Goal: Transaction & Acquisition: Download file/media

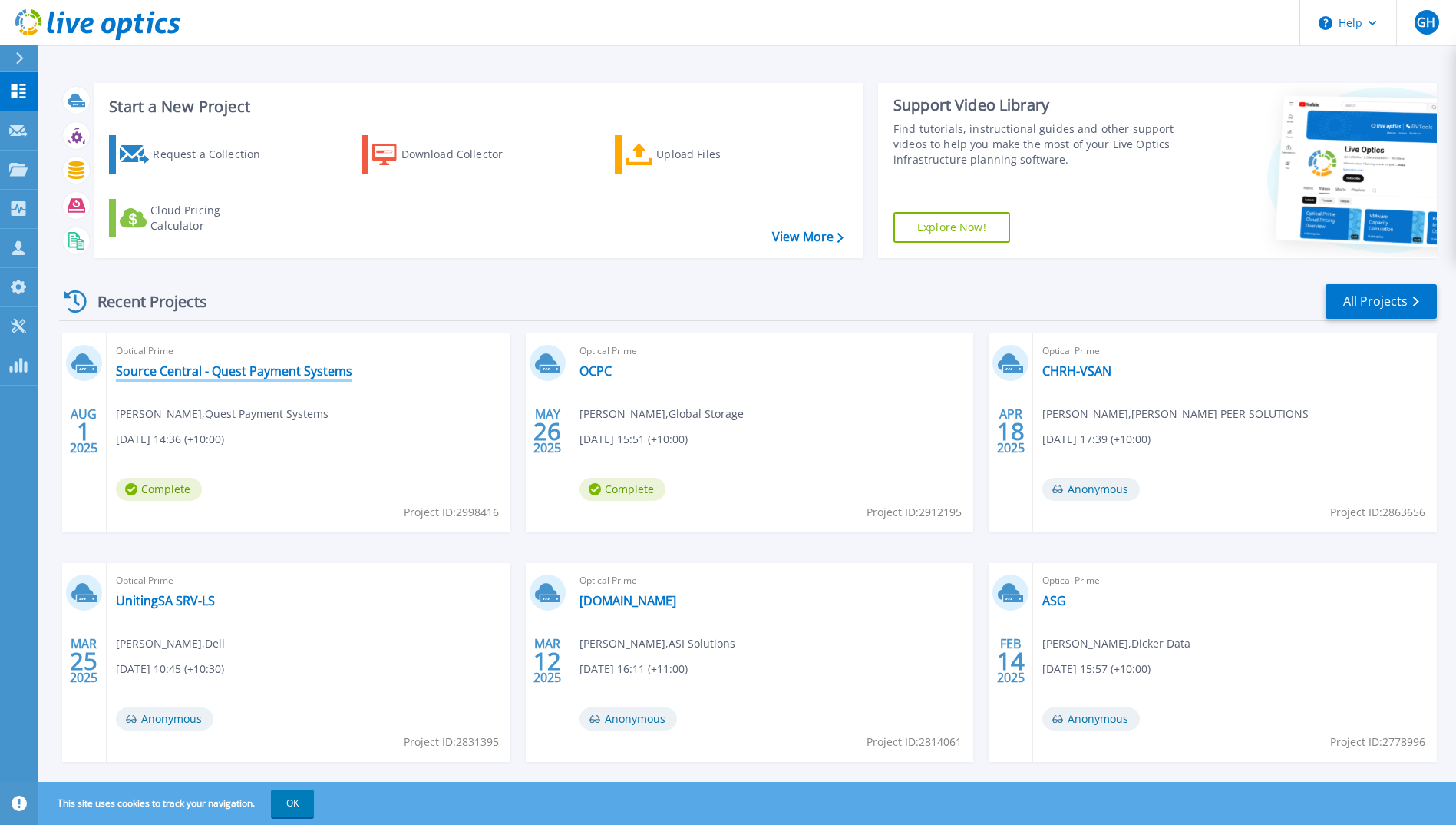
click at [258, 377] on link "Source Central - Quest Payment Systems" at bounding box center [234, 371] width 237 height 16
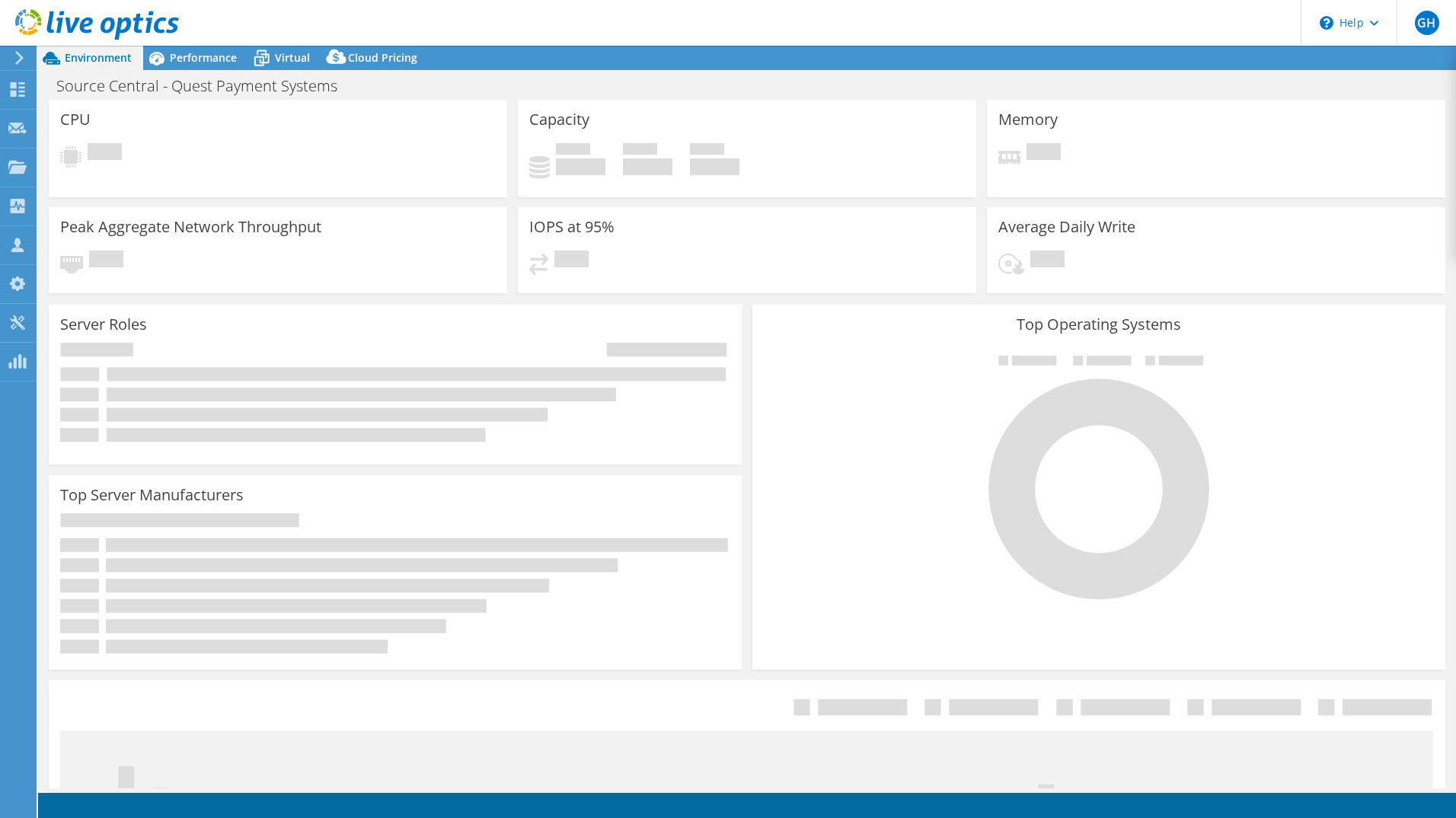
select select "USD"
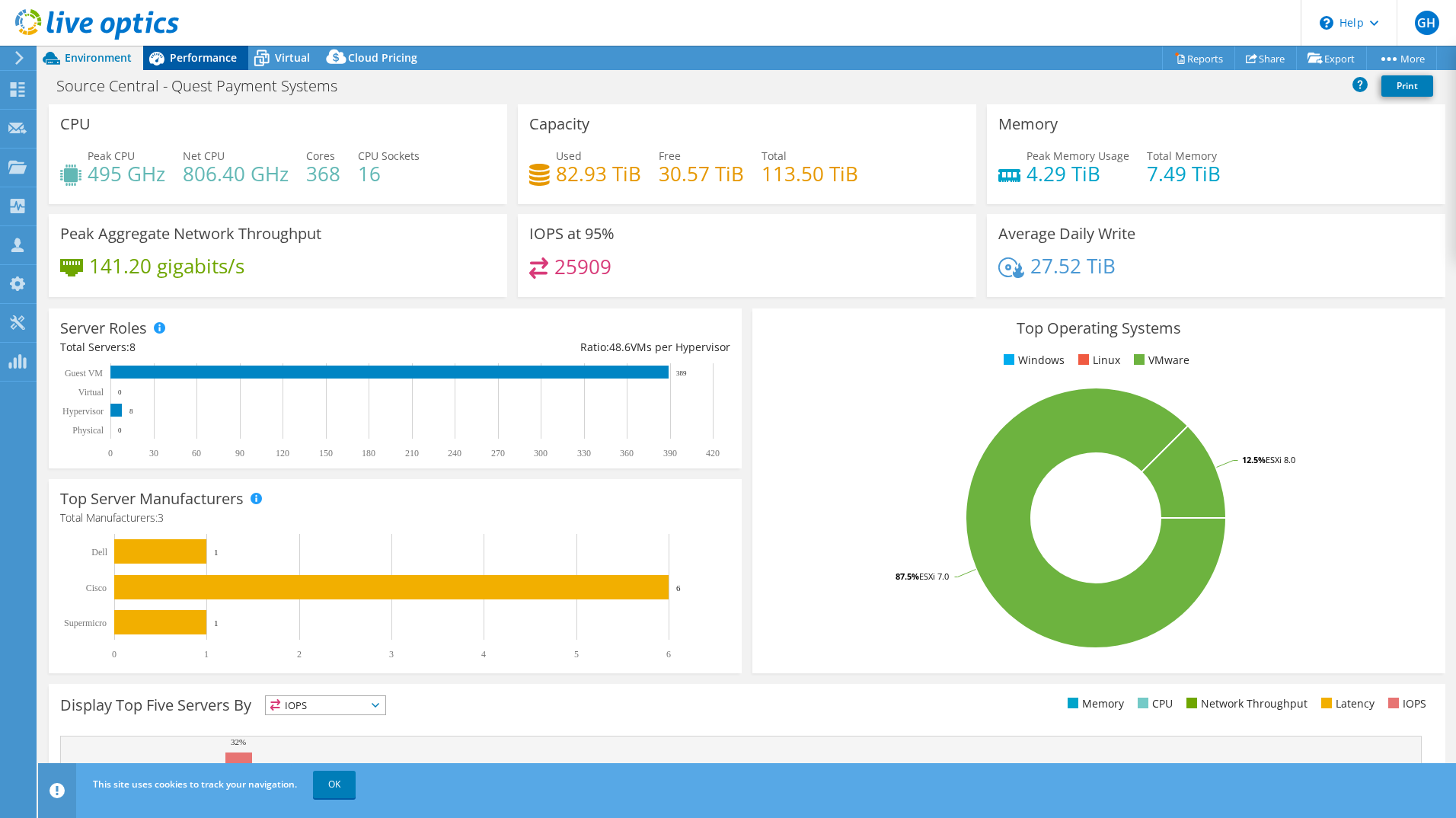
click at [180, 62] on span "Performance" at bounding box center [203, 58] width 67 height 15
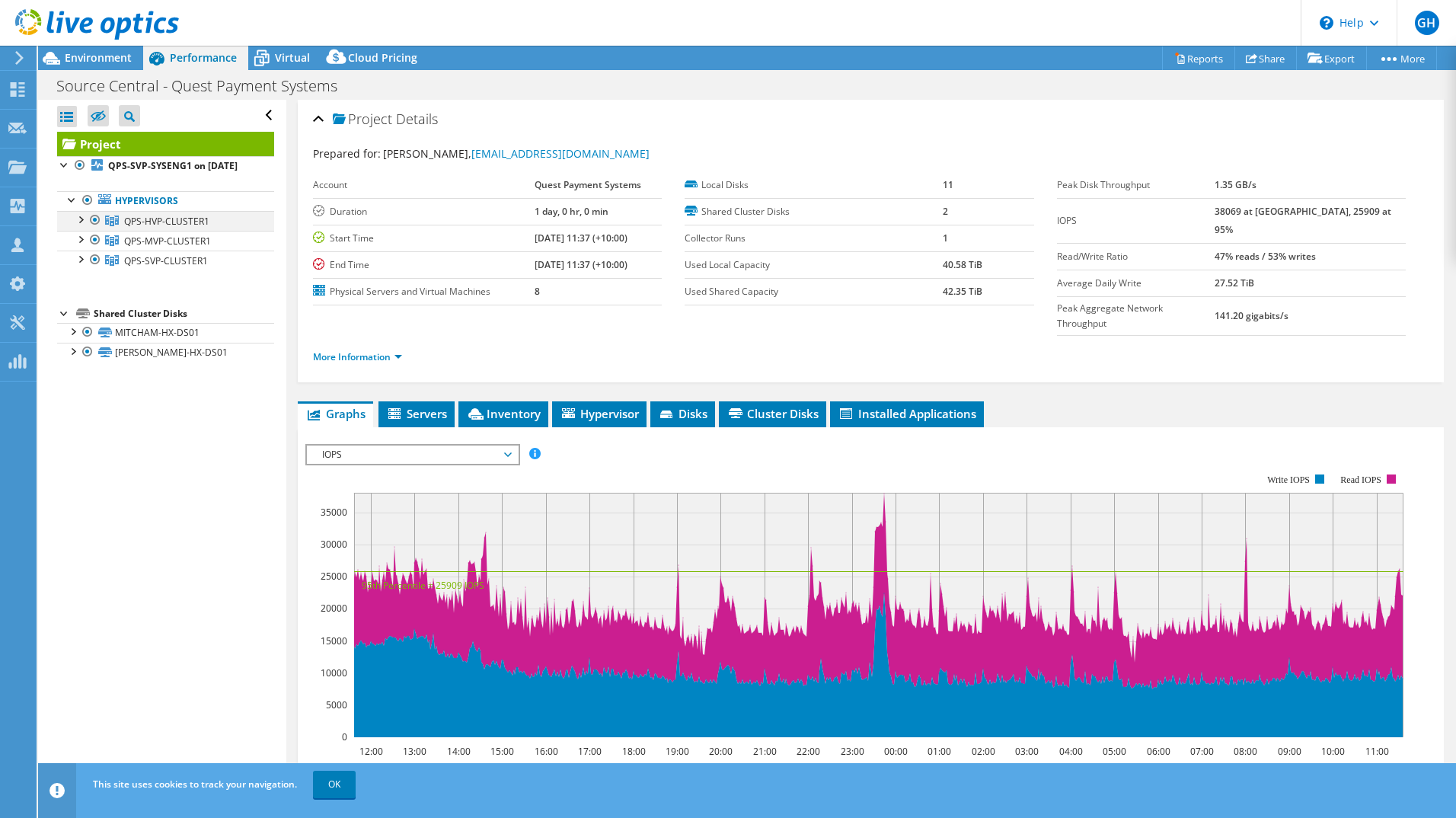
click at [79, 226] on div at bounding box center [79, 218] width 16 height 16
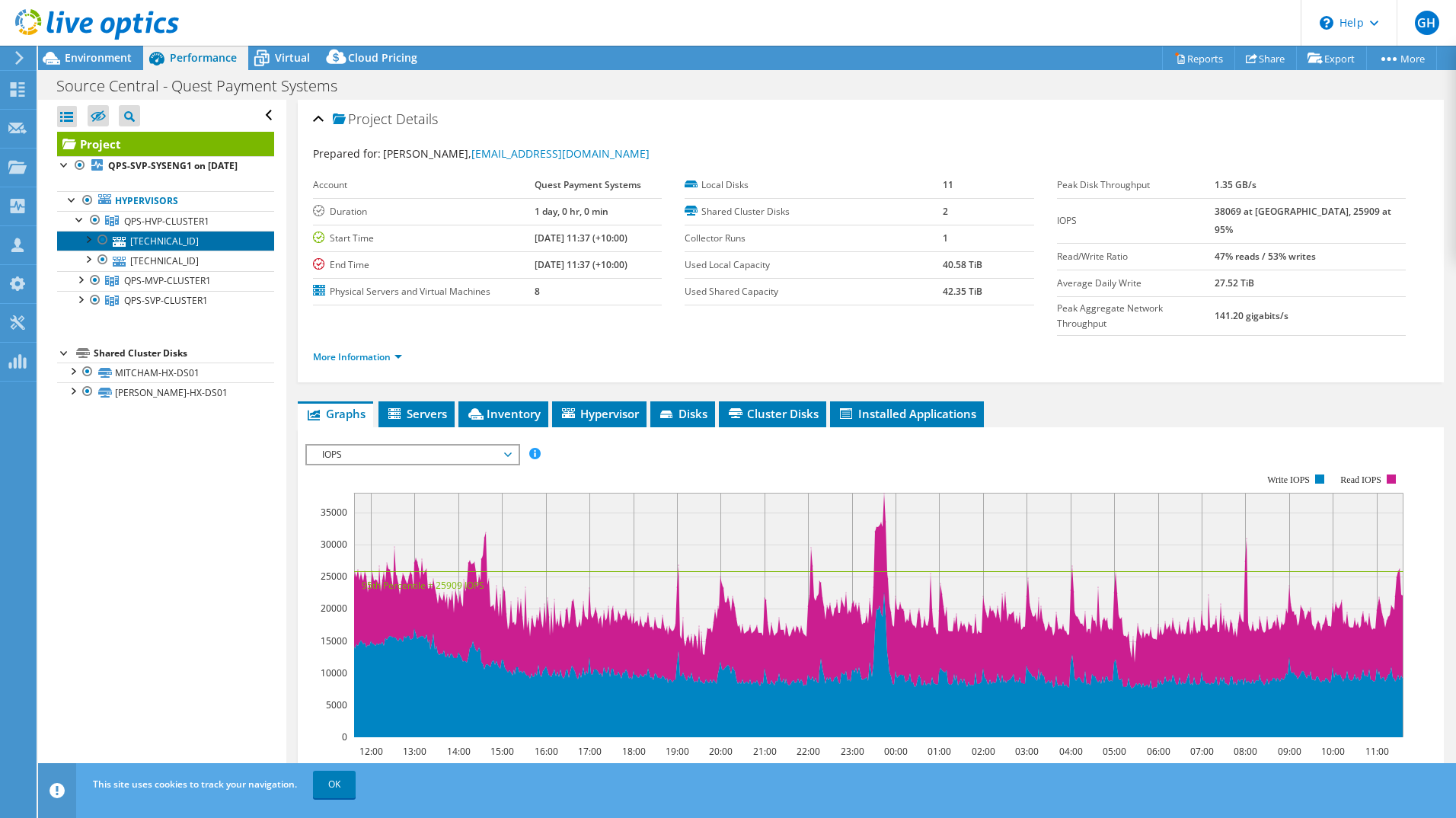
click at [157, 250] on link "[TECHNICAL_ID]" at bounding box center [166, 241] width 217 height 20
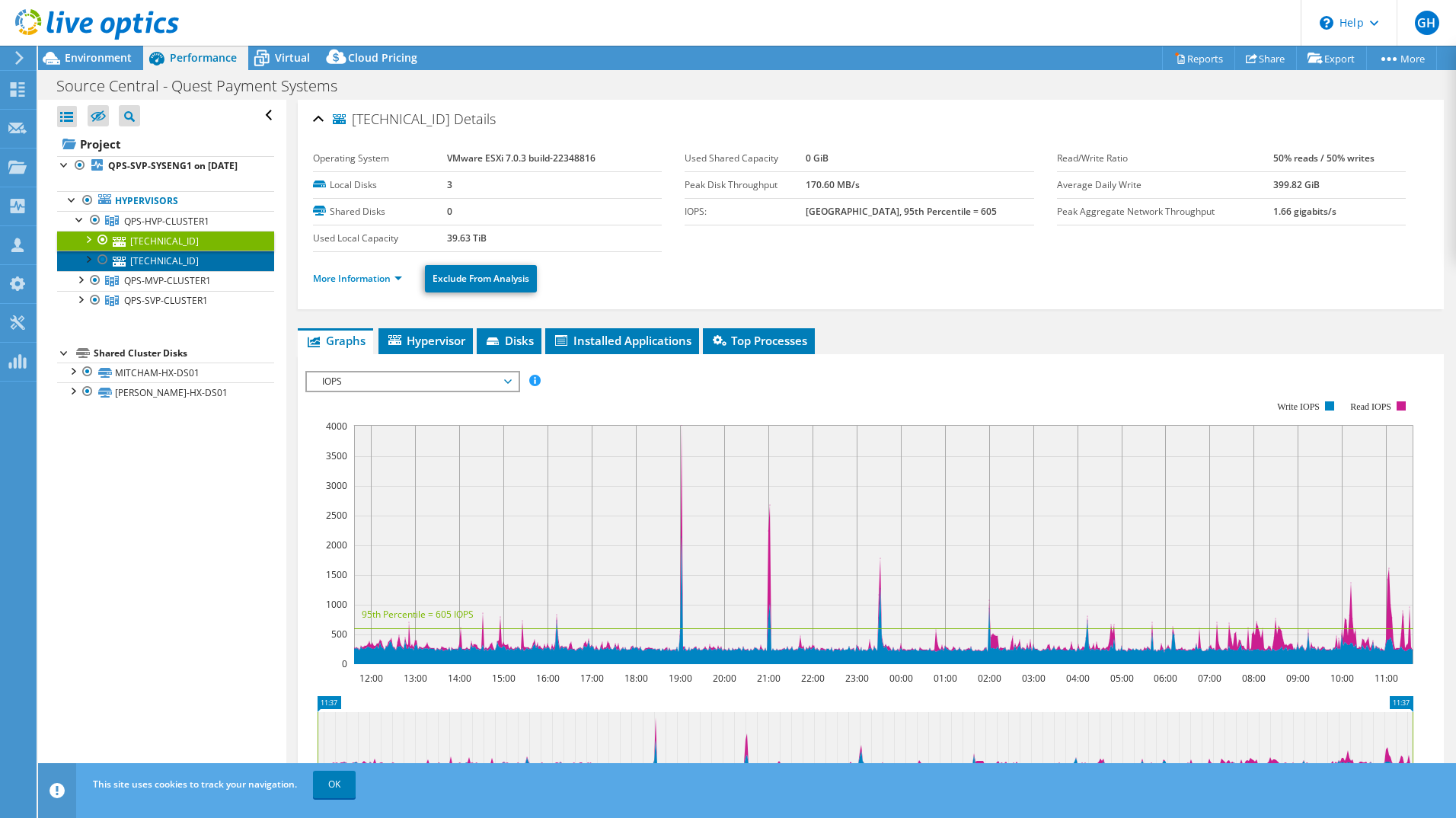
click at [159, 270] on link "[TECHNICAL_ID]" at bounding box center [166, 260] width 217 height 20
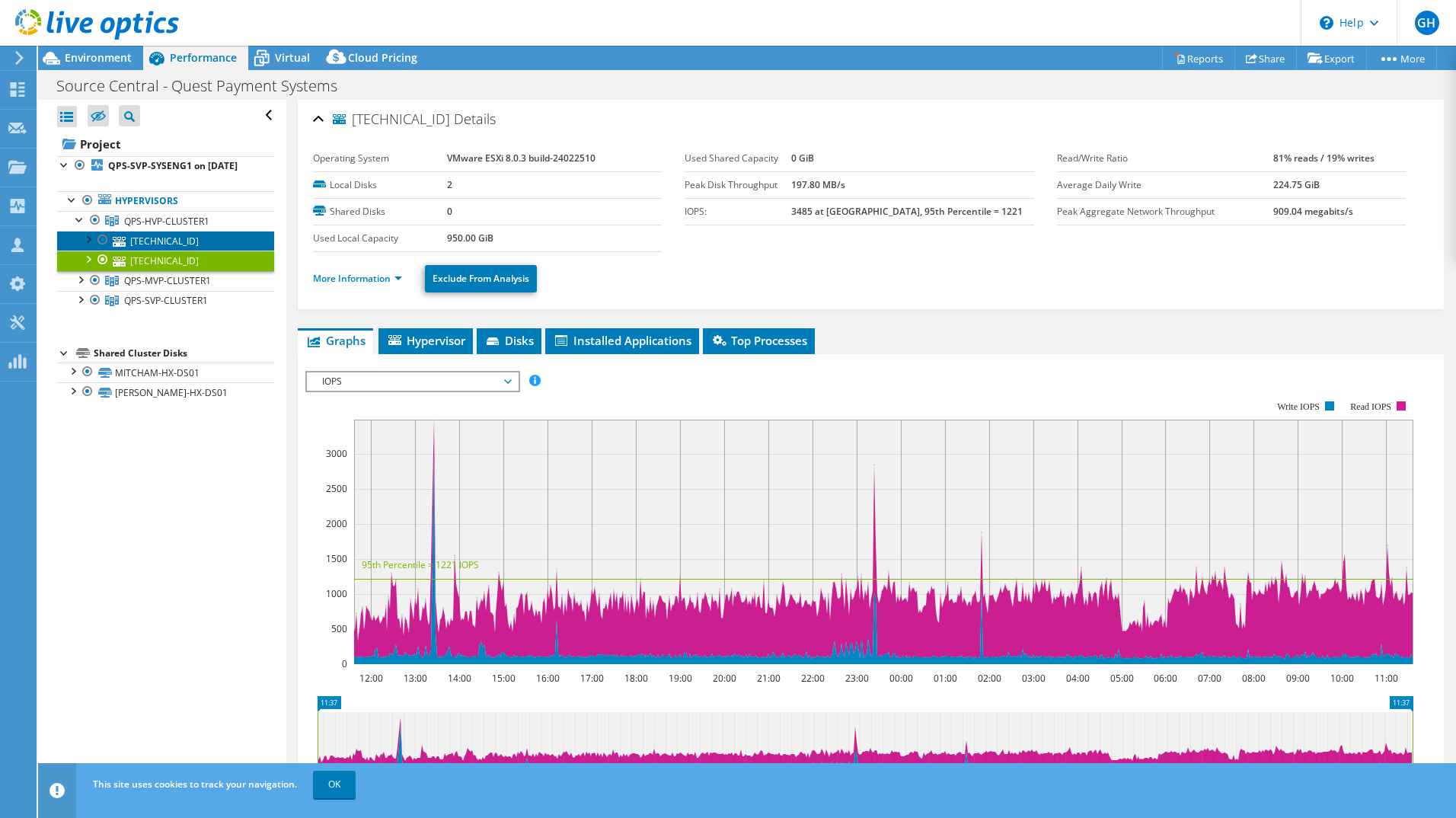
click at [161, 250] on link "[TECHNICAL_ID]" at bounding box center [166, 241] width 217 height 20
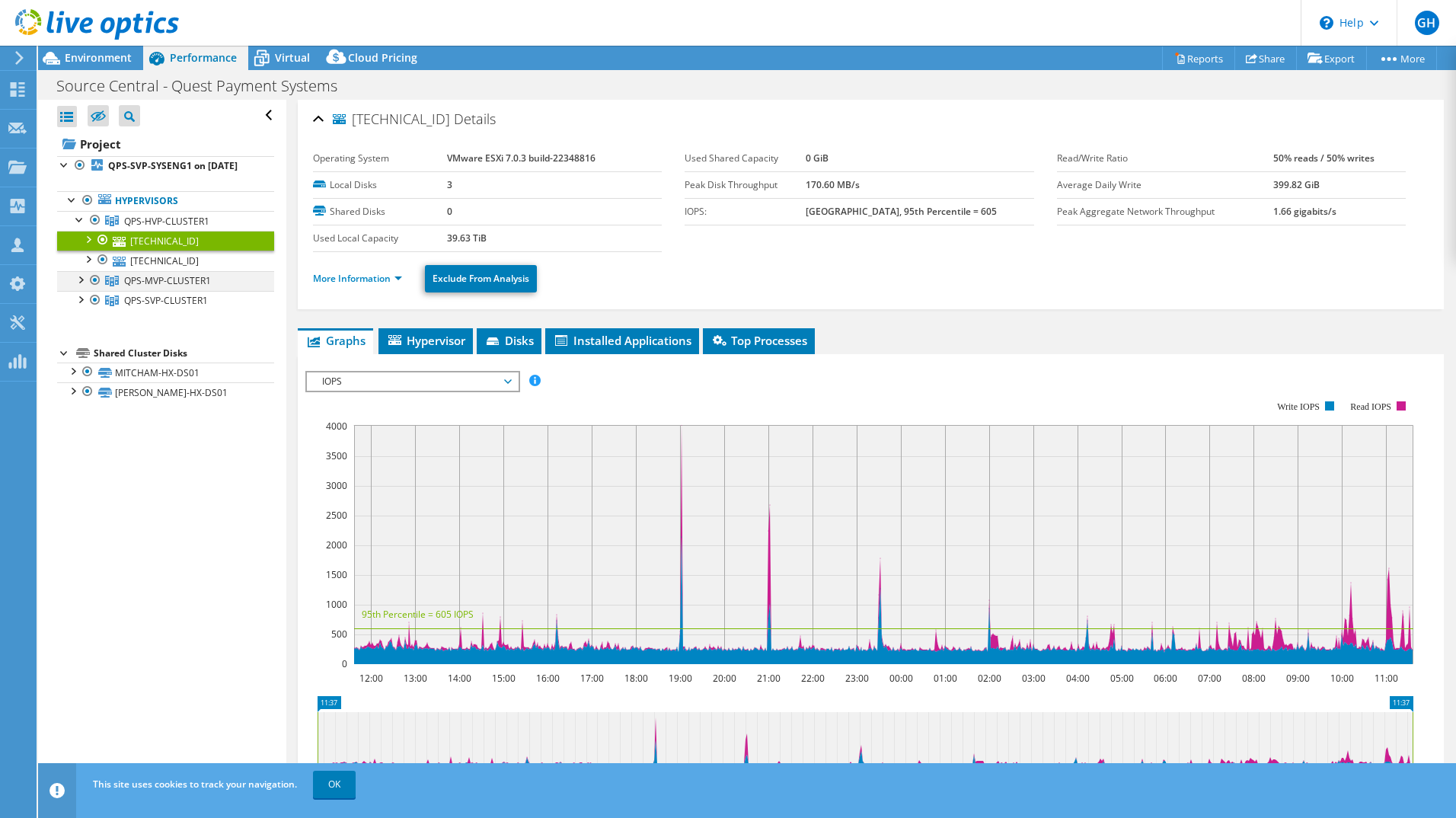
click at [79, 287] on div at bounding box center [79, 278] width 16 height 16
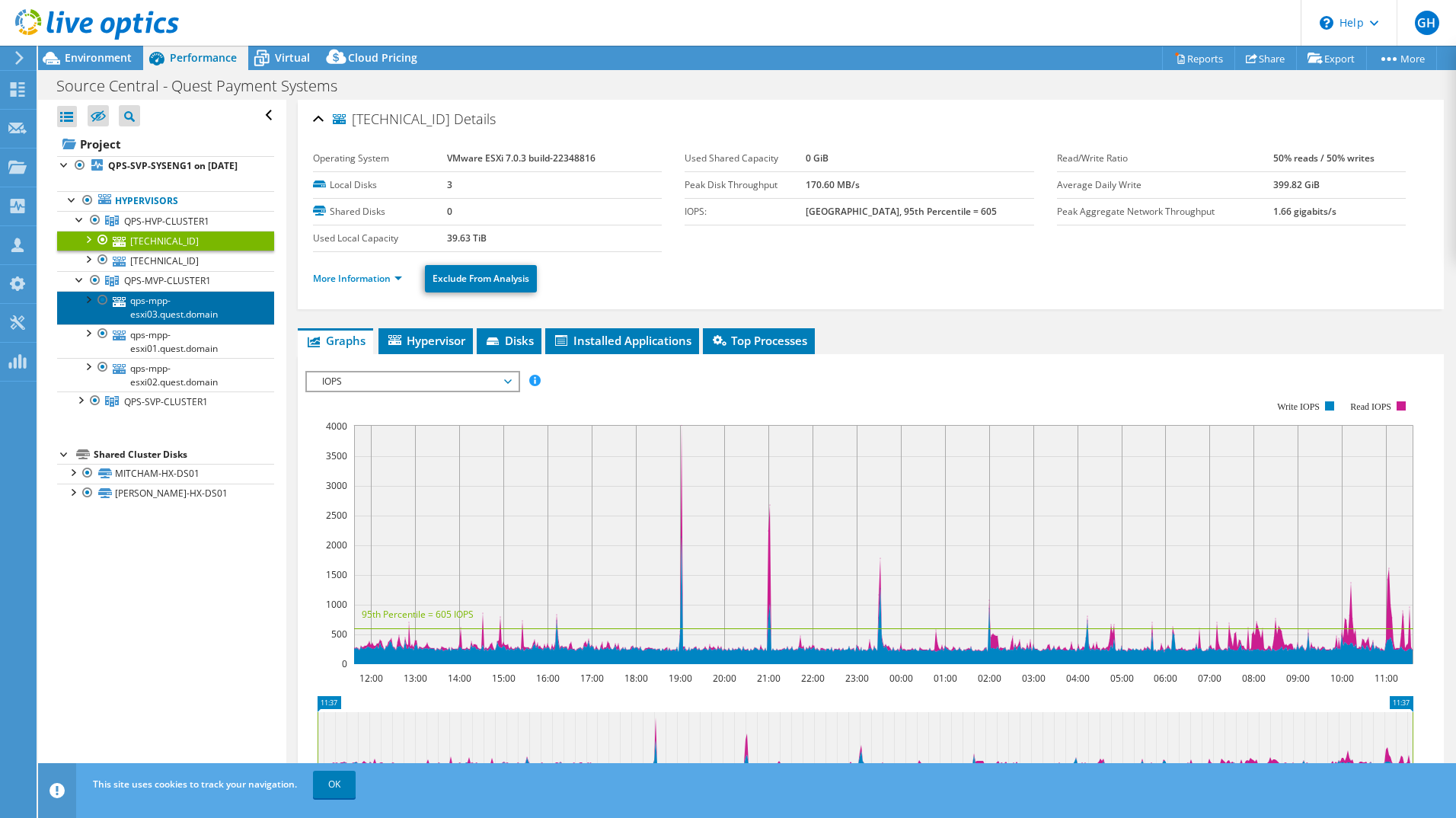
click at [144, 318] on link "qps-mpp-esxi03.quest.domain" at bounding box center [166, 308] width 217 height 34
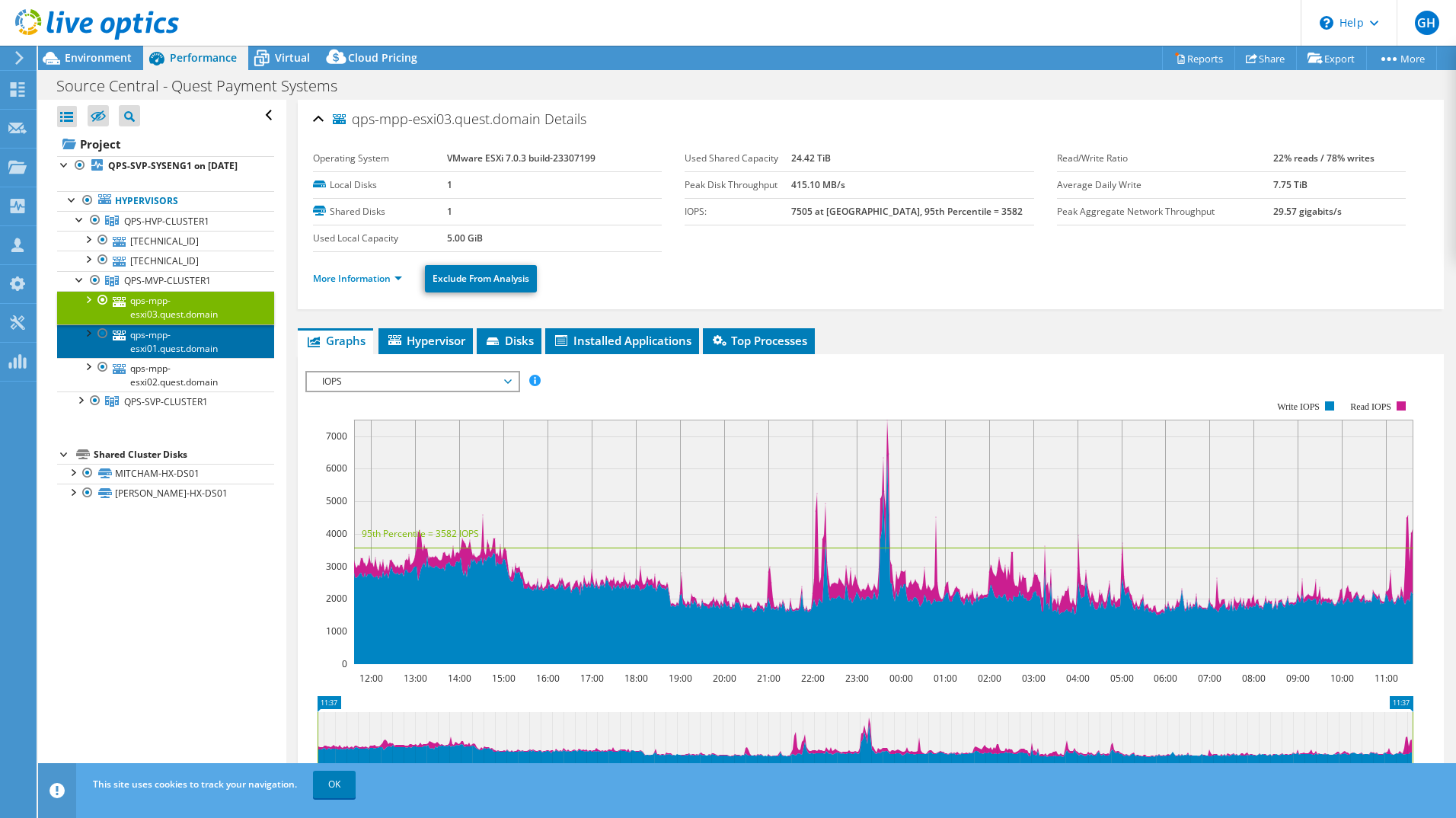
click at [169, 351] on link "qps-mpp-esxi01.quest.domain" at bounding box center [166, 341] width 217 height 34
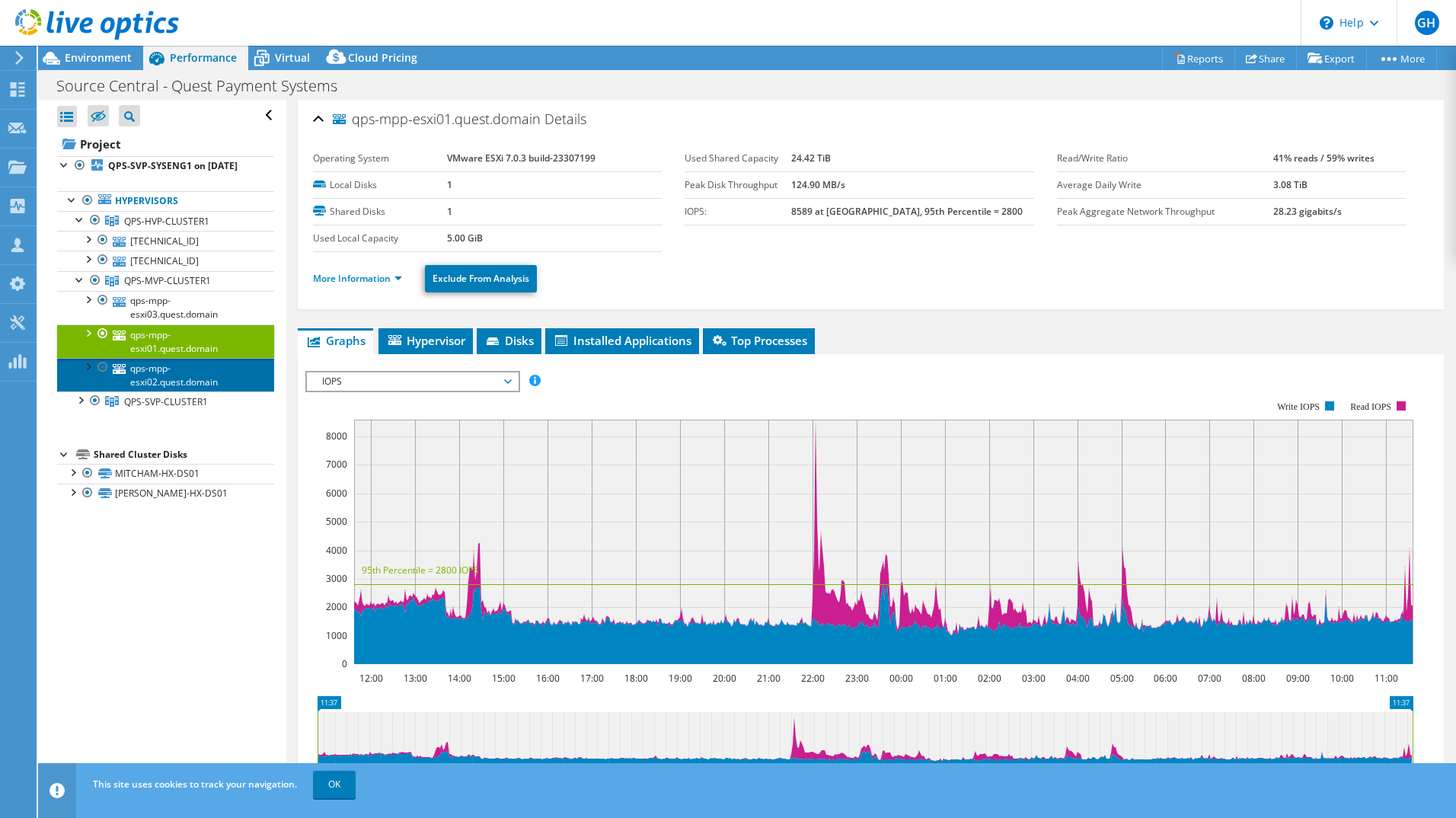
click at [166, 383] on link "qps-mpp-esxi02.quest.domain" at bounding box center [166, 374] width 217 height 34
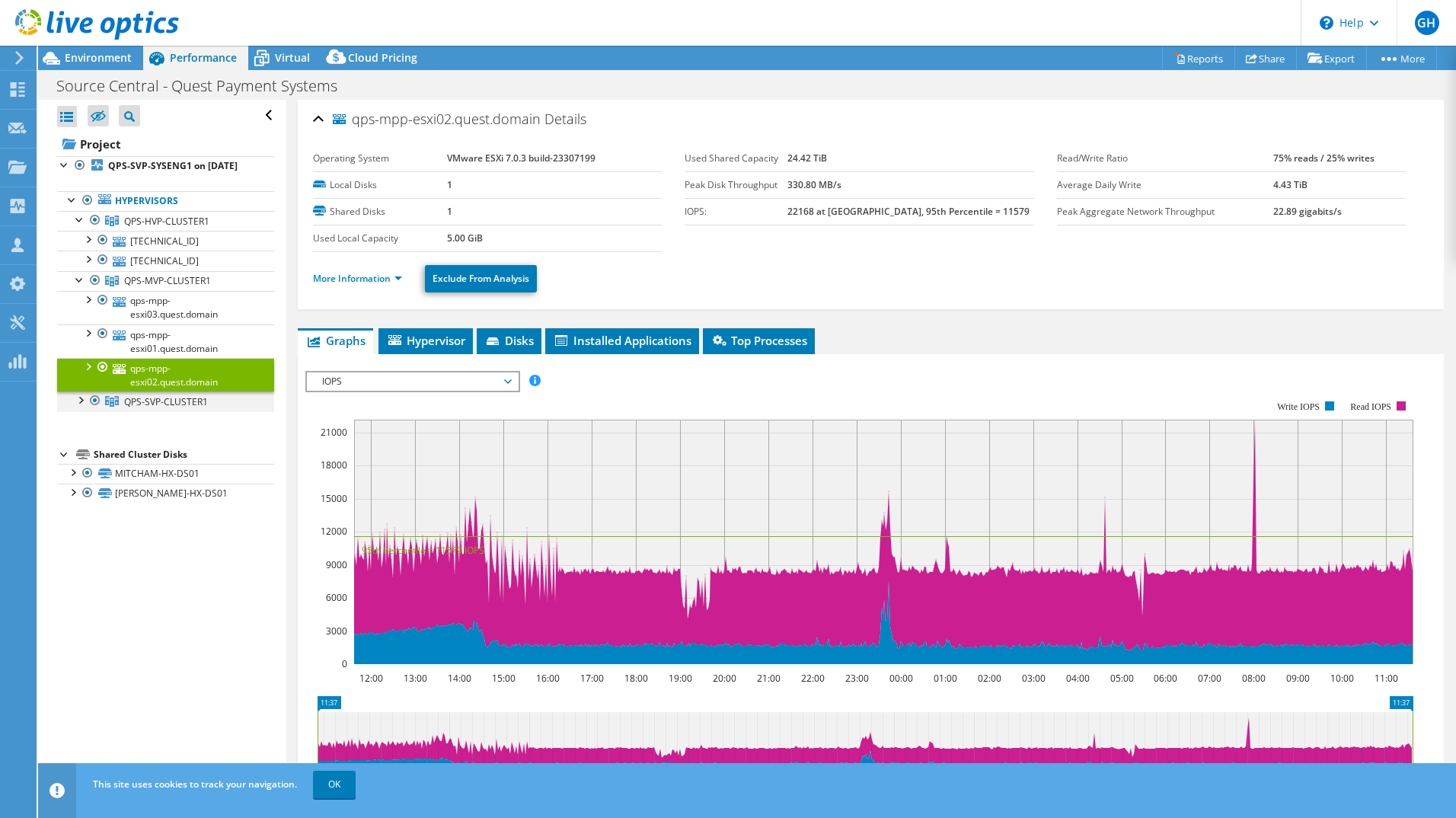
click at [77, 406] on div at bounding box center [79, 399] width 16 height 16
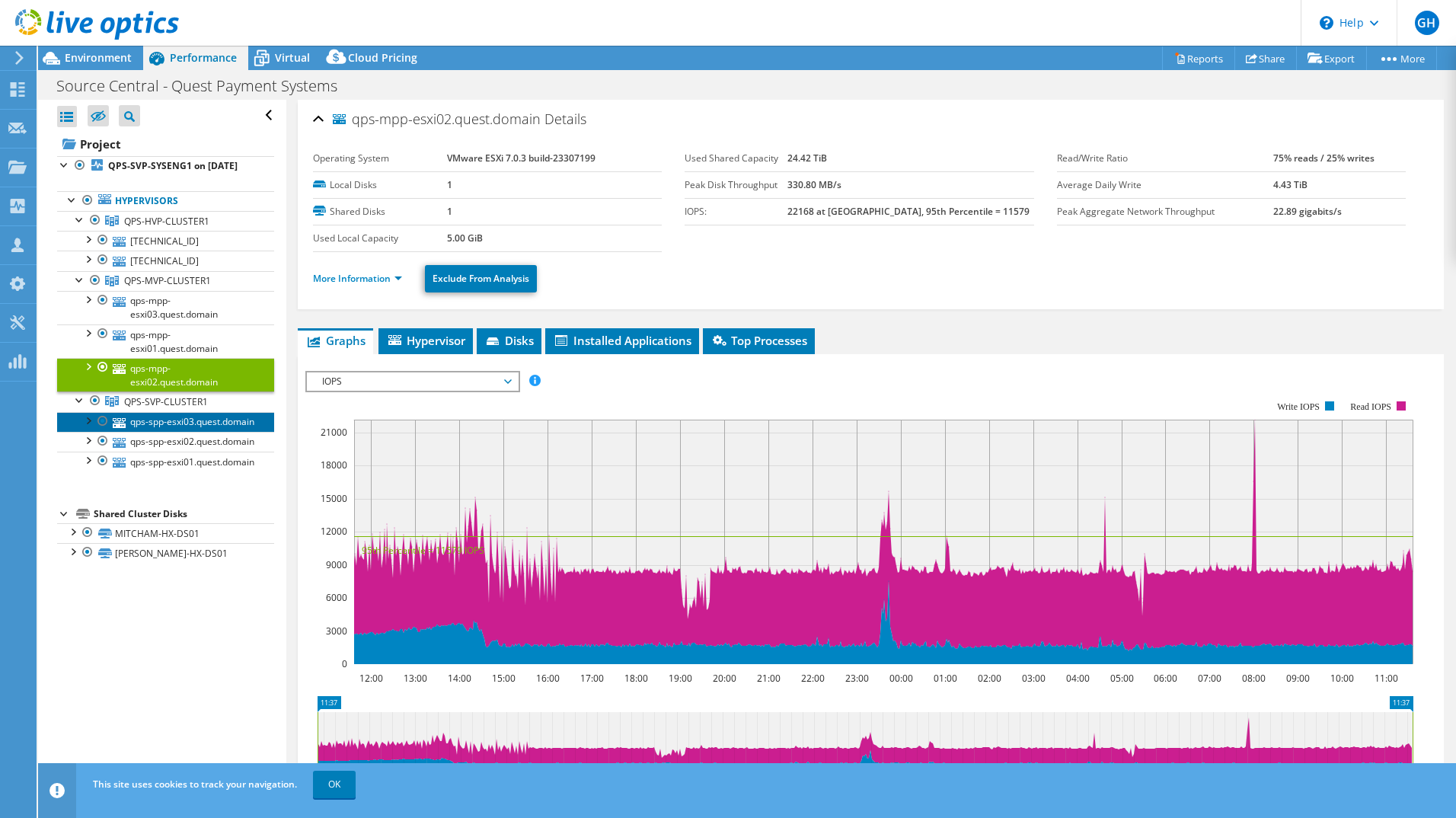
click at [140, 432] on link "qps-spp-esxi03.quest.domain" at bounding box center [166, 422] width 217 height 20
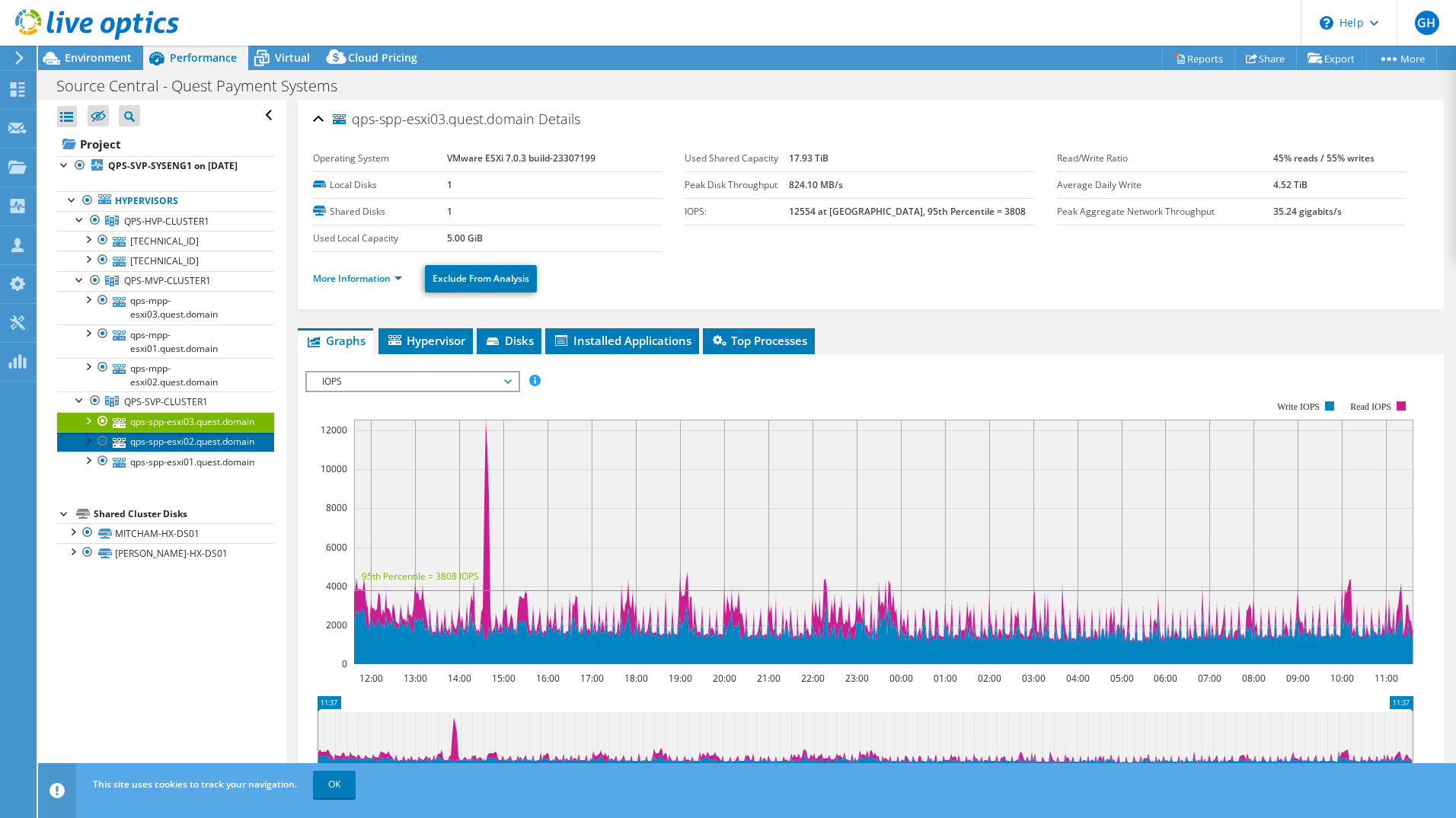
click at [161, 452] on link "qps-spp-esxi02.quest.domain" at bounding box center [166, 442] width 217 height 20
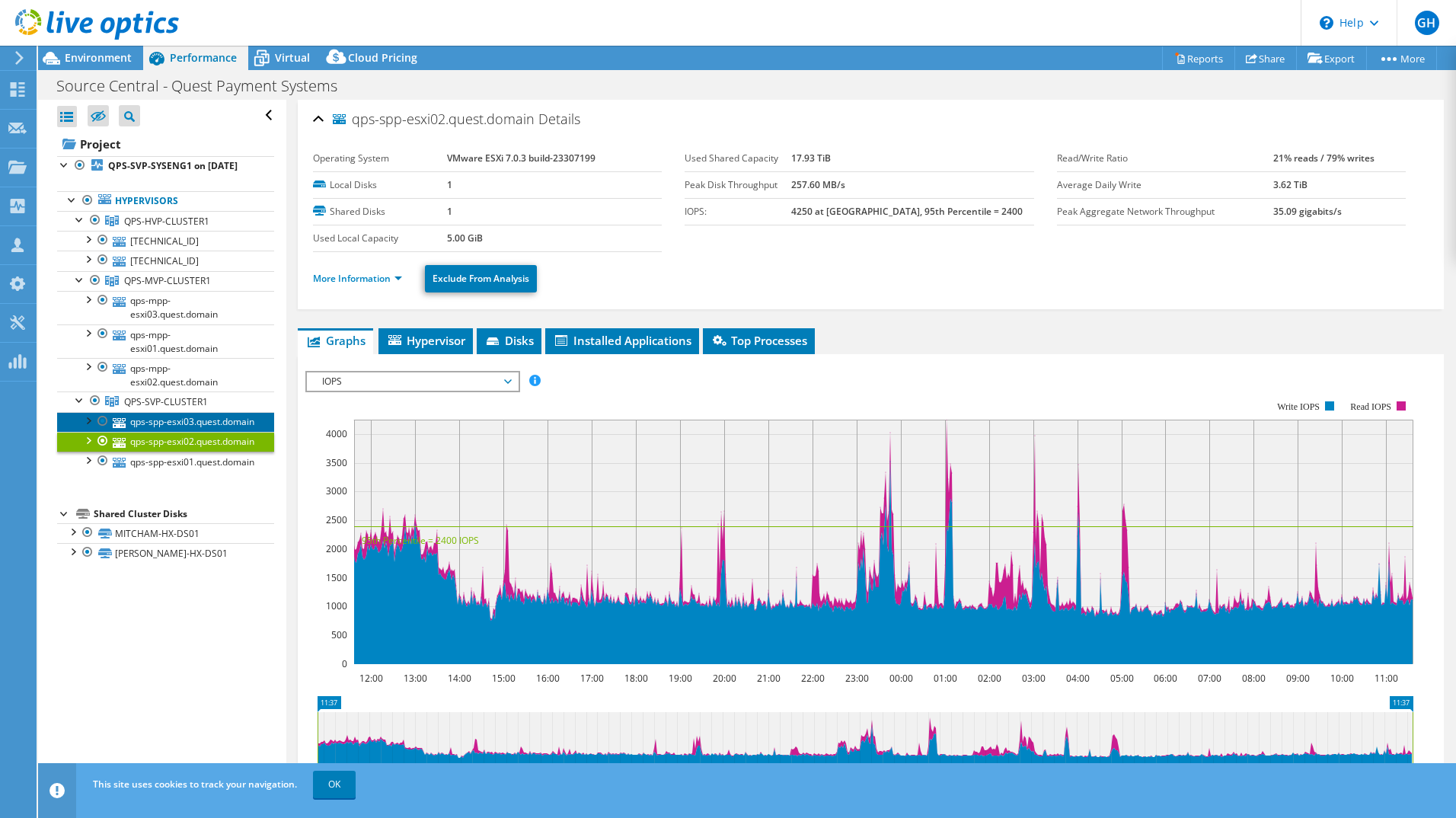
click at [173, 432] on link "qps-spp-esxi03.quest.domain" at bounding box center [166, 422] width 217 height 20
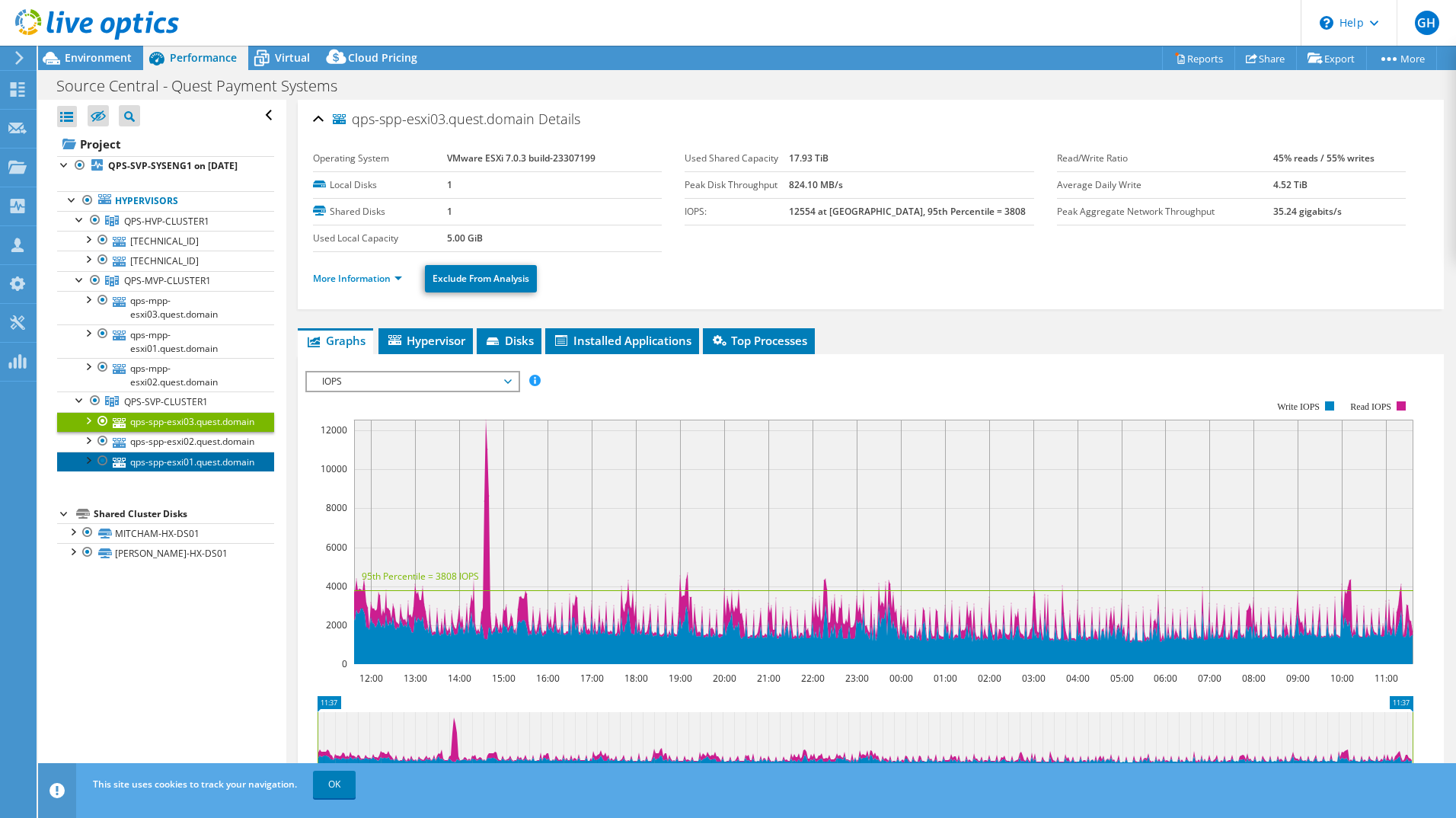
click at [168, 471] on link "qps-spp-esxi01.quest.domain" at bounding box center [166, 462] width 217 height 20
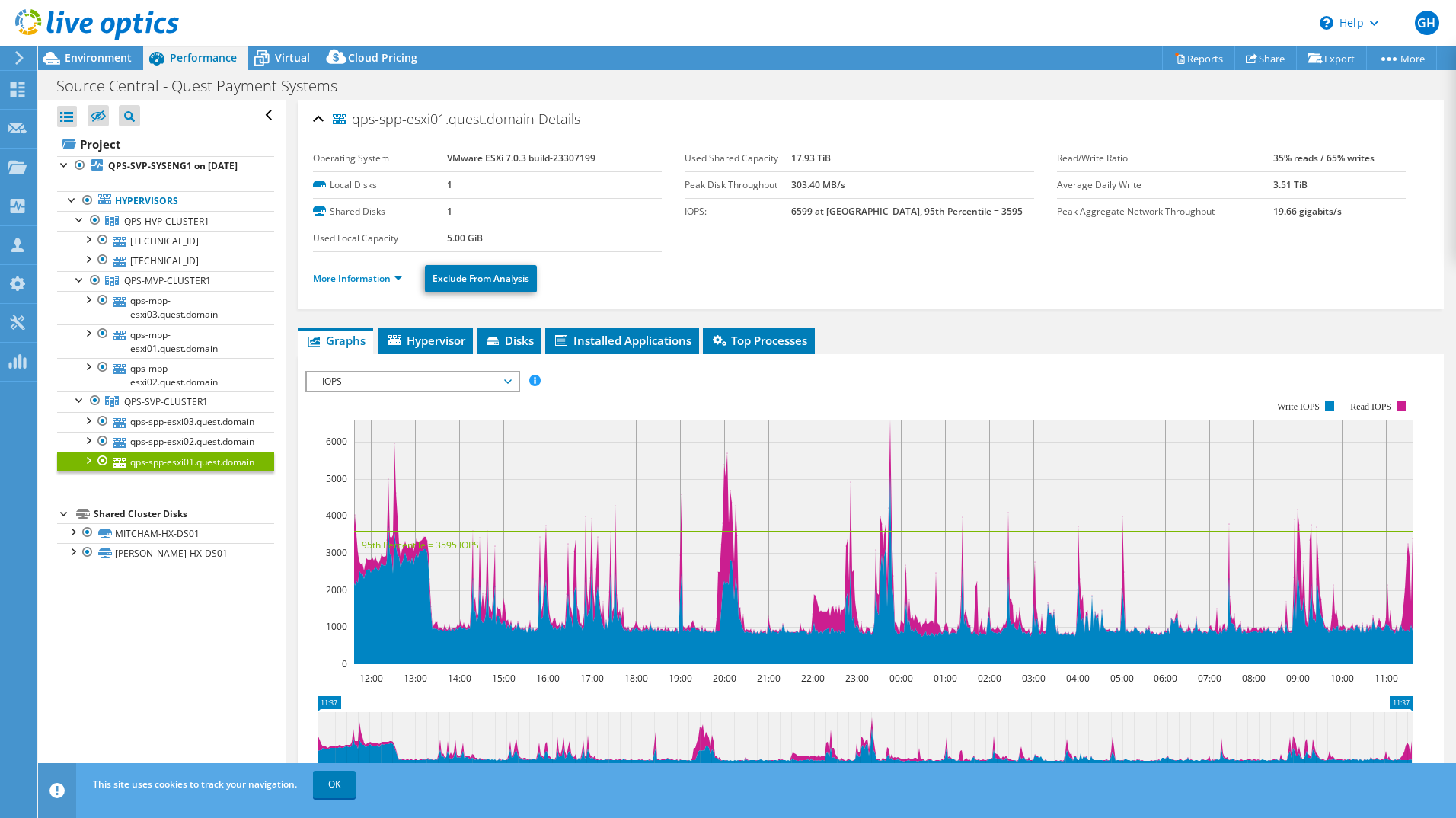
click at [85, 467] on div at bounding box center [88, 459] width 16 height 16
click at [122, 57] on span "Environment" at bounding box center [98, 58] width 67 height 15
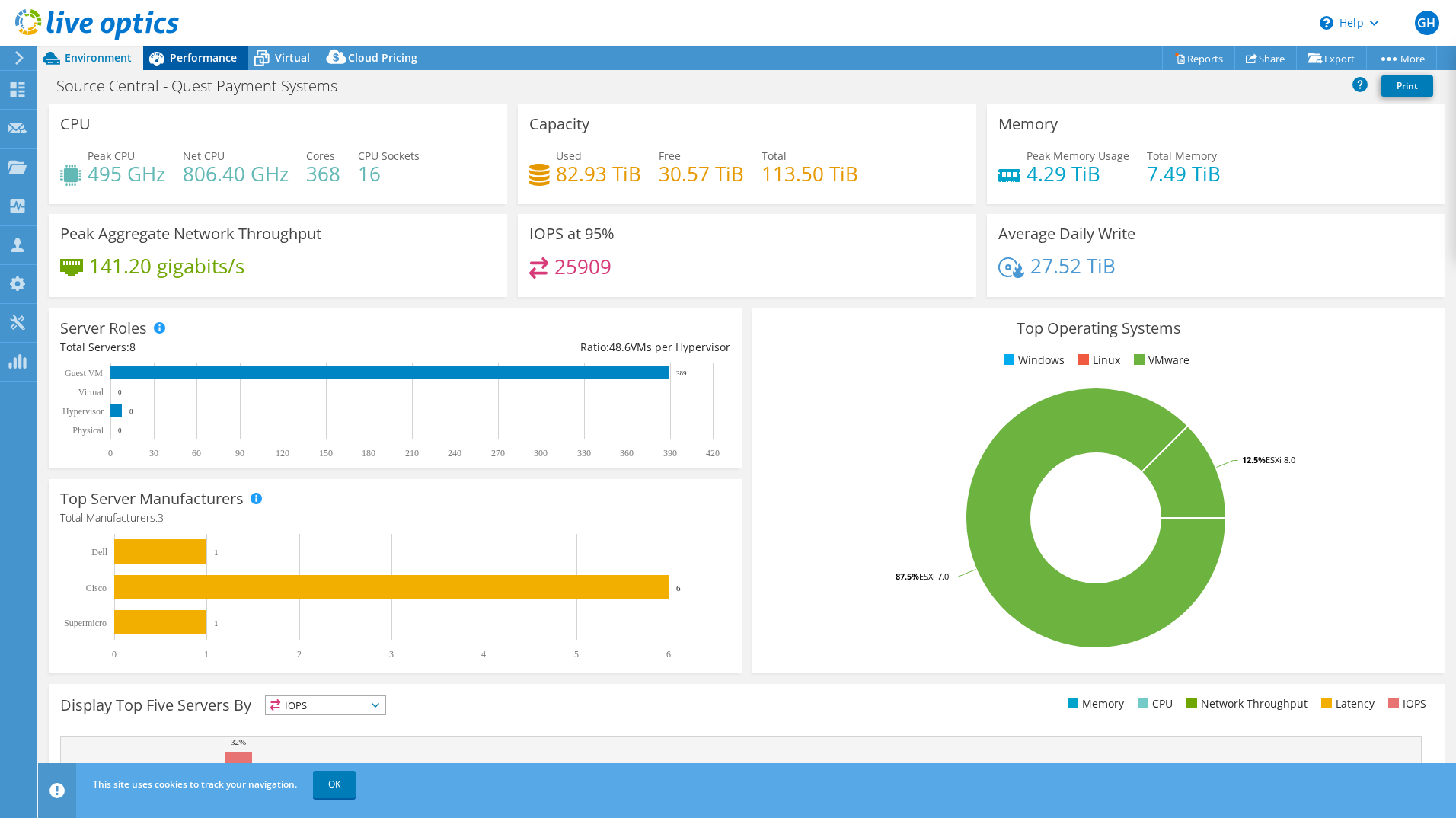
click at [204, 58] on span "Performance" at bounding box center [203, 58] width 67 height 15
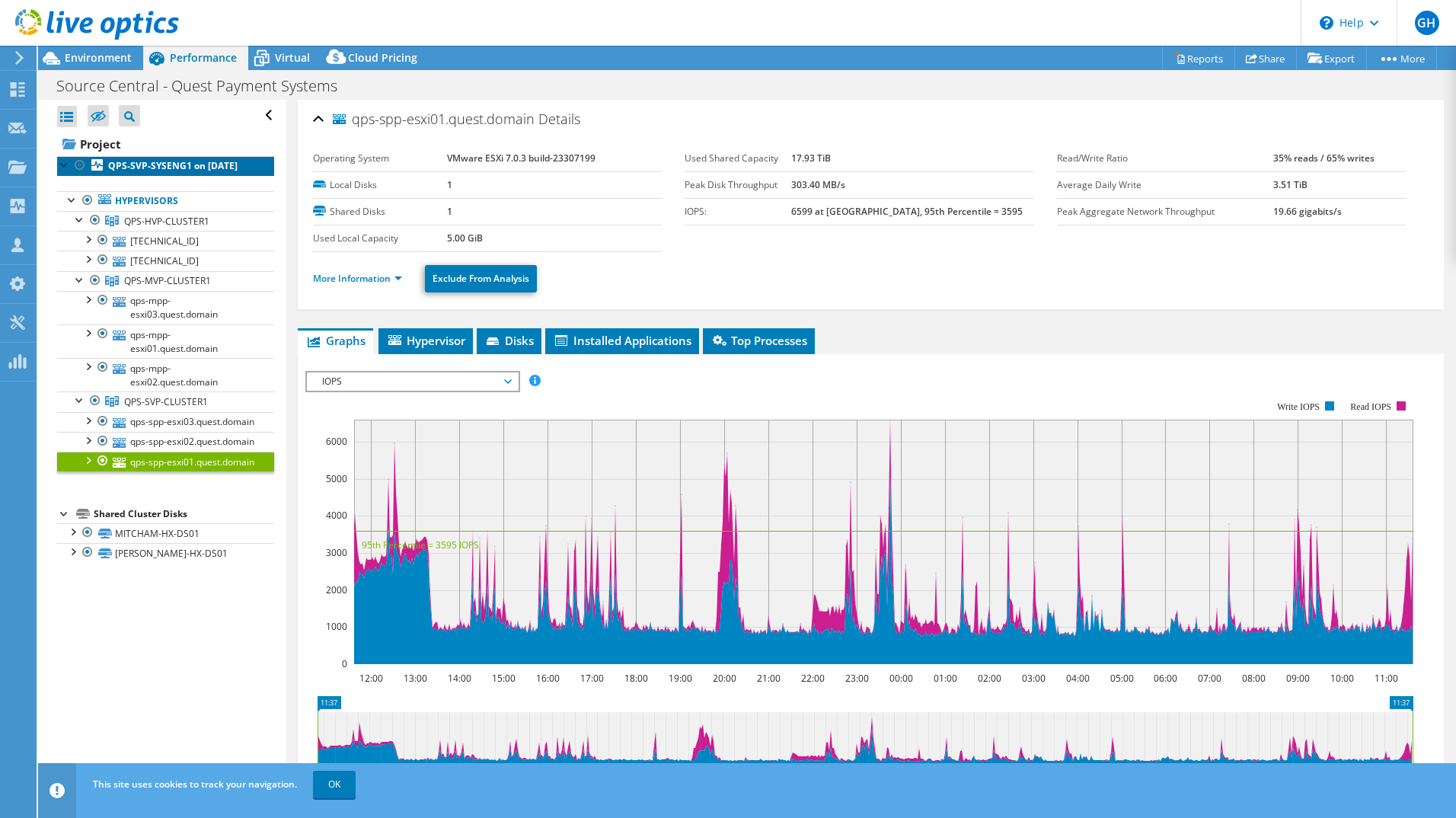
click at [115, 167] on b "QPS-SVP-SYSENG1 on [DATE]" at bounding box center [173, 165] width 130 height 13
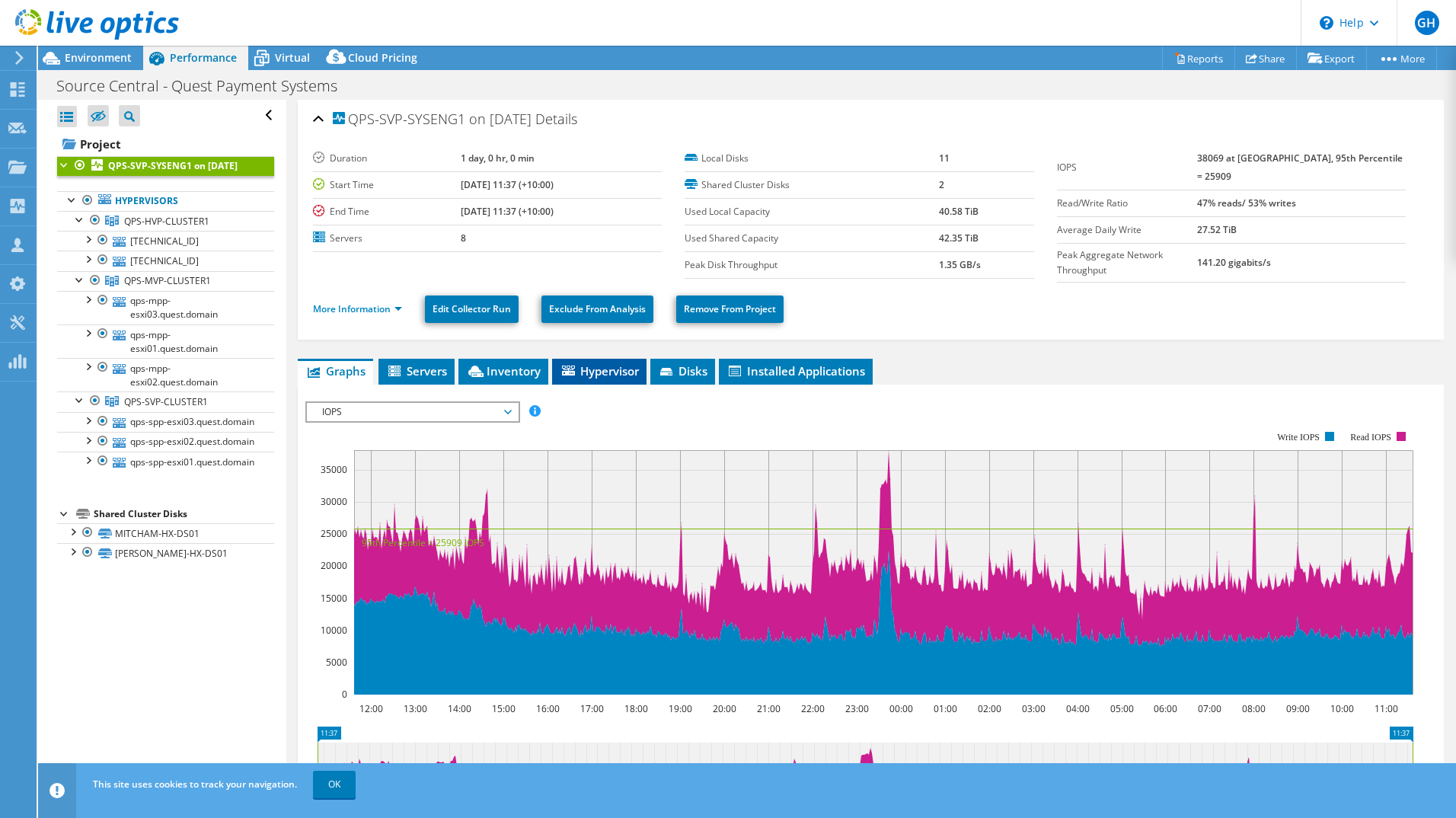
click at [581, 359] on li "Hypervisor" at bounding box center [599, 372] width 94 height 26
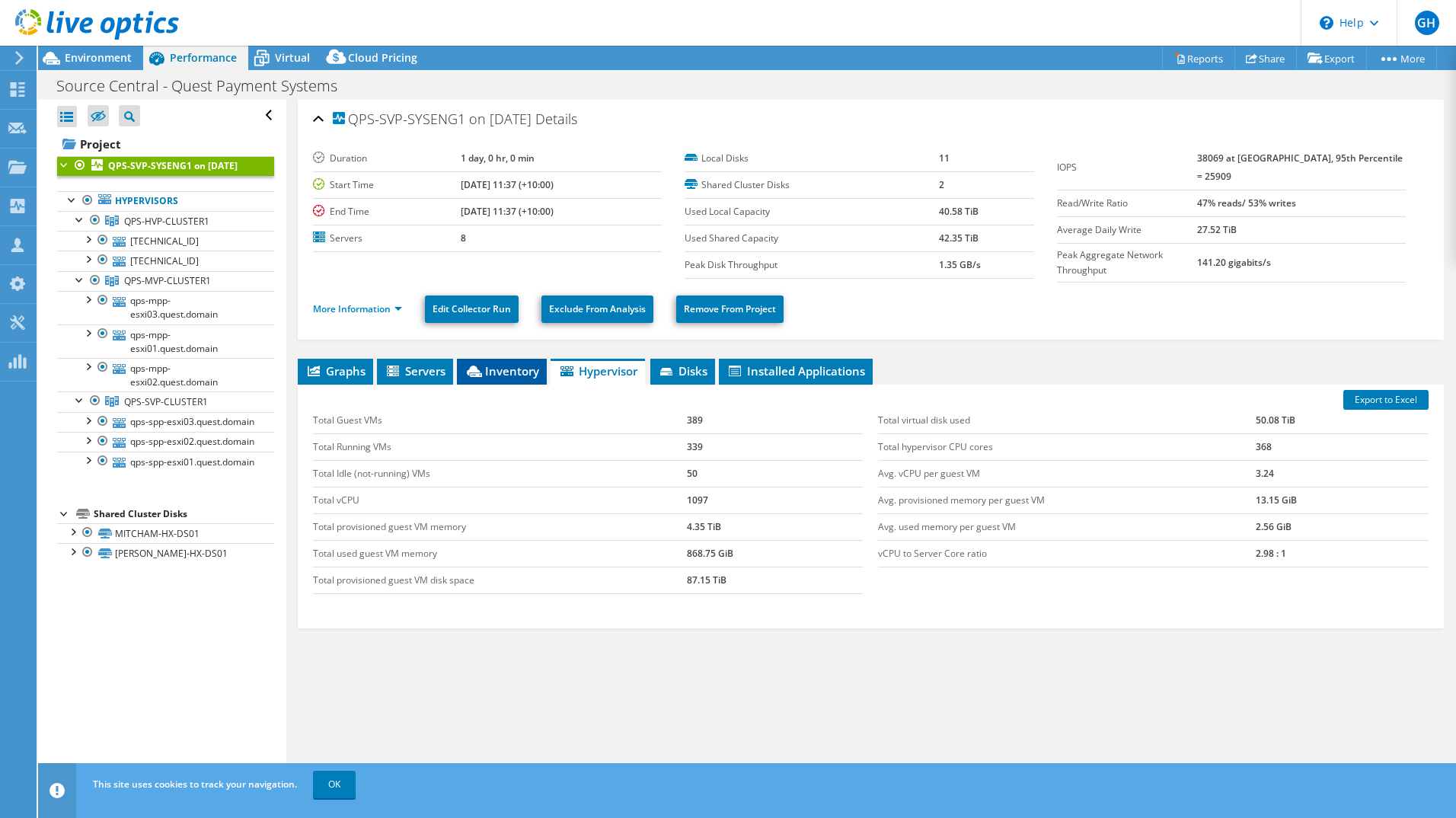
click at [537, 359] on li "Inventory" at bounding box center [501, 372] width 89 height 26
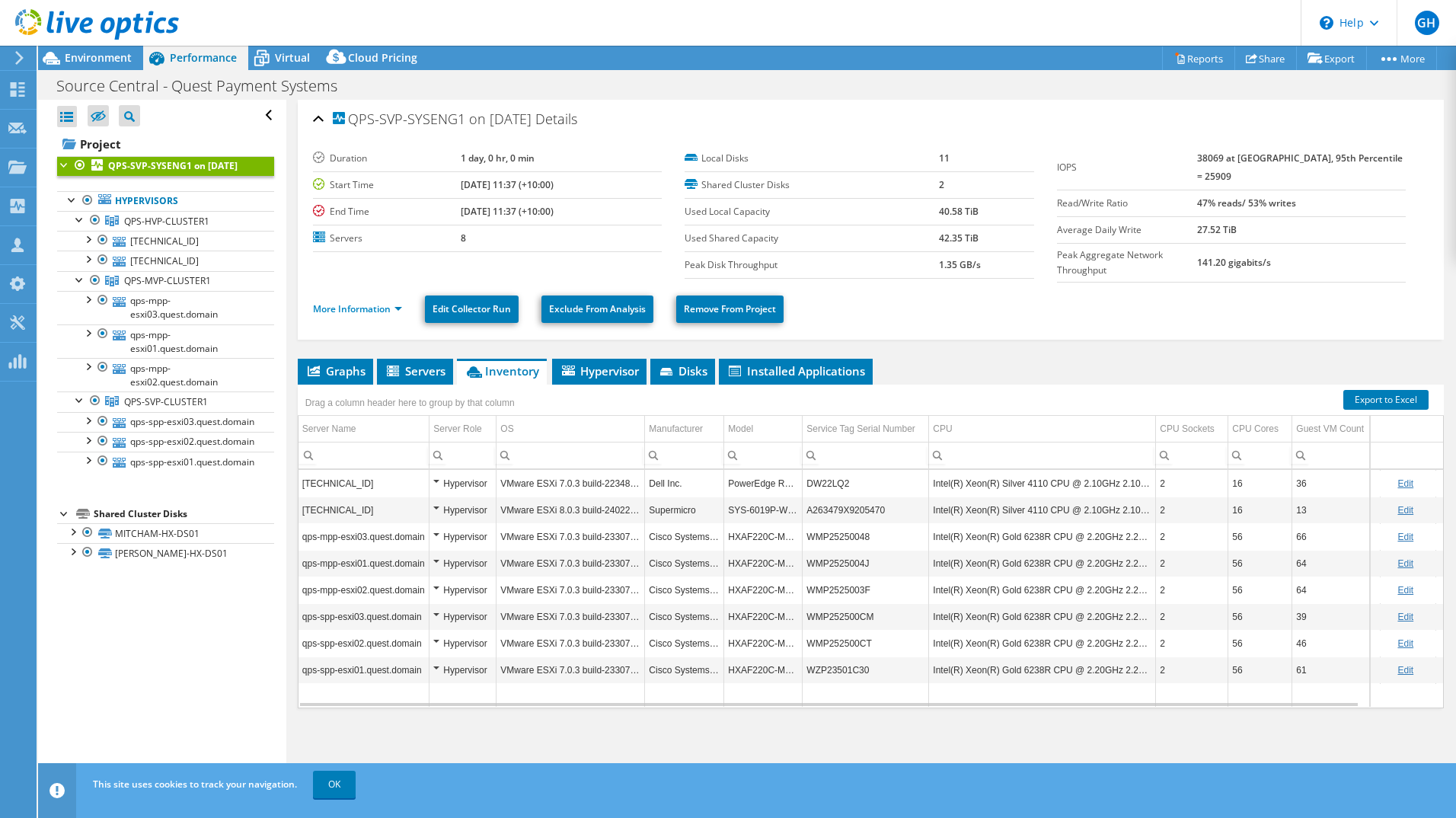
click at [1044, 585] on td "Intel(R) Xeon(R) Gold 6238R CPU @ 2.20GHz 2.20 GHz" at bounding box center [1042, 589] width 227 height 26
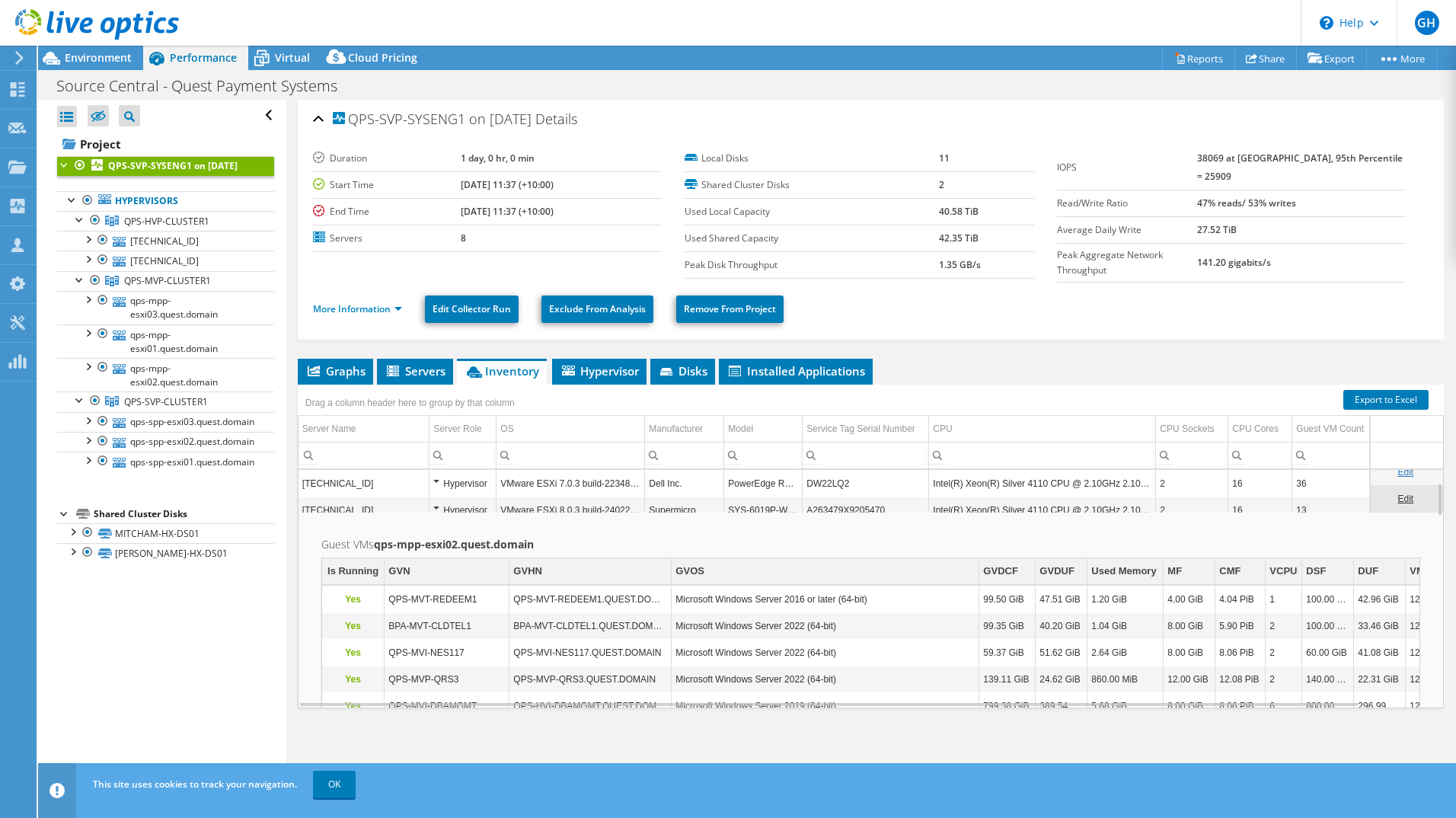
scroll to position [91, 0]
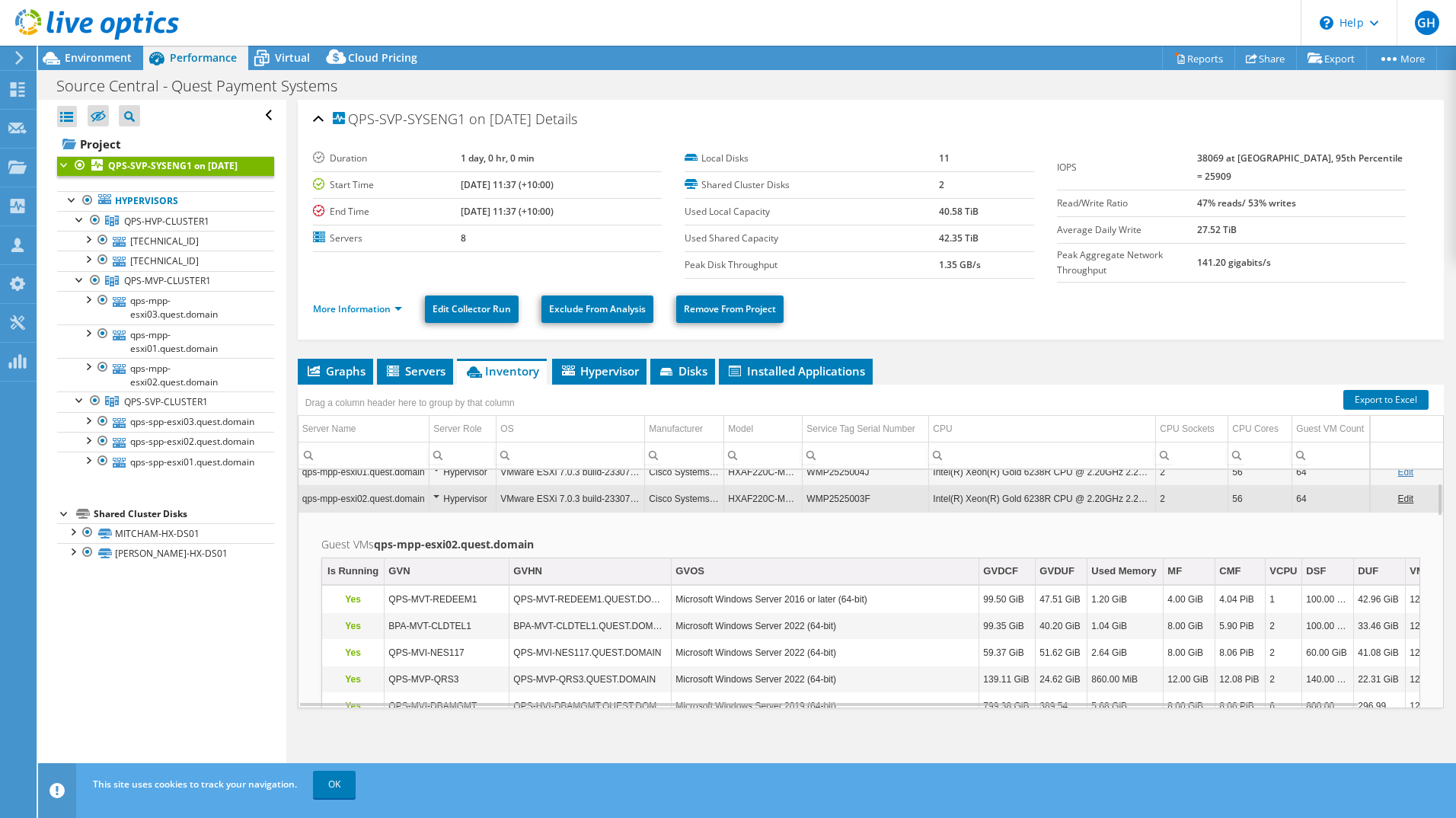
click at [314, 498] on td "qps-mpp-esxi02.quest.domain" at bounding box center [363, 498] width 131 height 26
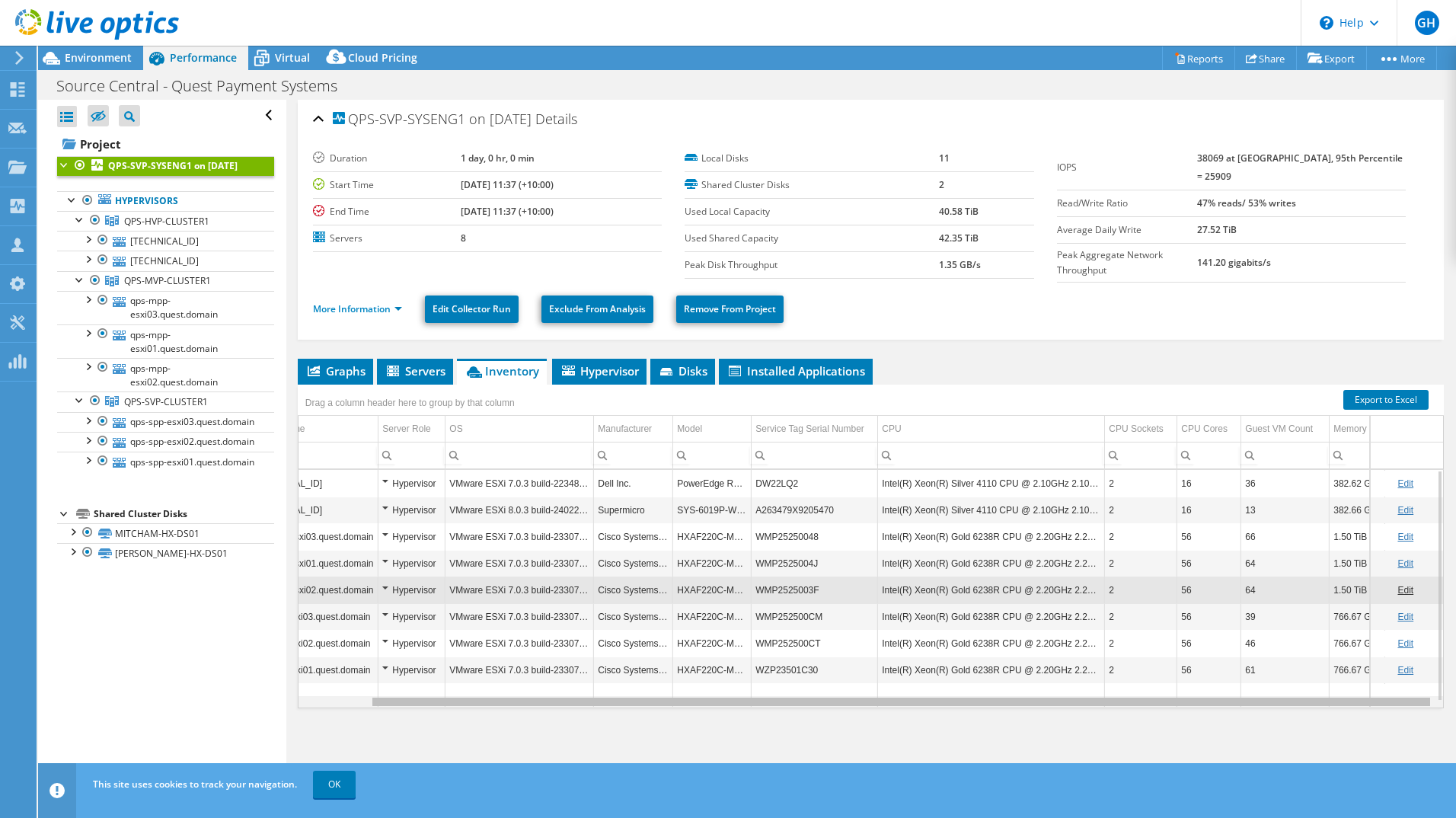
scroll to position [0, 78]
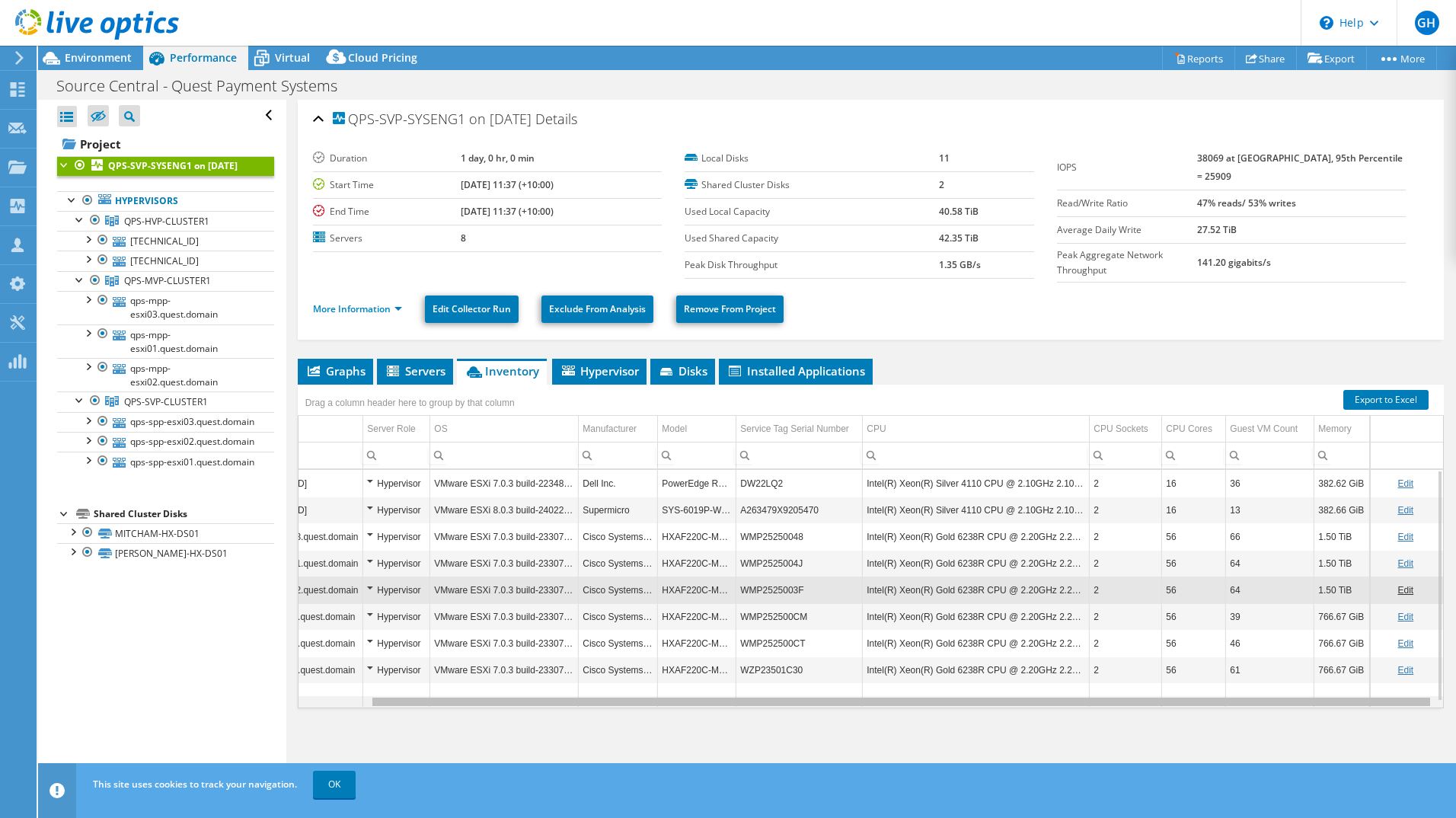
drag, startPoint x: 1156, startPoint y: 698, endPoint x: 1387, endPoint y: 713, distance: 231.5
click at [1387, 713] on body "GH Channel Partner [PERSON_NAME] [PERSON_NAME][EMAIL_ADDRESS][DOMAIN_NAME] Dick…" at bounding box center [728, 409] width 1456 height 818
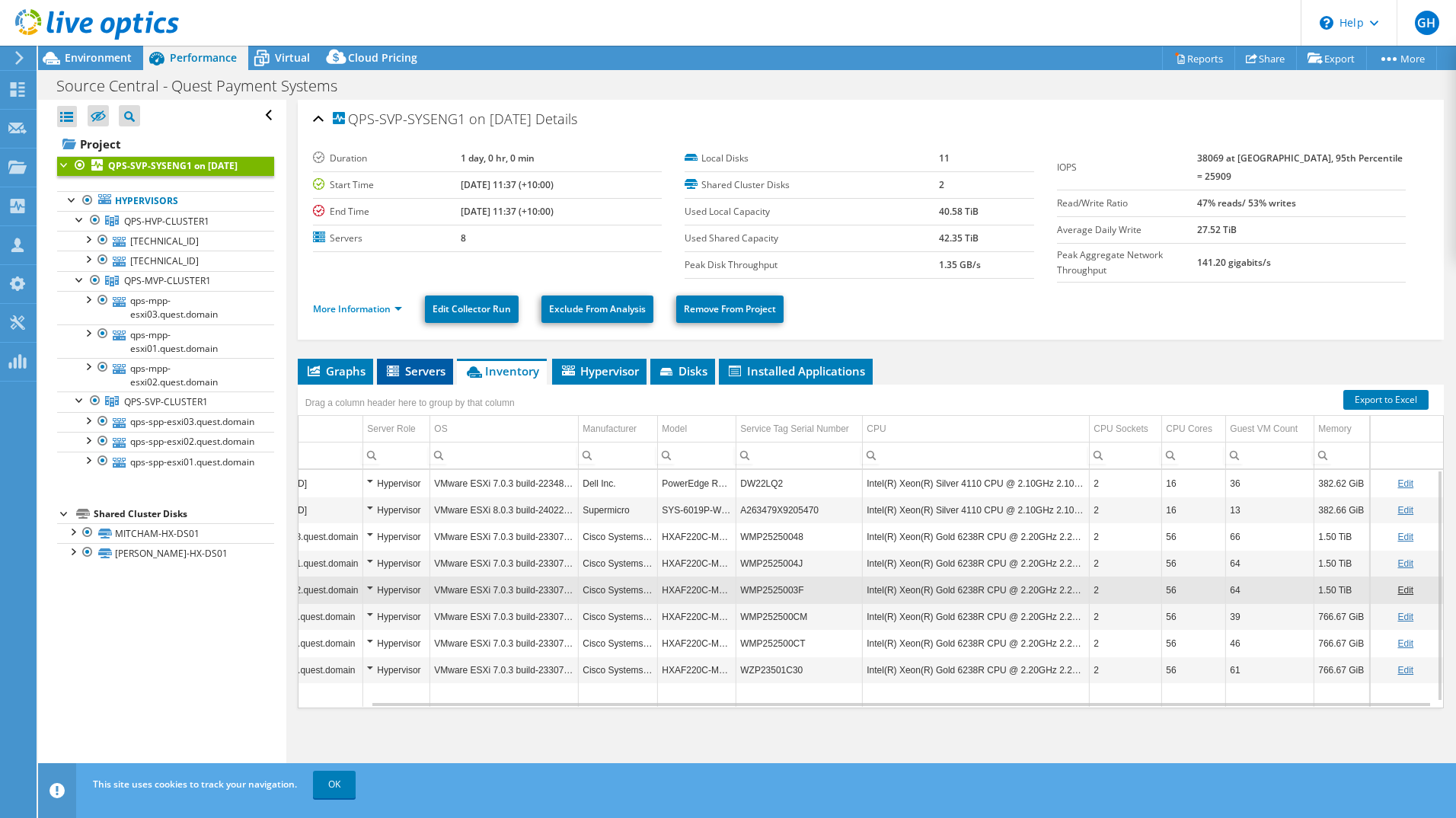
click at [420, 369] on span "Servers" at bounding box center [414, 371] width 61 height 16
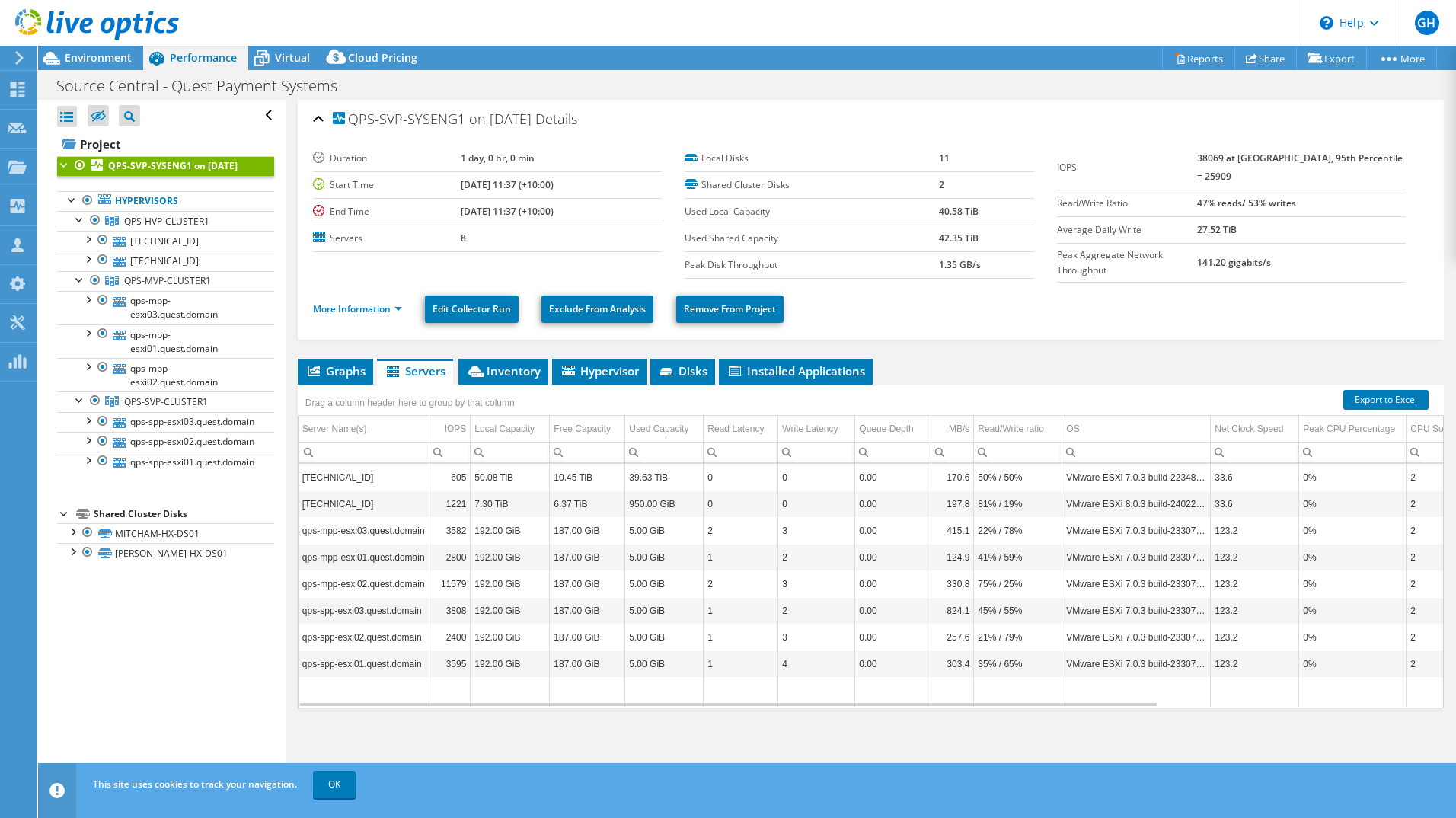
drag, startPoint x: 1100, startPoint y: 704, endPoint x: 1183, endPoint y: 706, distance: 83.0
click at [1188, 706] on div "Graphs Servers Inventory Hypervisor Disks Cluster Disks Installed Applications …" at bounding box center [870, 549] width 1146 height 381
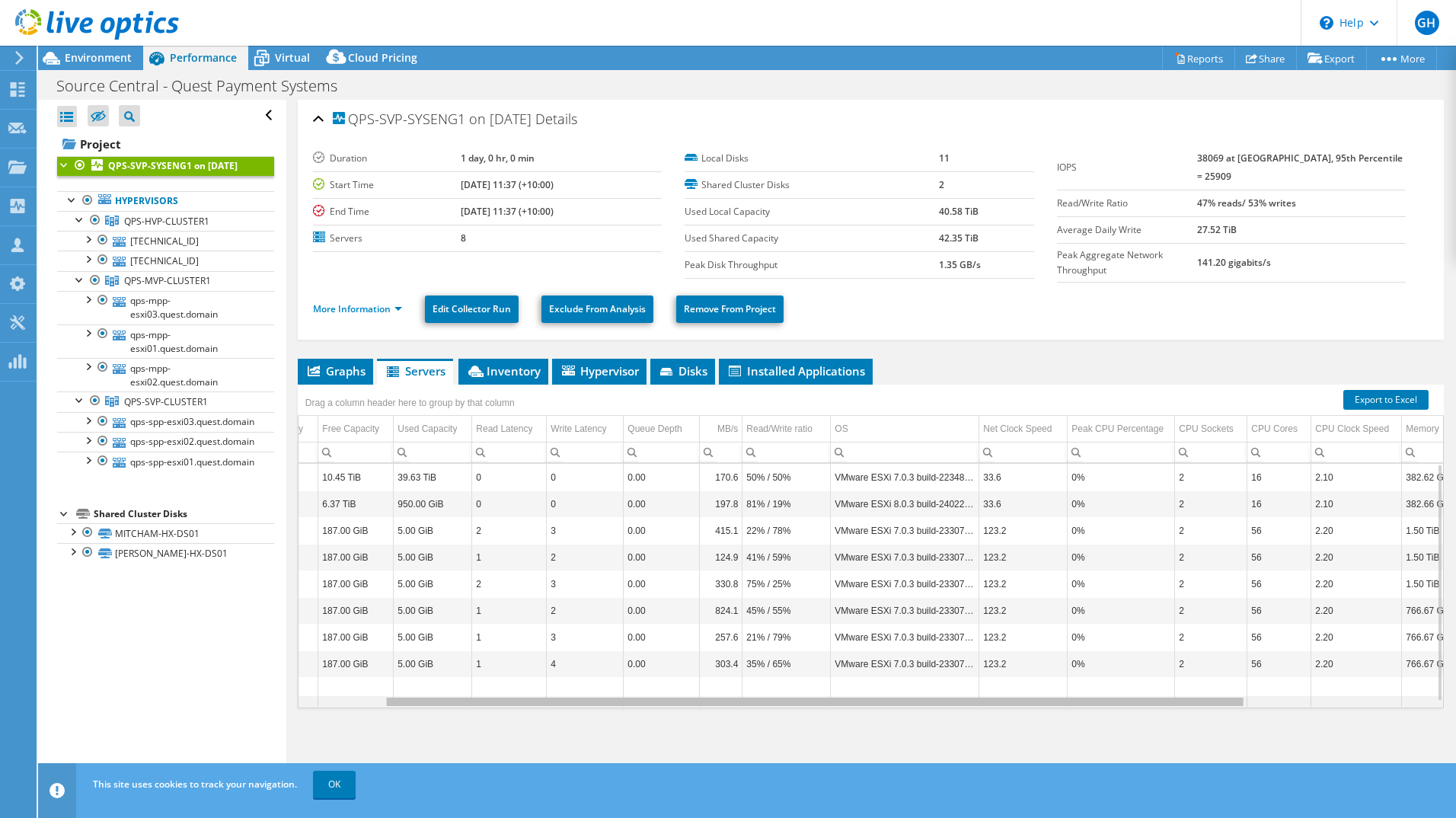
scroll to position [0, 0]
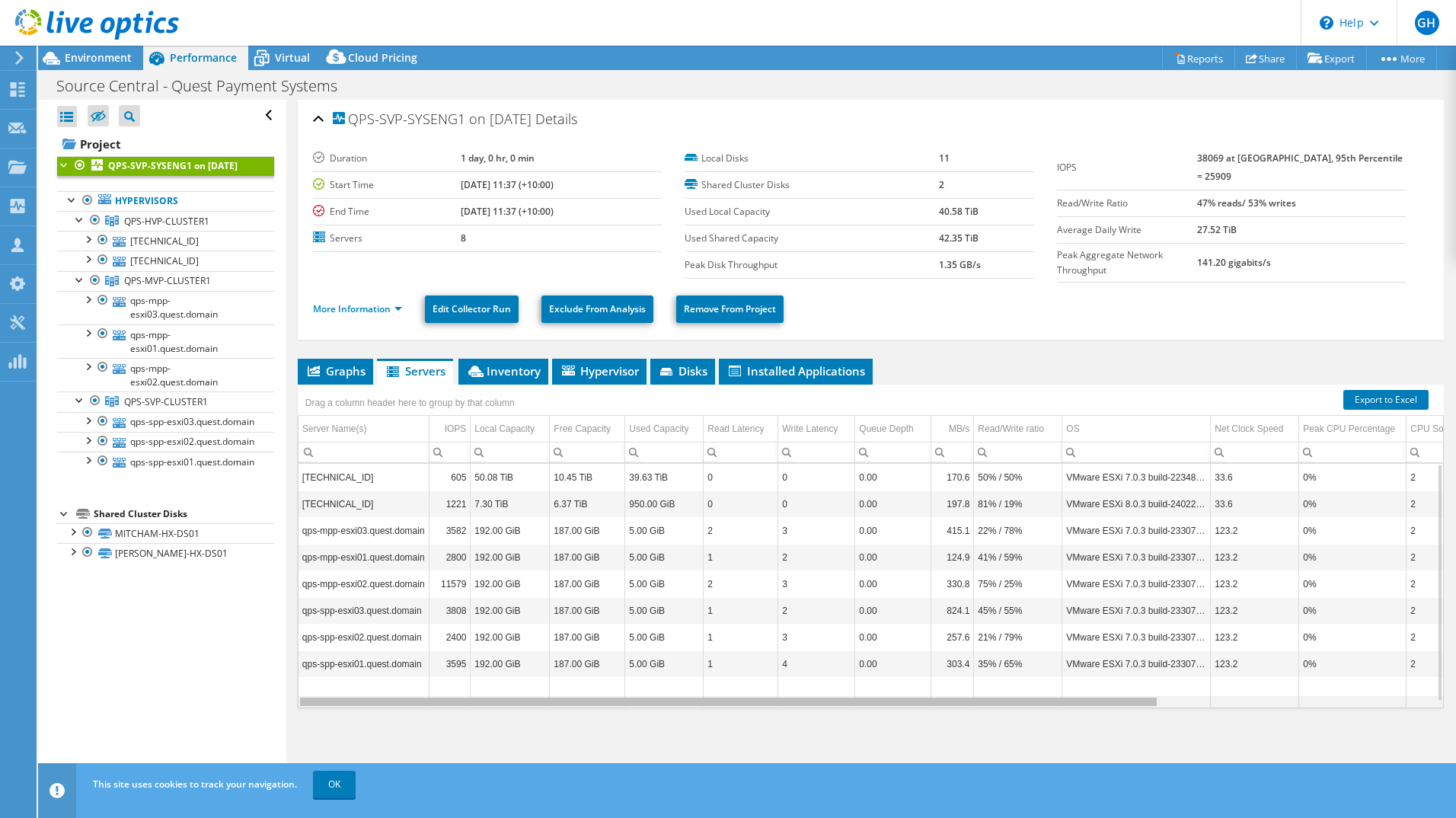
drag, startPoint x: 1099, startPoint y: 699, endPoint x: 779, endPoint y: 666, distance: 321.7
click at [812, 699] on body "GH Channel Partner [PERSON_NAME] [PERSON_NAME][EMAIL_ADDRESS][DOMAIN_NAME] Dick…" at bounding box center [728, 409] width 1456 height 818
click at [332, 363] on span "Graphs" at bounding box center [335, 371] width 60 height 16
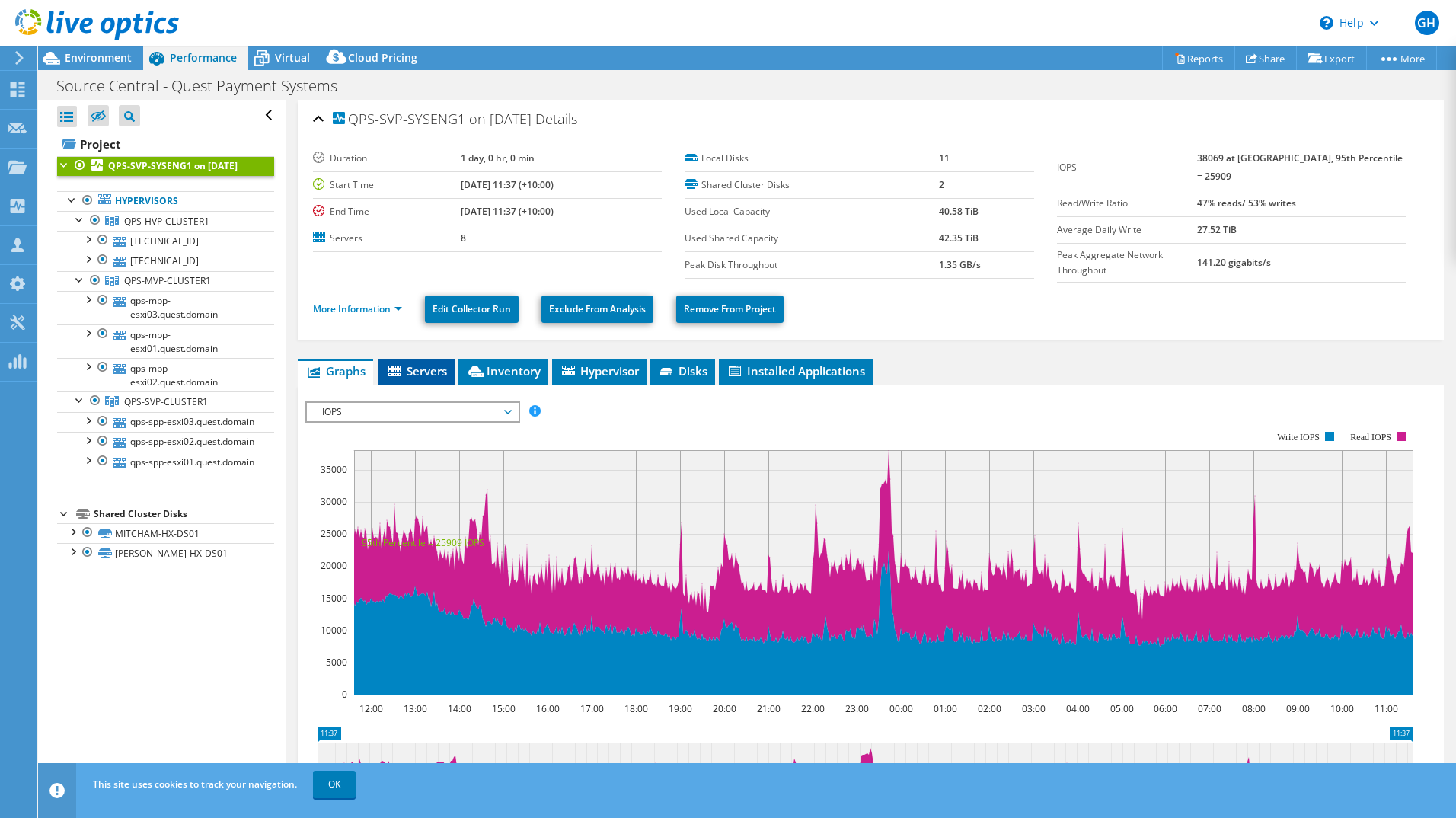
click at [384, 365] on li "Servers" at bounding box center [416, 372] width 76 height 26
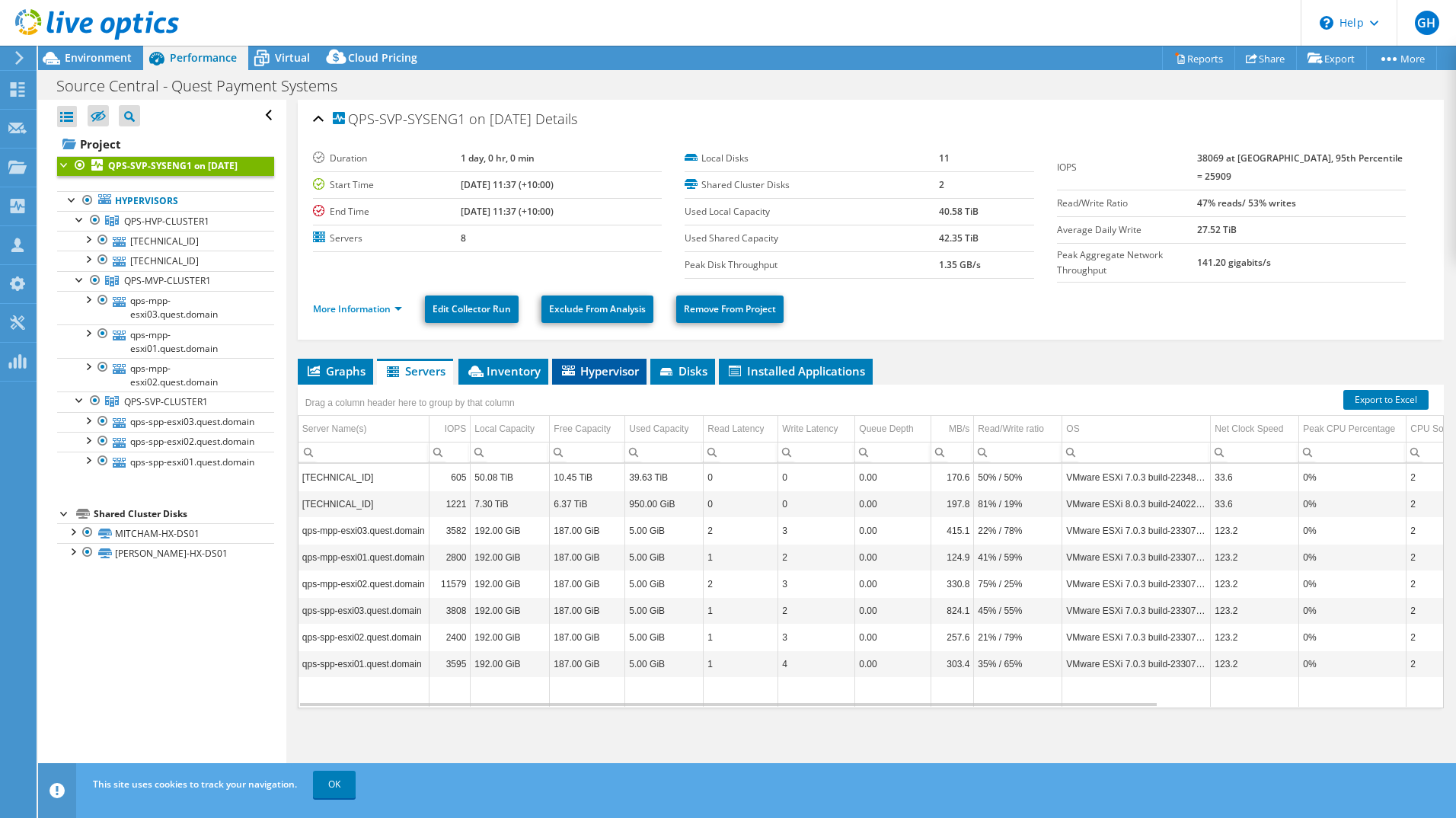
click at [613, 375] on li "Hypervisor" at bounding box center [599, 372] width 94 height 26
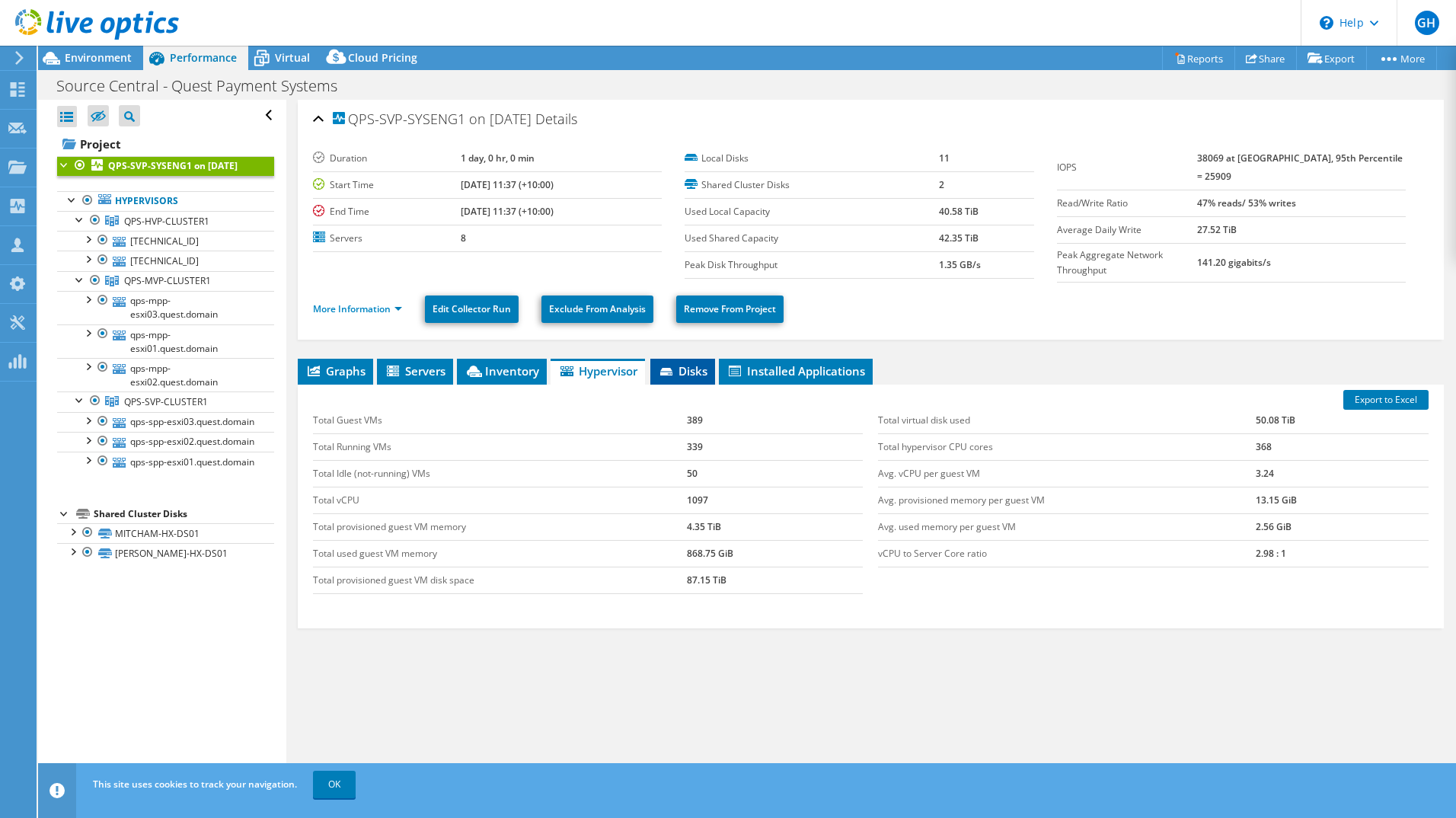
click at [682, 364] on span "Disks" at bounding box center [683, 371] width 49 height 16
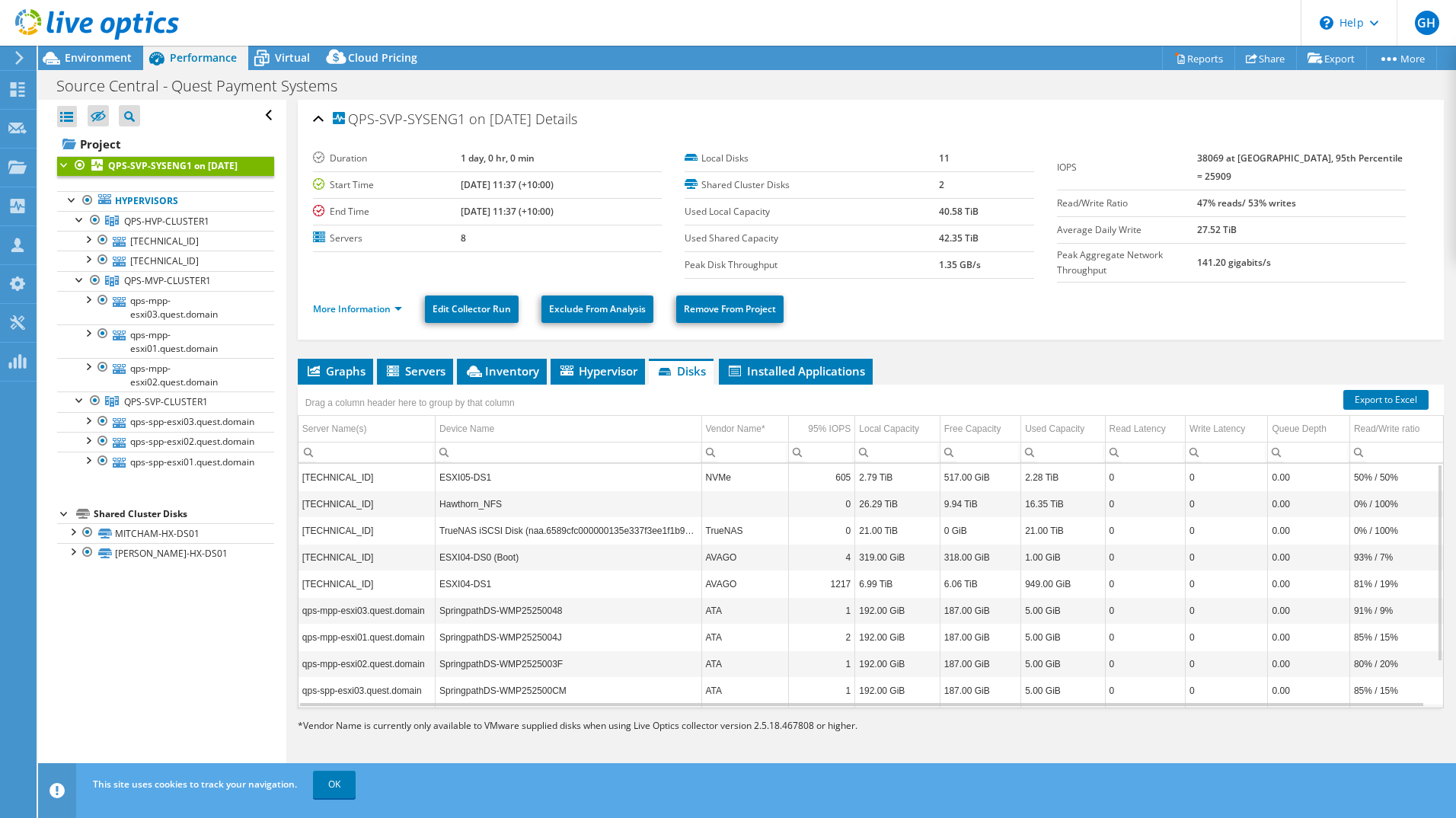
click at [335, 352] on div "QPS-SVP-SYSENG1 on [DATE] Details Duration 1 day, 0 hr, 0 min Start Time [DATE]…" at bounding box center [871, 444] width 1168 height 688
click at [339, 372] on span "Graphs" at bounding box center [335, 371] width 60 height 16
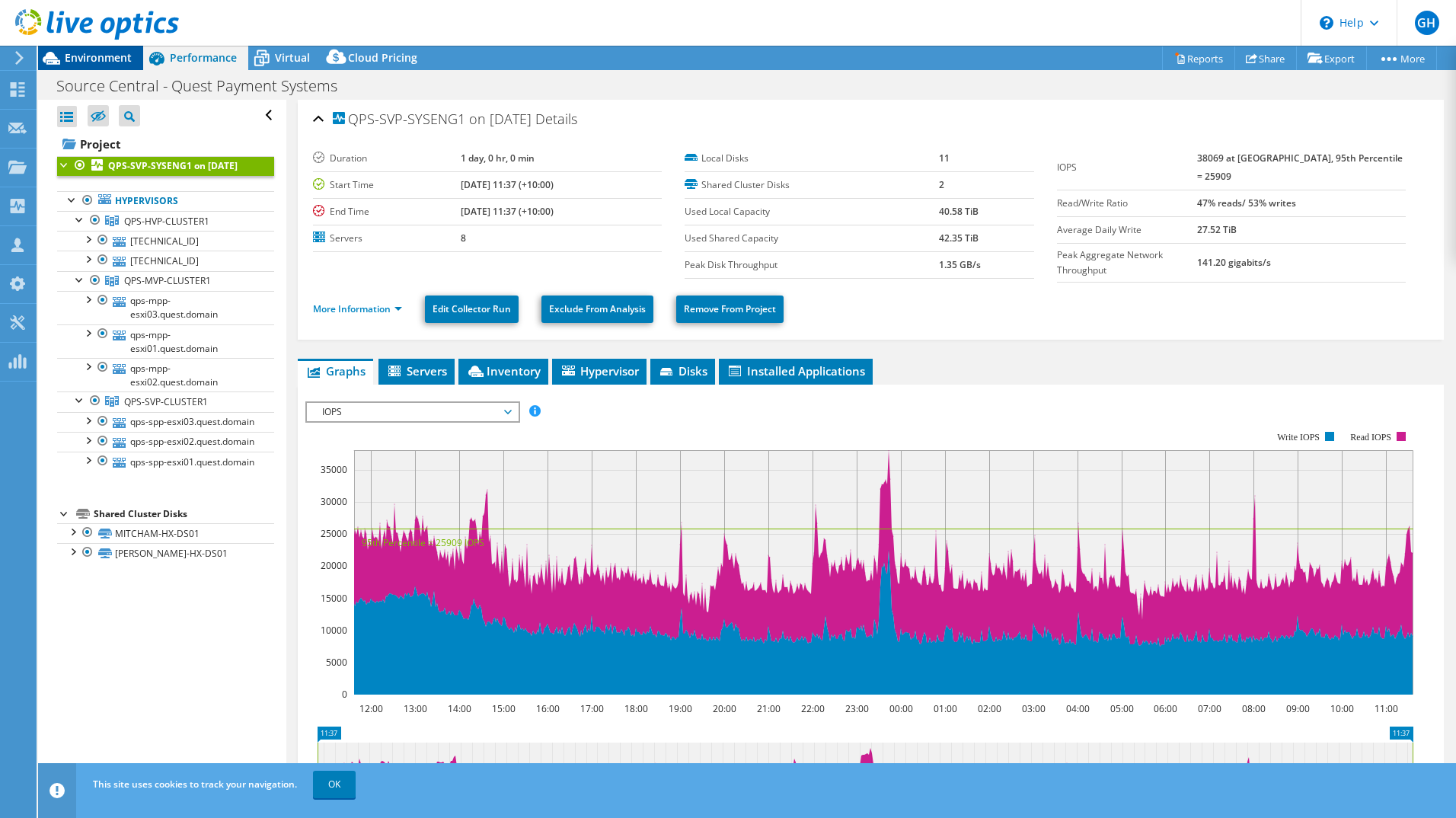
click at [96, 68] on div "Environment" at bounding box center [90, 58] width 105 height 25
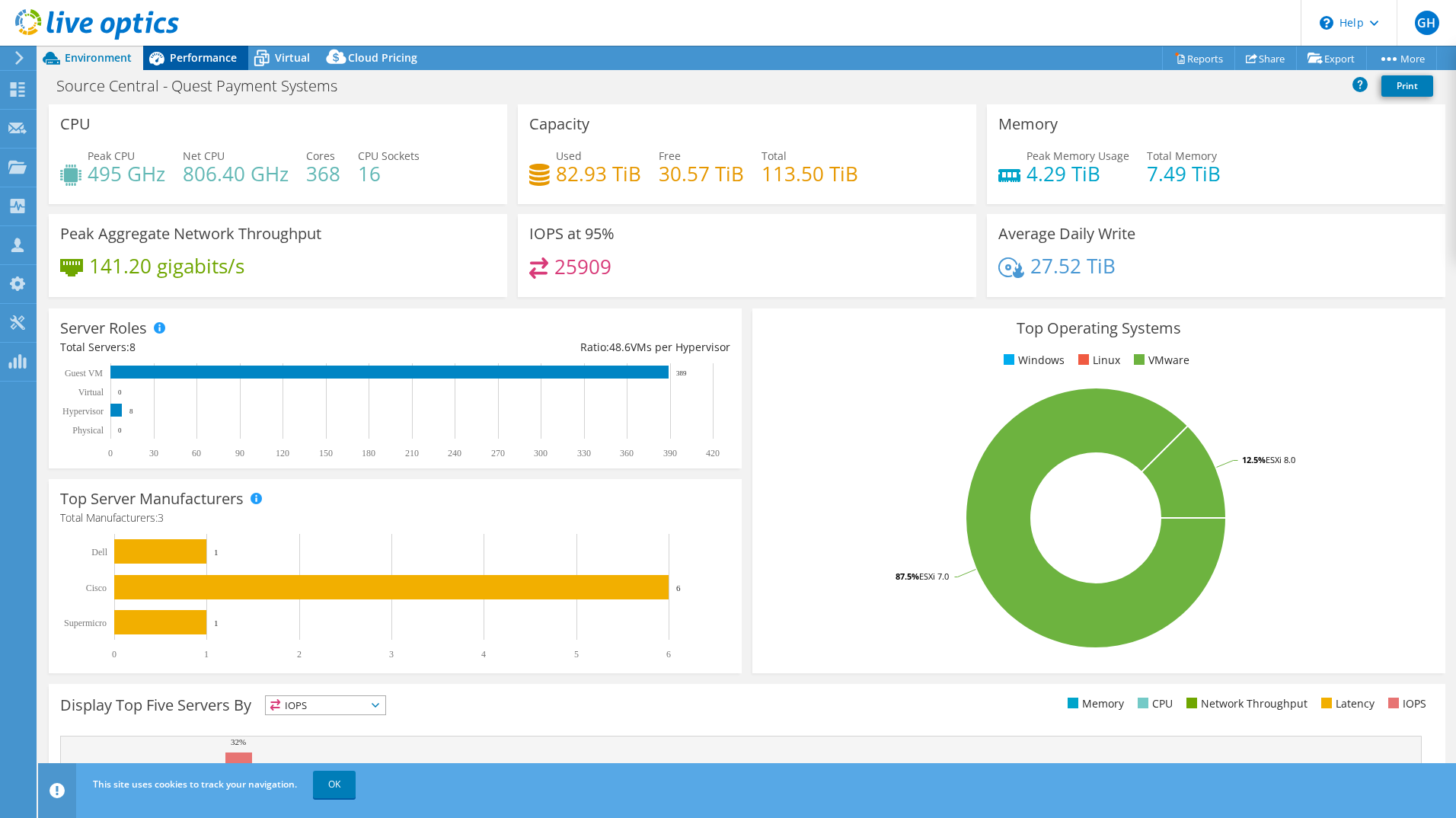
click at [180, 54] on span "Performance" at bounding box center [203, 58] width 67 height 15
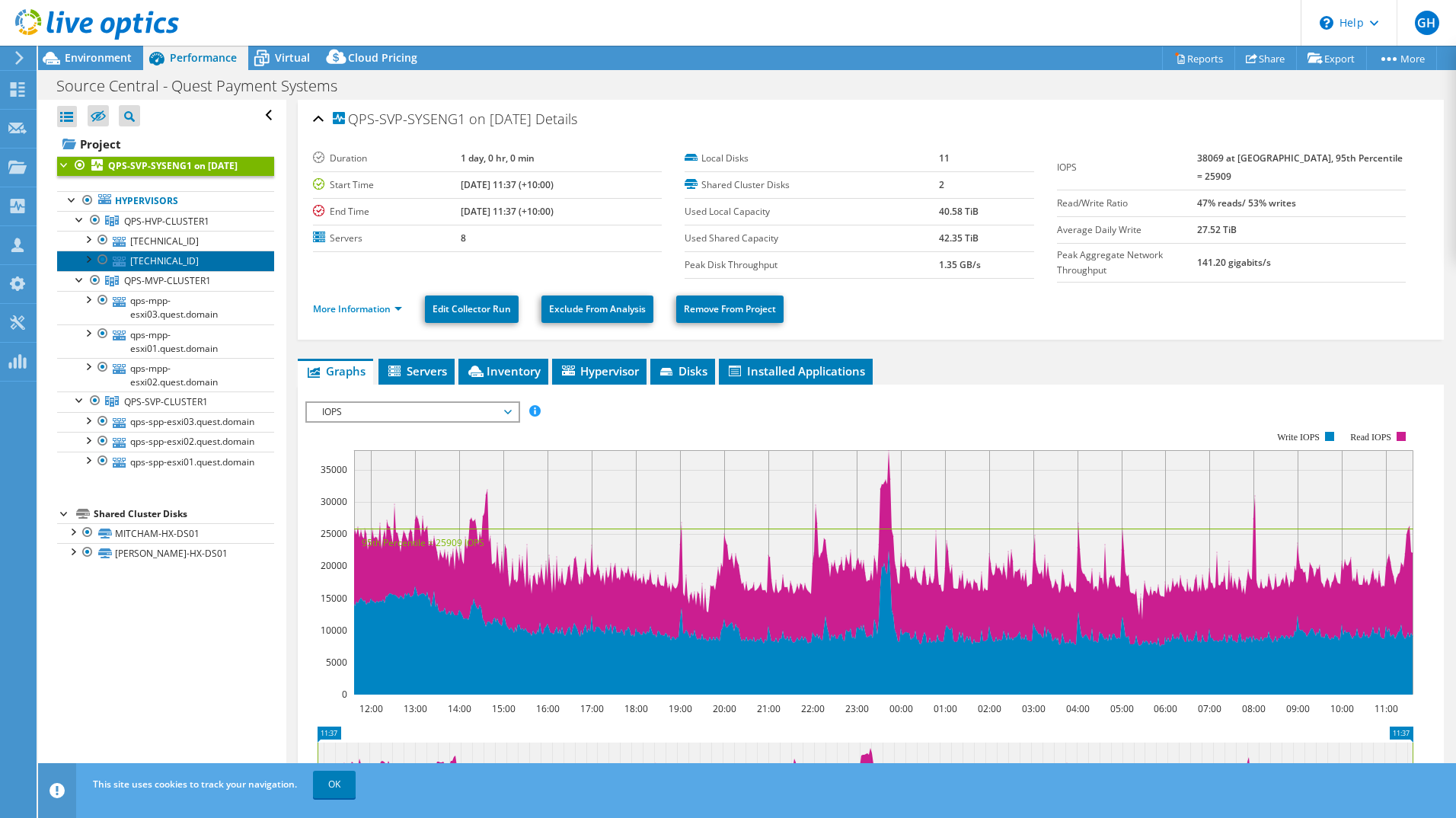
click at [156, 270] on link "[TECHNICAL_ID]" at bounding box center [166, 260] width 217 height 20
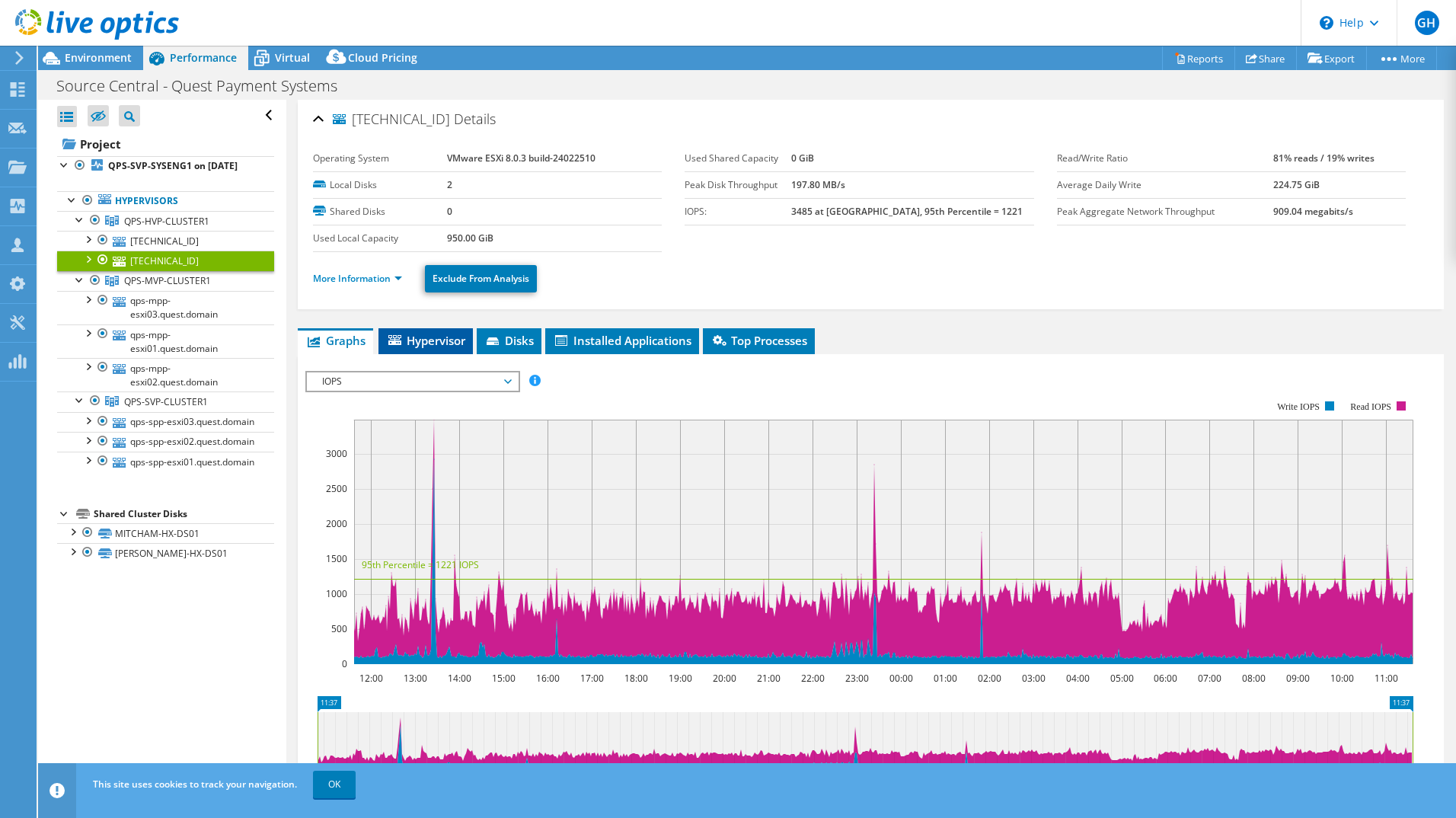
click at [450, 349] on li "Hypervisor" at bounding box center [425, 341] width 94 height 26
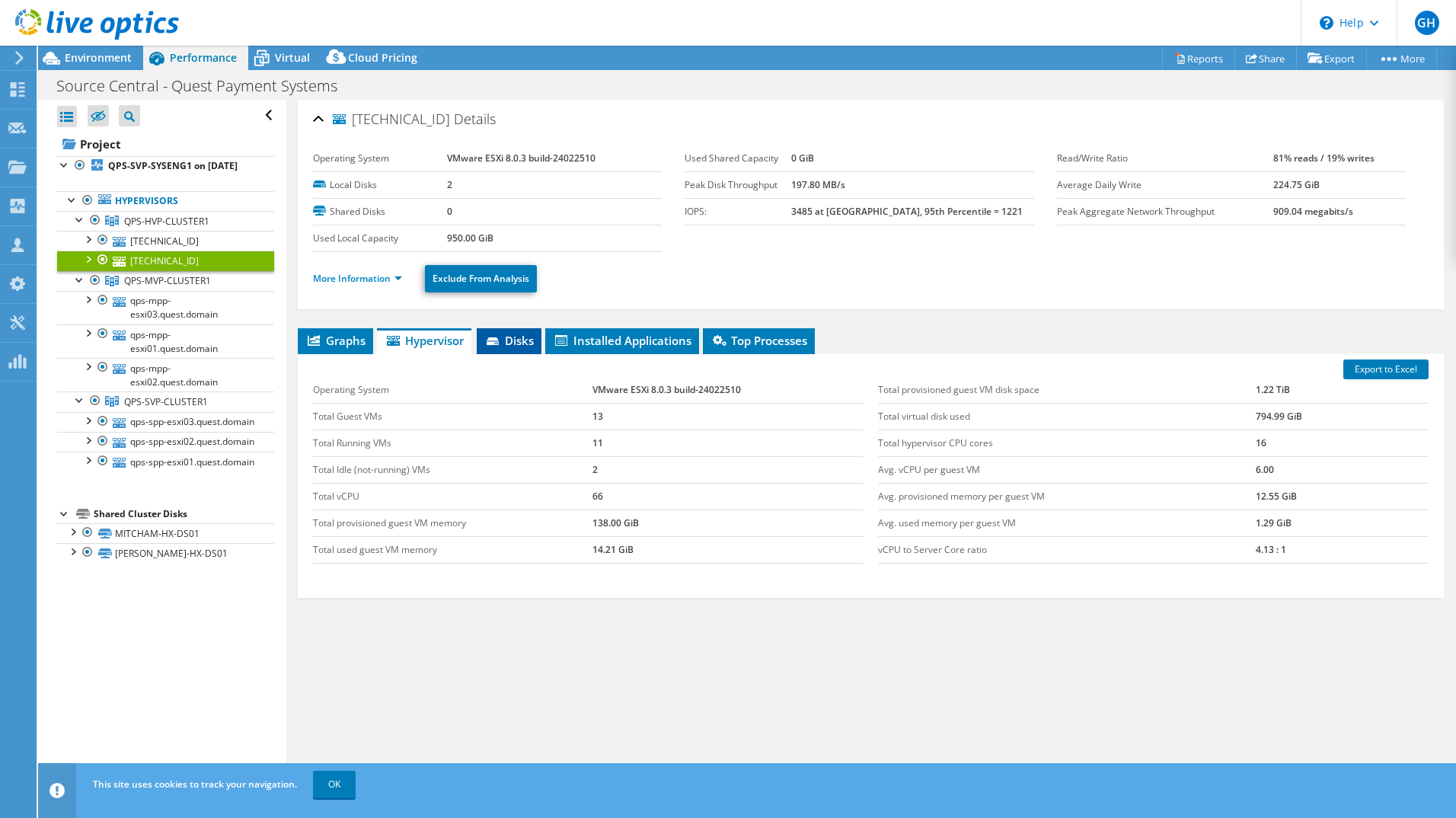
click at [512, 351] on li "Disks" at bounding box center [508, 341] width 65 height 26
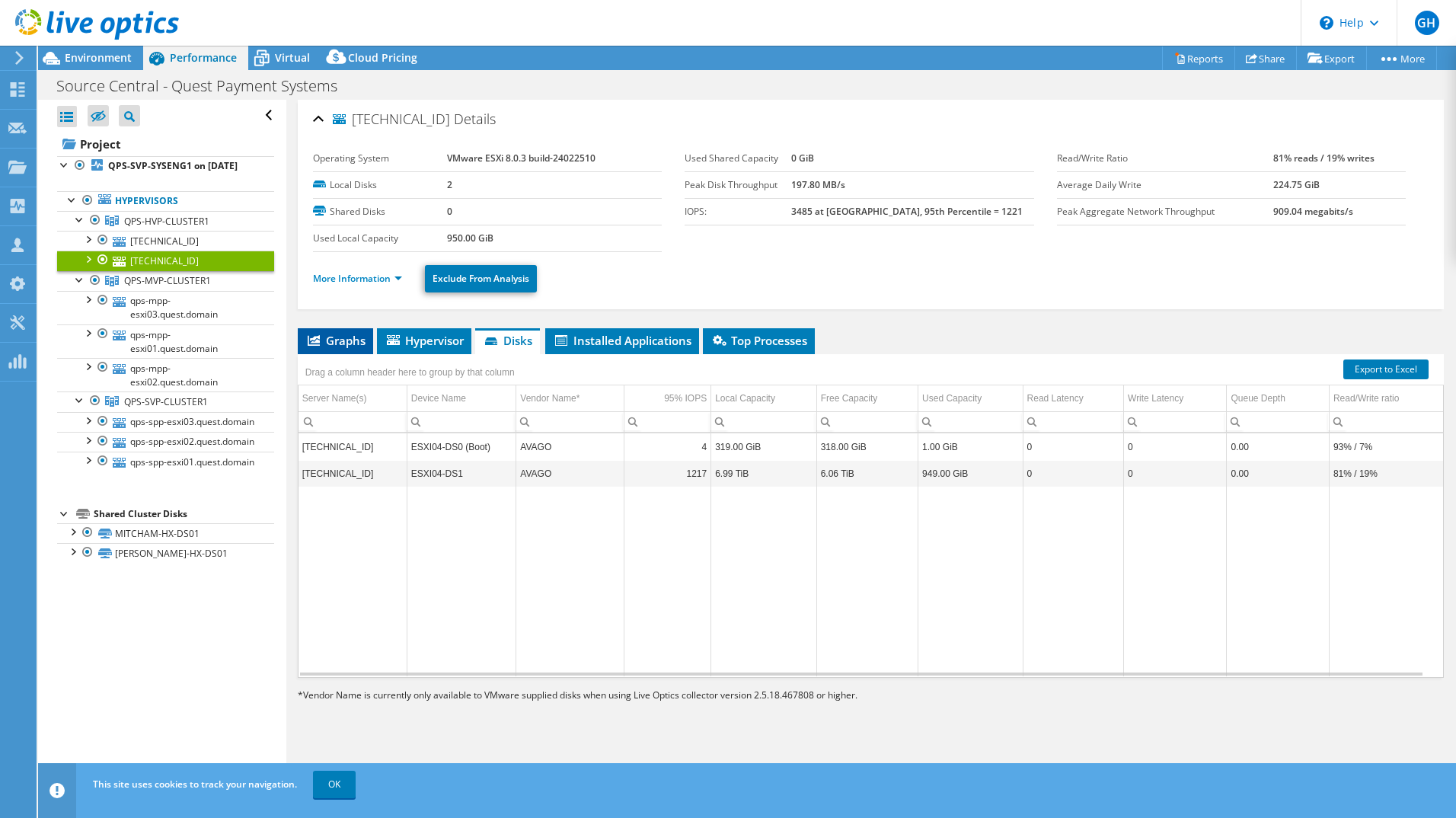
click at [342, 341] on span "Graphs" at bounding box center [335, 341] width 60 height 16
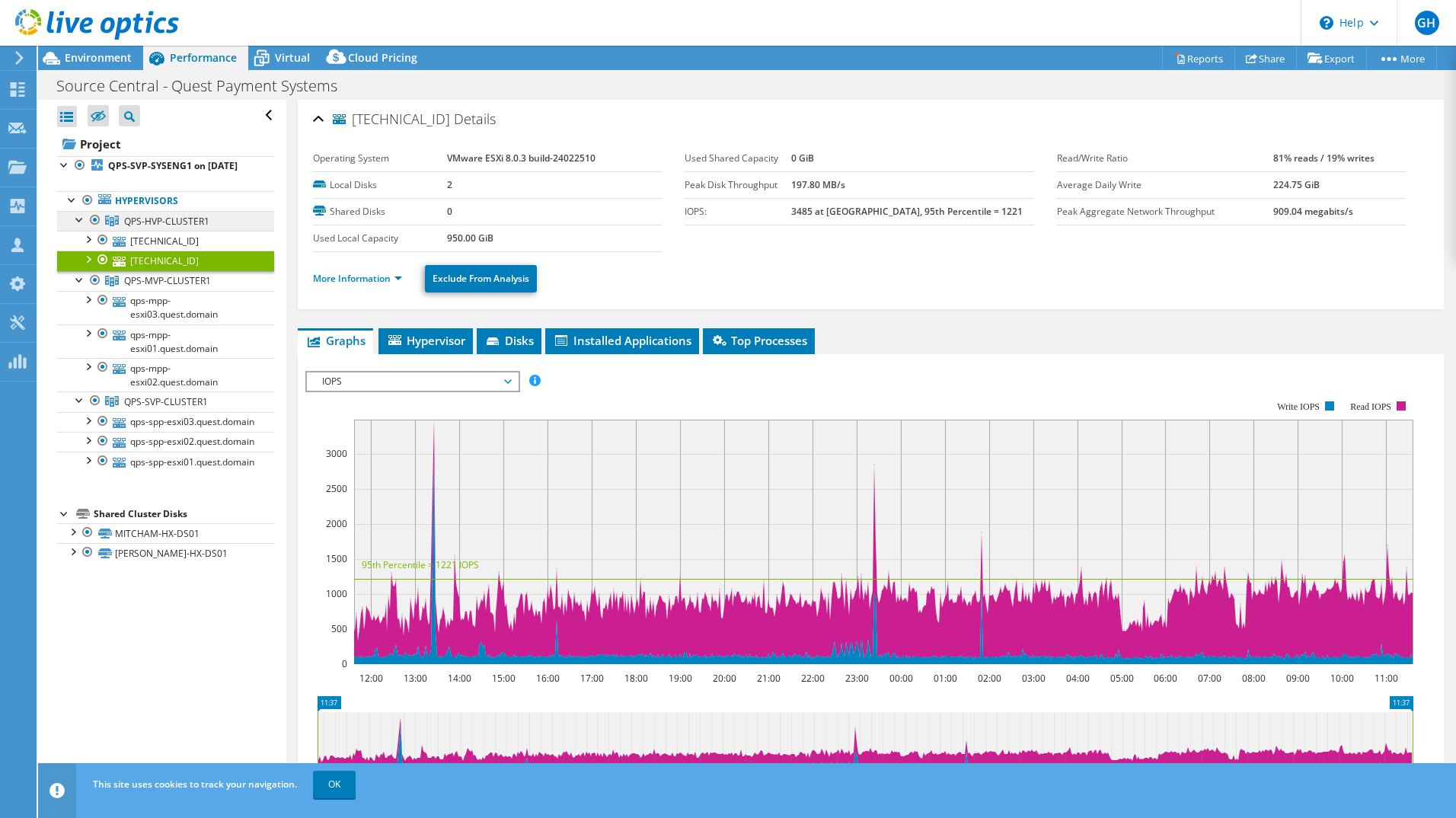
click at [176, 227] on span "QPS-HVP-CLUSTER1" at bounding box center [166, 221] width 85 height 13
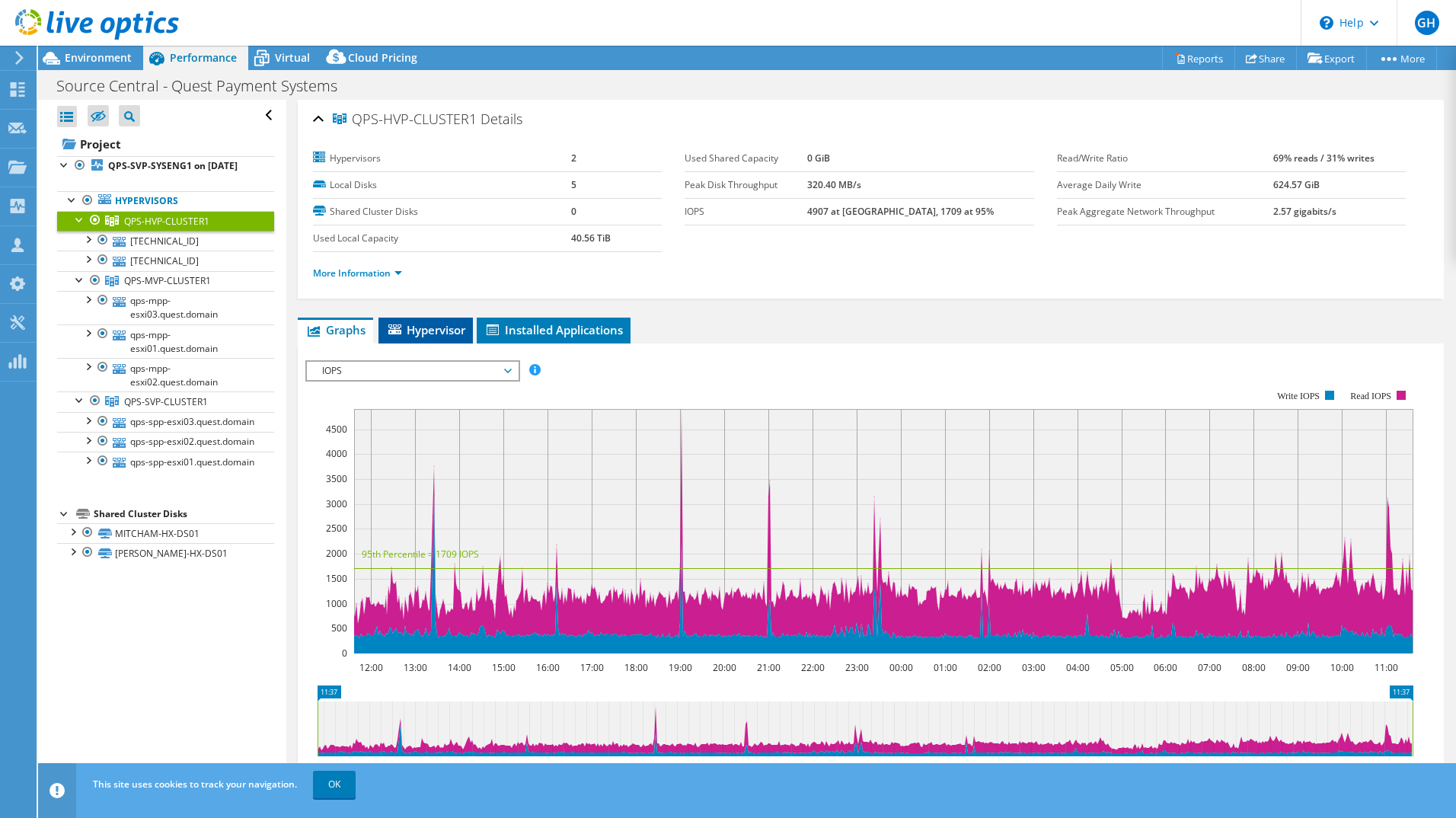
click at [436, 330] on span "Hypervisor" at bounding box center [425, 330] width 79 height 16
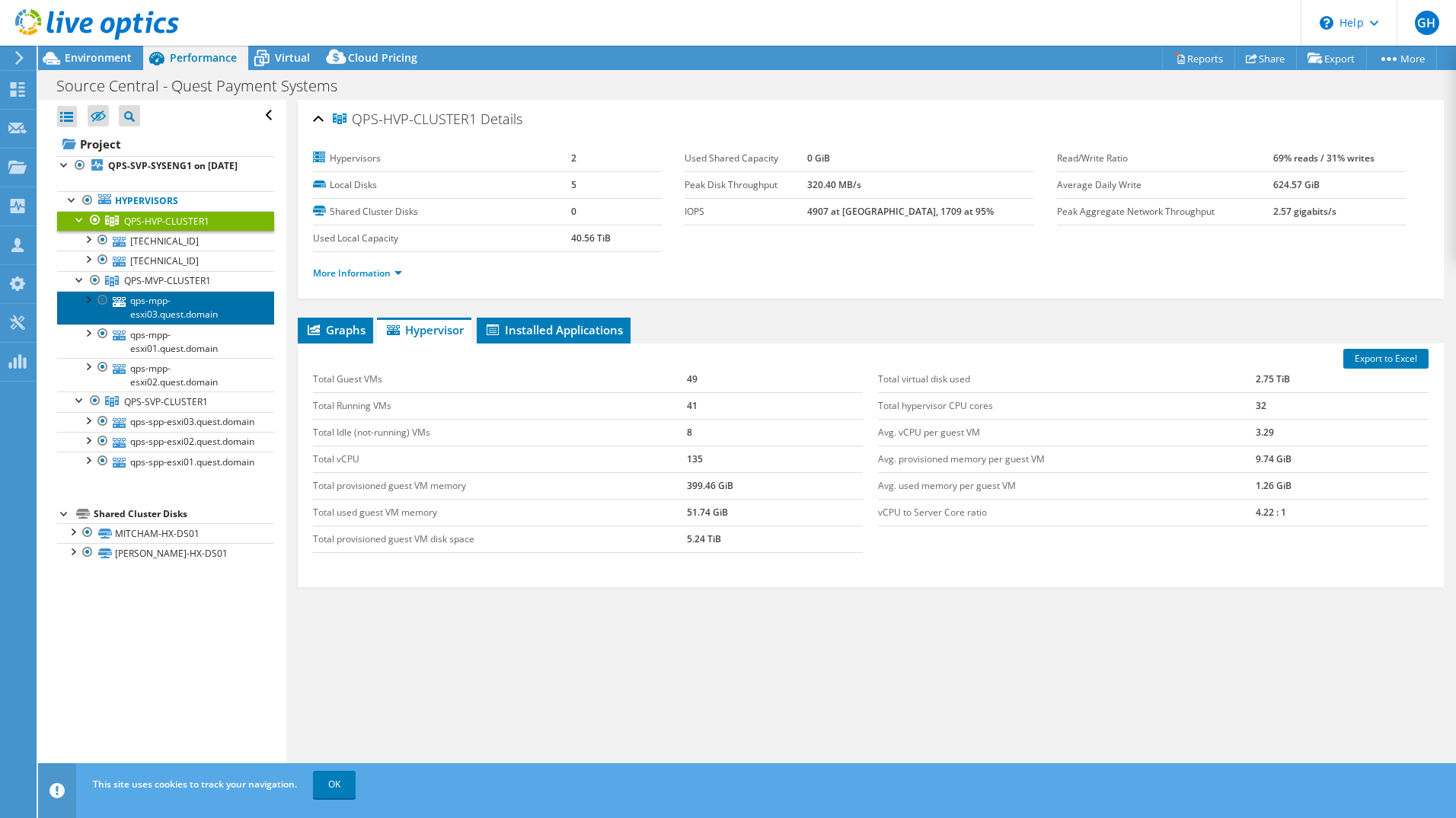
click at [162, 323] on link "qps-mpp-esxi03.quest.domain" at bounding box center [166, 308] width 217 height 34
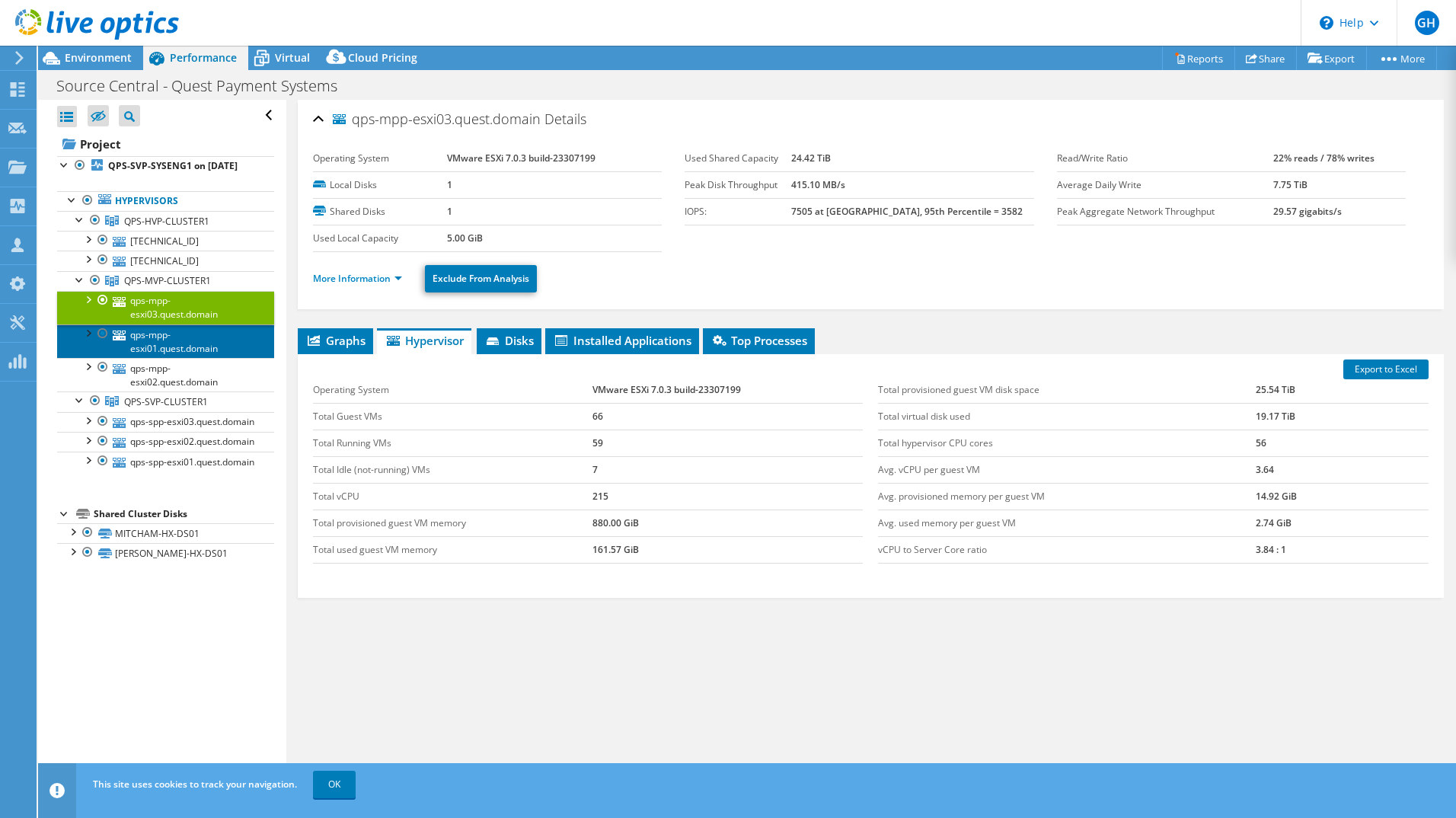
click at [167, 351] on link "qps-mpp-esxi01.quest.domain" at bounding box center [166, 341] width 217 height 34
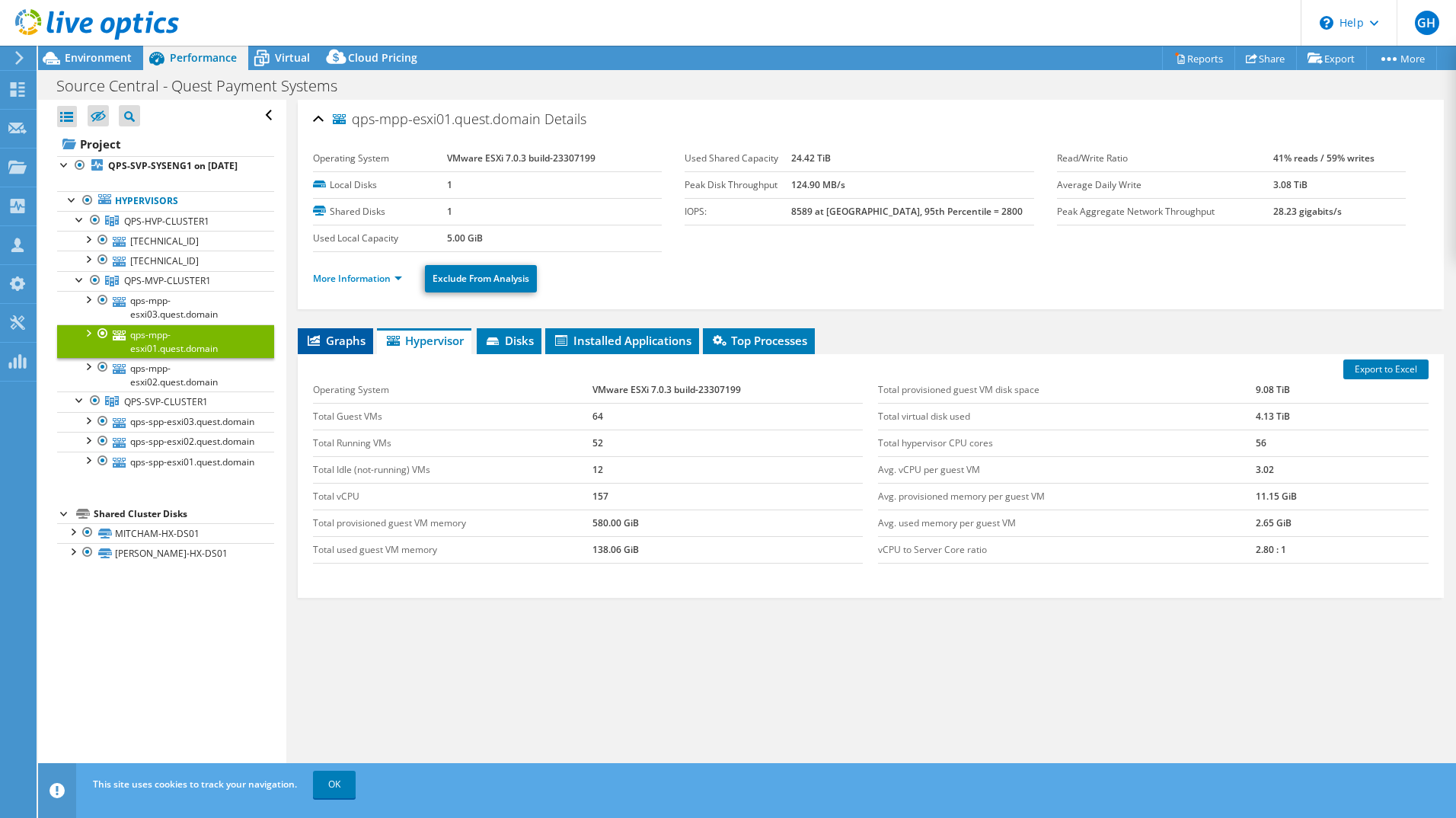
click at [354, 343] on span "Graphs" at bounding box center [335, 341] width 60 height 16
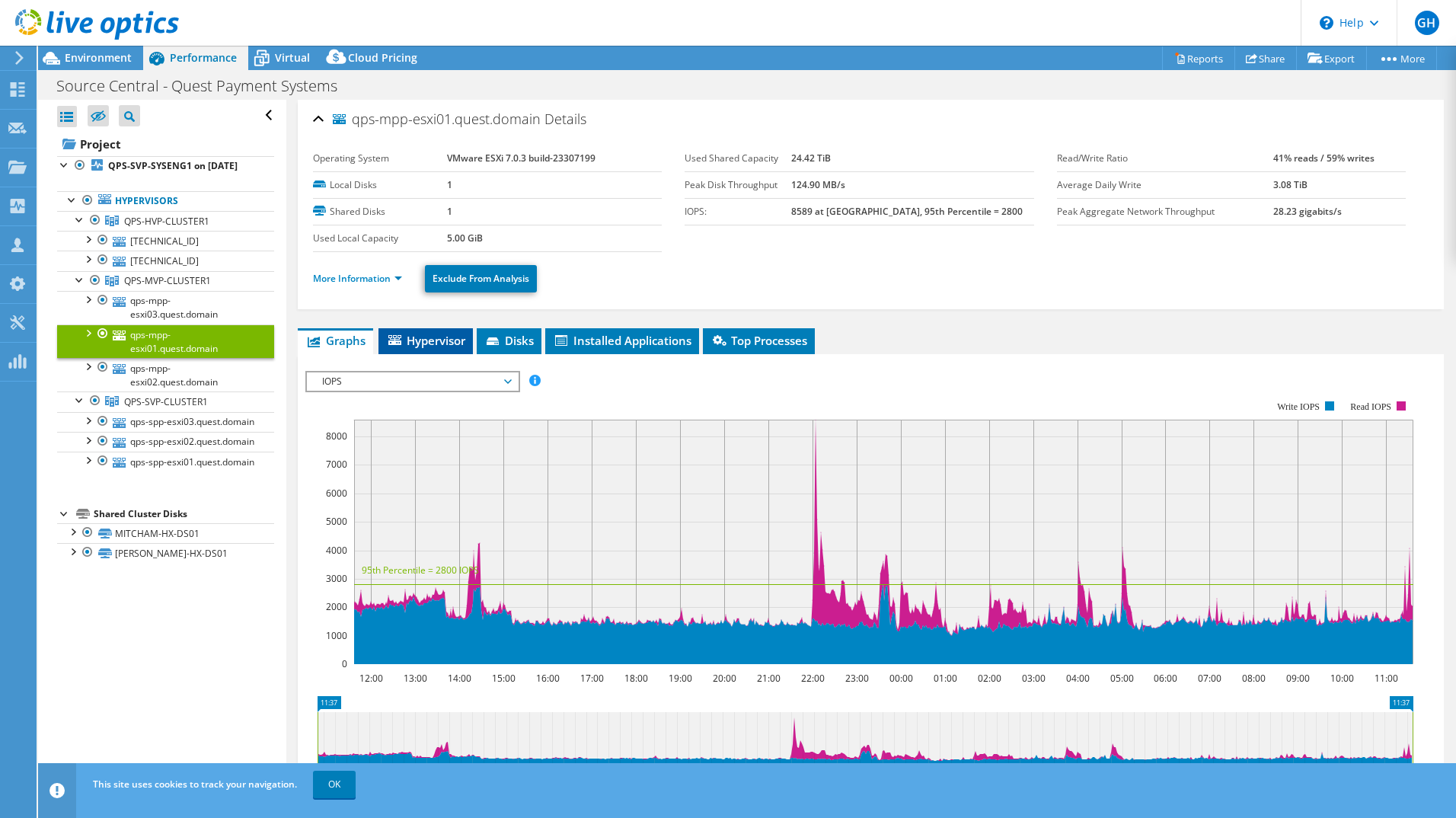
click at [424, 346] on span "Hypervisor" at bounding box center [425, 341] width 79 height 16
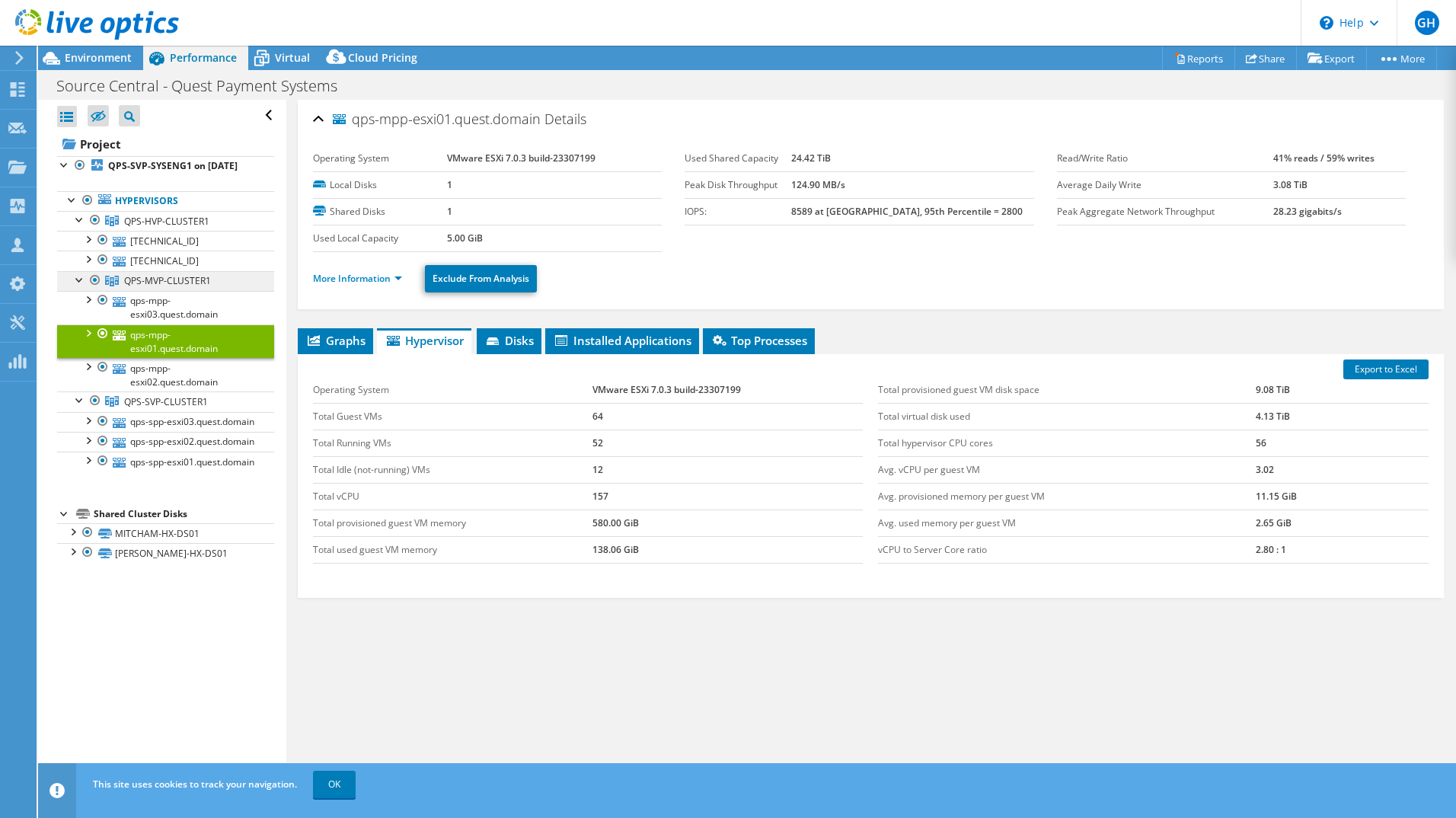
click at [144, 227] on span "QPS-MVP-CLUSTER1" at bounding box center [166, 221] width 85 height 13
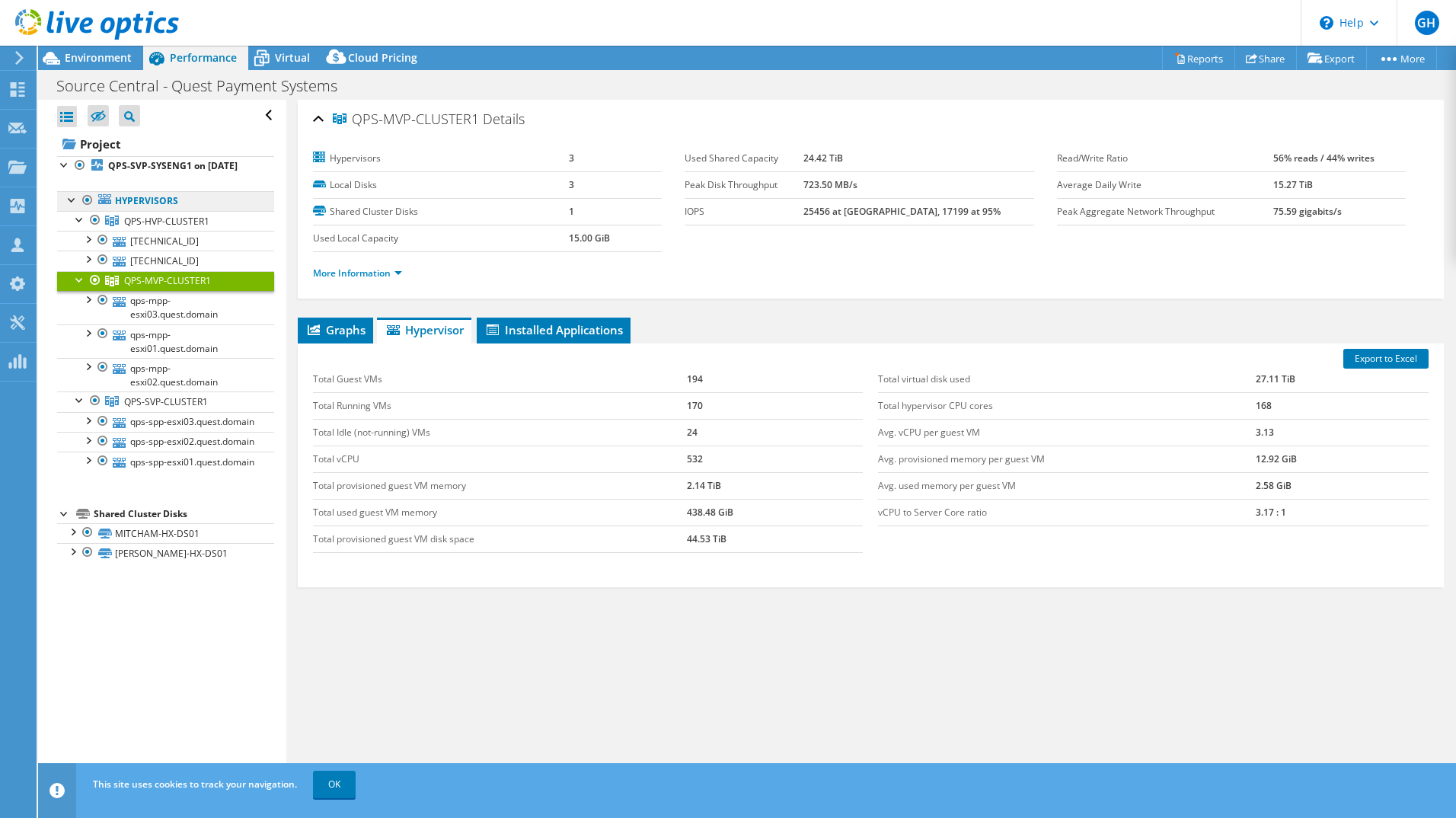
click at [134, 204] on ul "Hypervisors QPS-HVP-CLUSTER1 [TECHNICAL_ID]" at bounding box center [166, 331] width 217 height 310
click at [132, 211] on link "Hypervisors" at bounding box center [166, 201] width 217 height 20
click at [110, 204] on icon at bounding box center [105, 199] width 13 height 10
click at [136, 163] on b "QPS-SVP-SYSENG1 on [DATE]" at bounding box center [173, 165] width 130 height 13
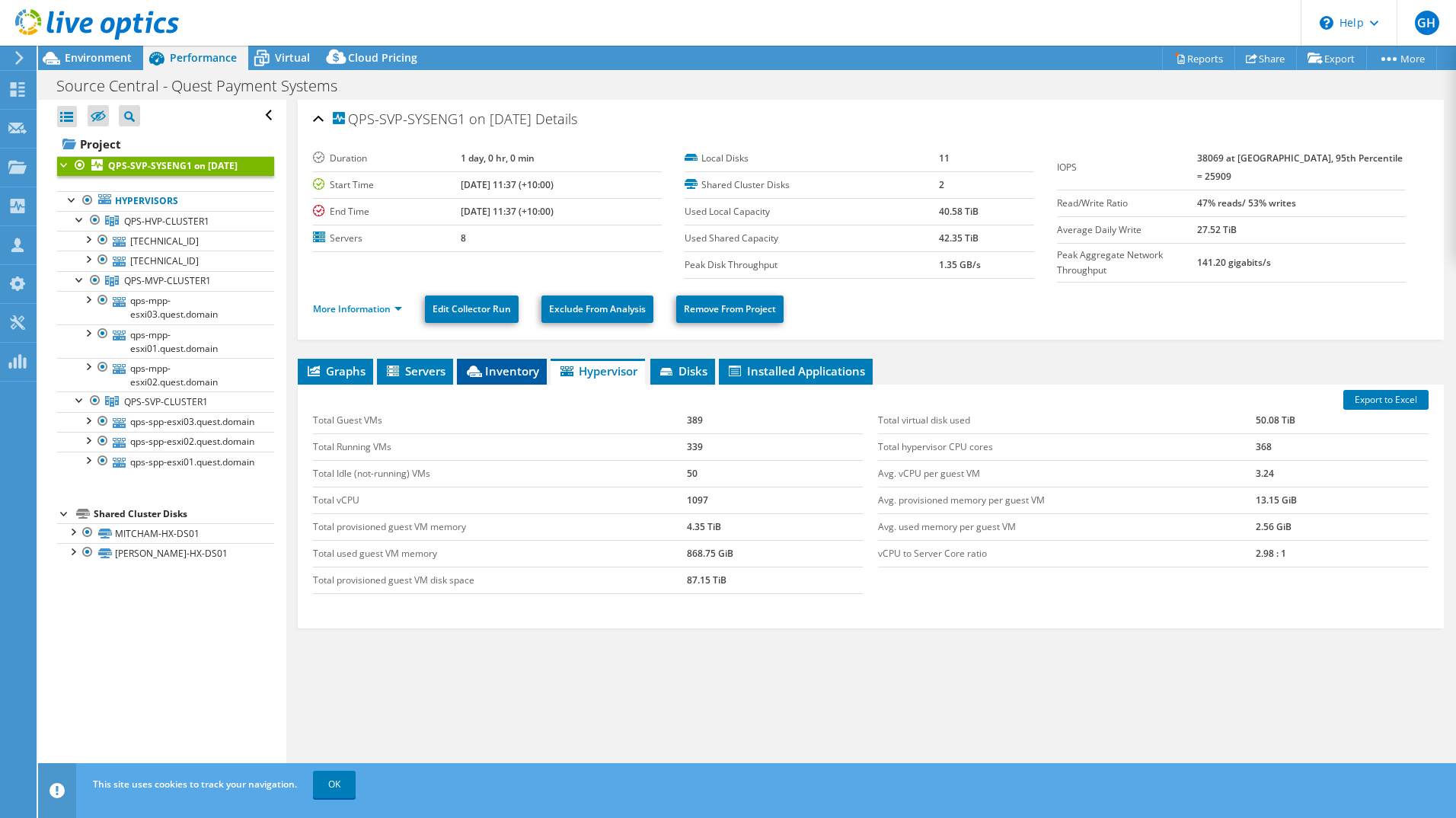
click at [523, 379] on li "Inventory" at bounding box center [501, 372] width 89 height 26
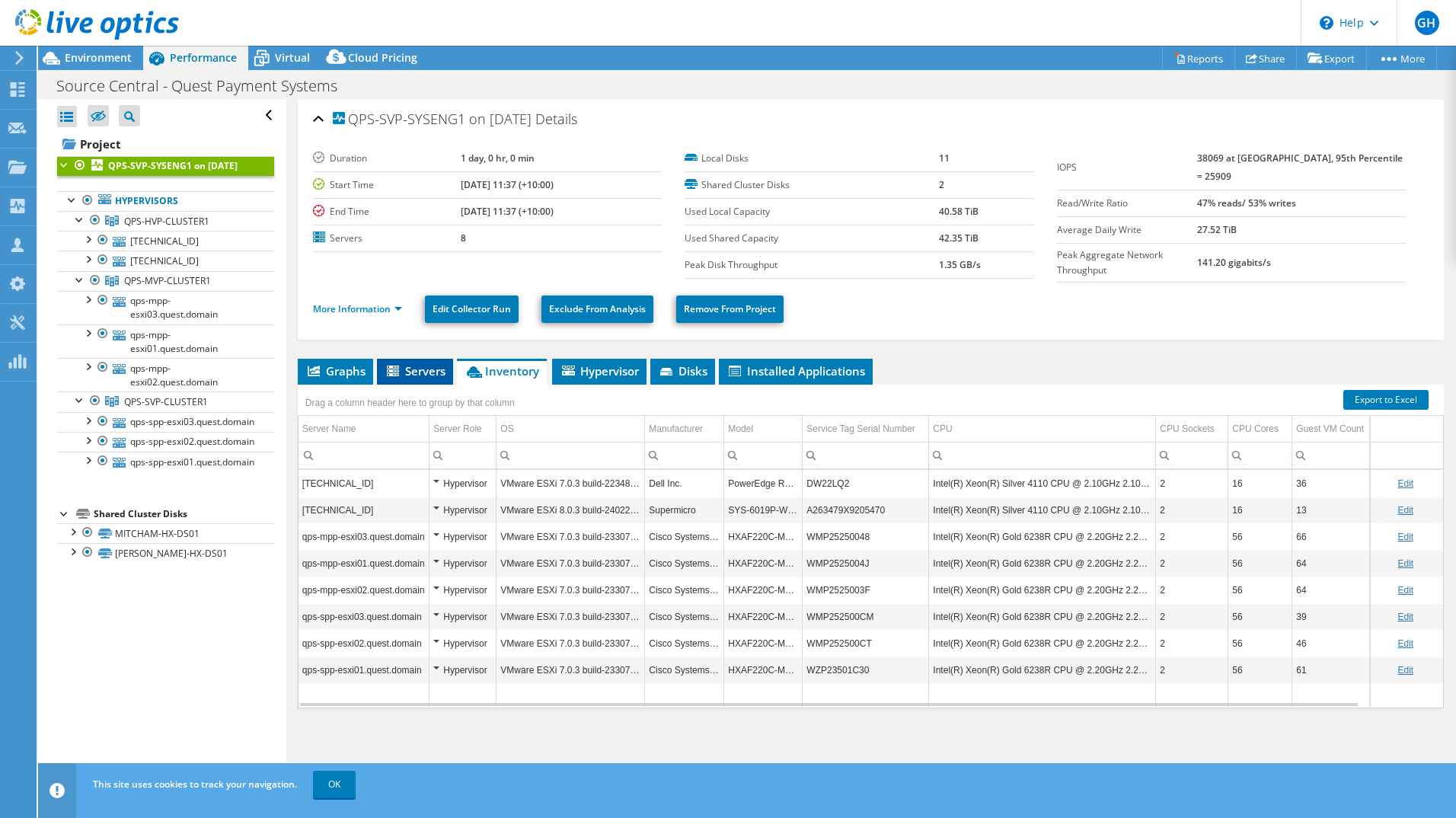
click at [412, 359] on li "Servers" at bounding box center [414, 372] width 76 height 26
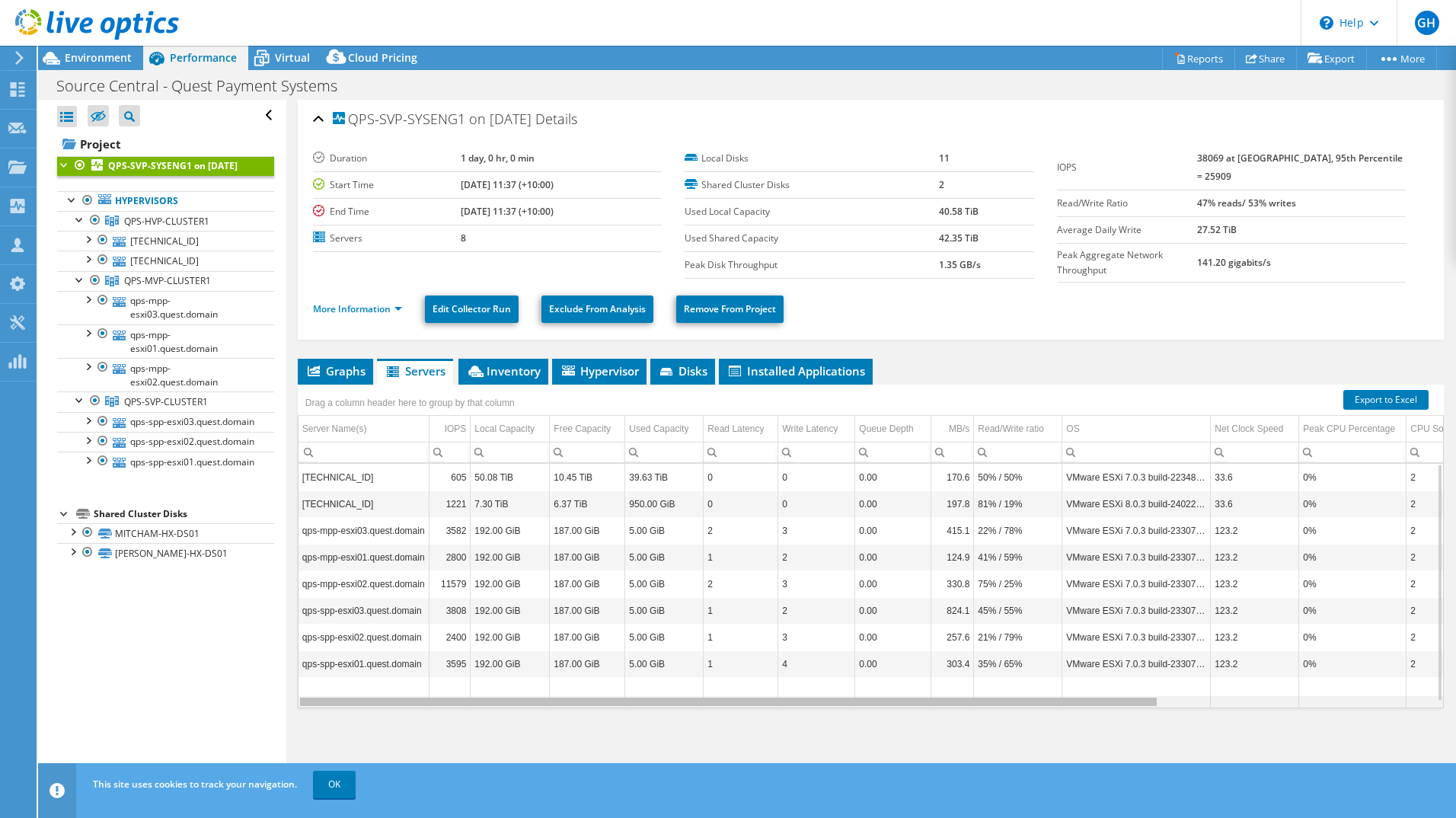
drag, startPoint x: 739, startPoint y: 700, endPoint x: 328, endPoint y: 282, distance: 586.2
click at [632, 709] on body "GH Channel Partner [PERSON_NAME] [PERSON_NAME][EMAIL_ADDRESS][DOMAIN_NAME] Dick…" at bounding box center [728, 409] width 1456 height 818
click at [103, 57] on span "Environment" at bounding box center [98, 58] width 67 height 15
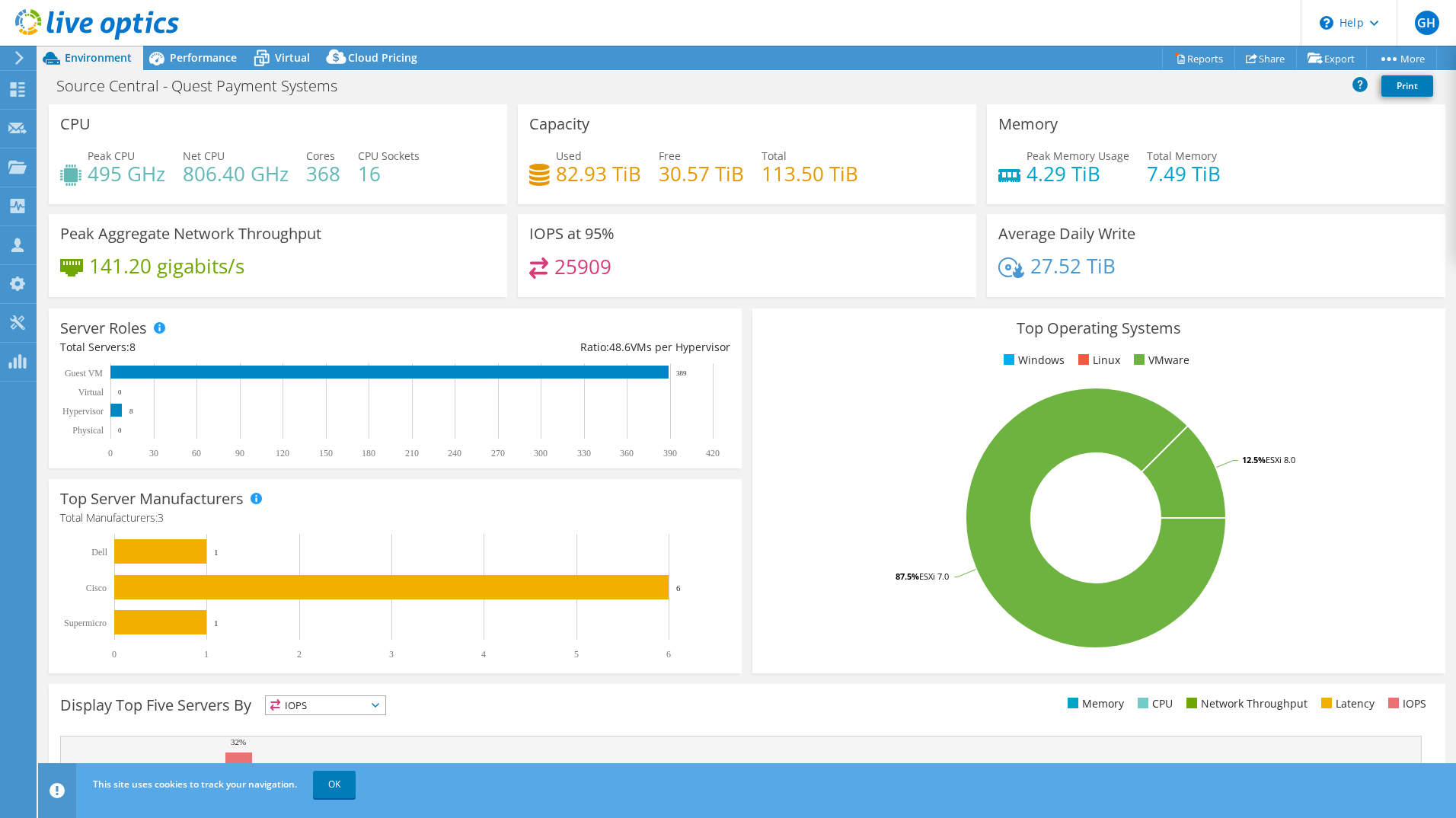
click at [478, 298] on div "Peak Aggregate Network Throughput 141.20 gigabits/s" at bounding box center [278, 260] width 469 height 93
click at [211, 65] on div "Performance" at bounding box center [195, 58] width 105 height 25
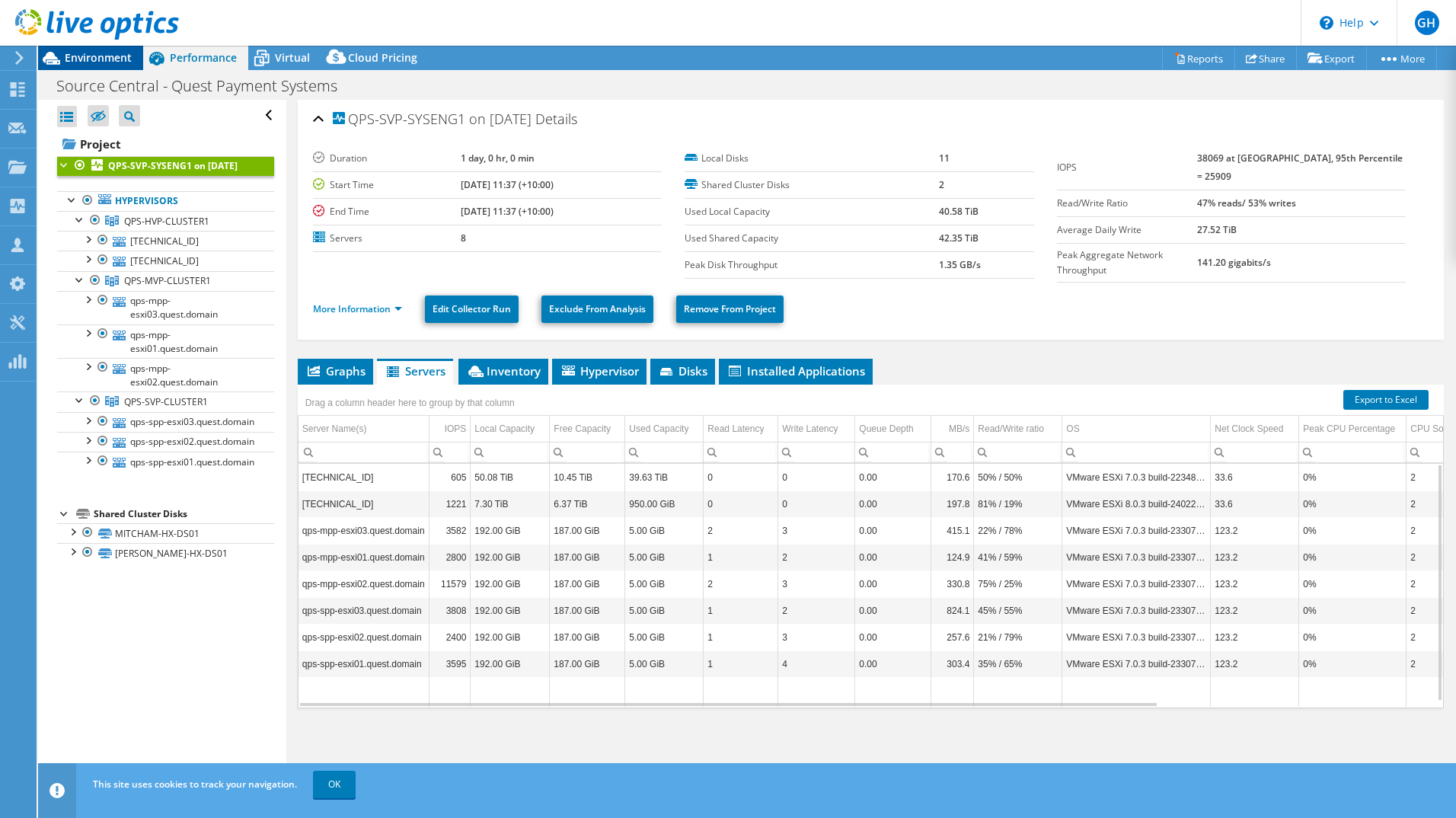
click at [120, 62] on span "Environment" at bounding box center [98, 58] width 67 height 15
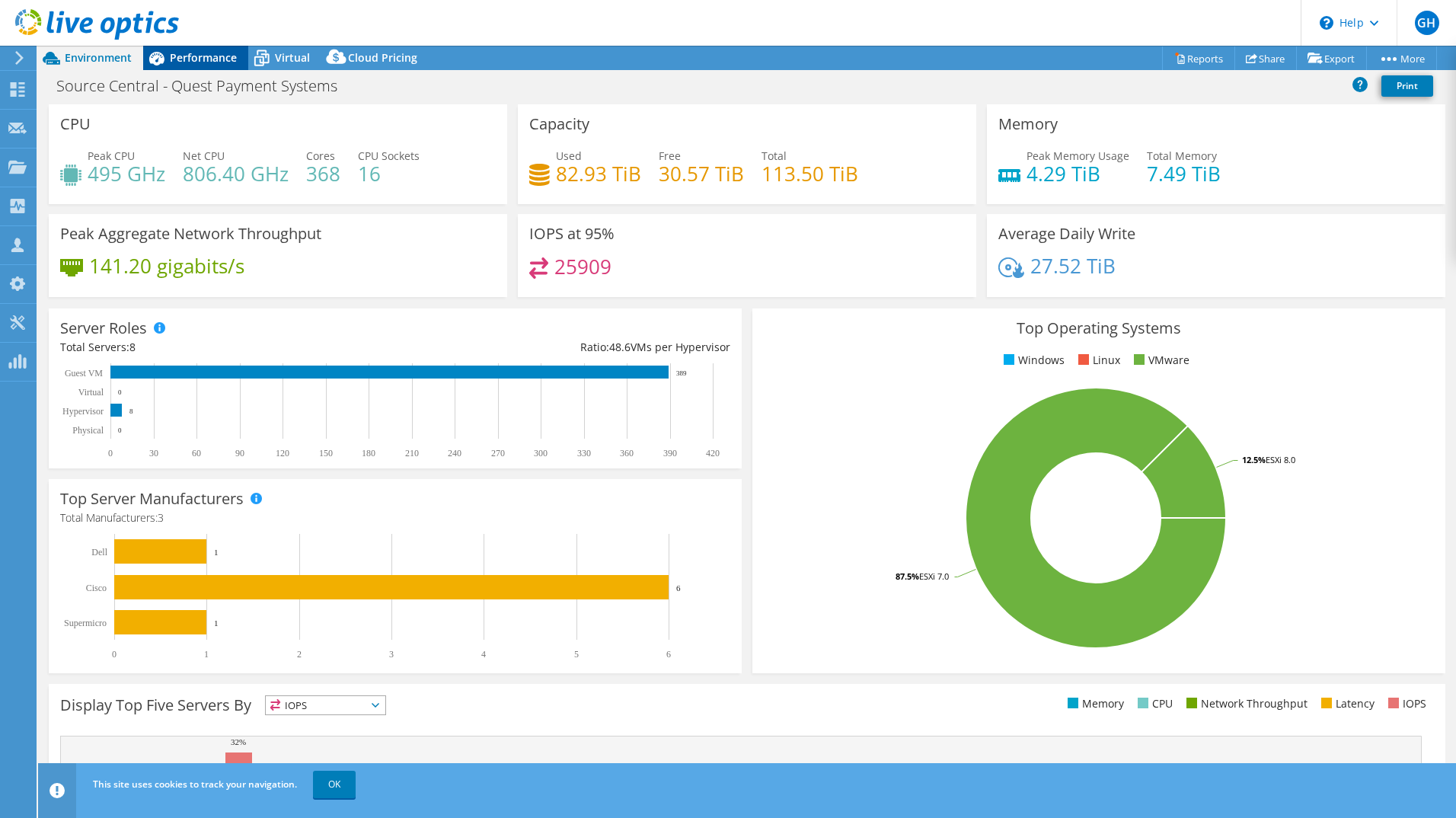
click at [201, 62] on span "Performance" at bounding box center [203, 58] width 67 height 15
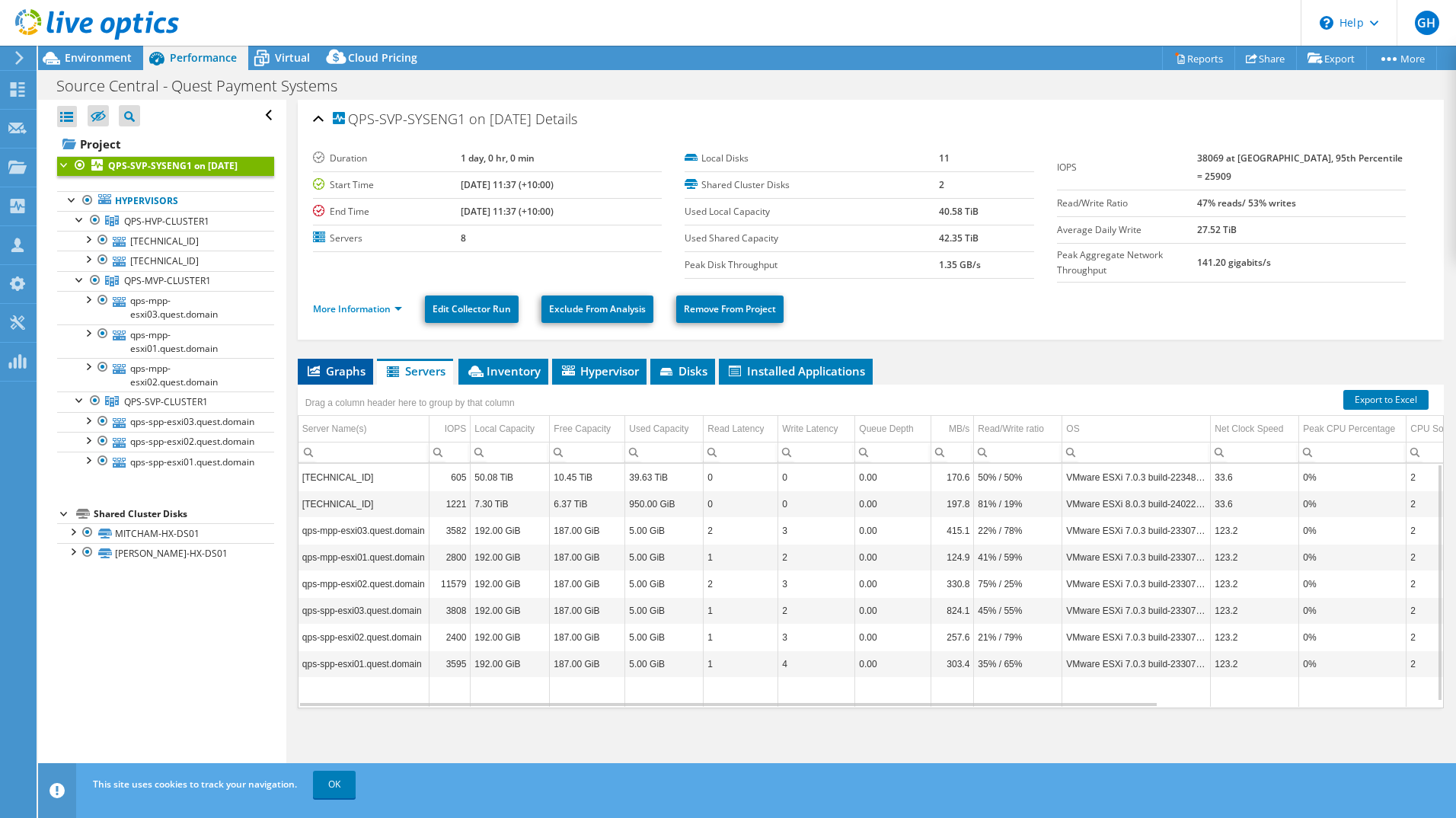
click at [325, 366] on span "Graphs" at bounding box center [335, 371] width 60 height 16
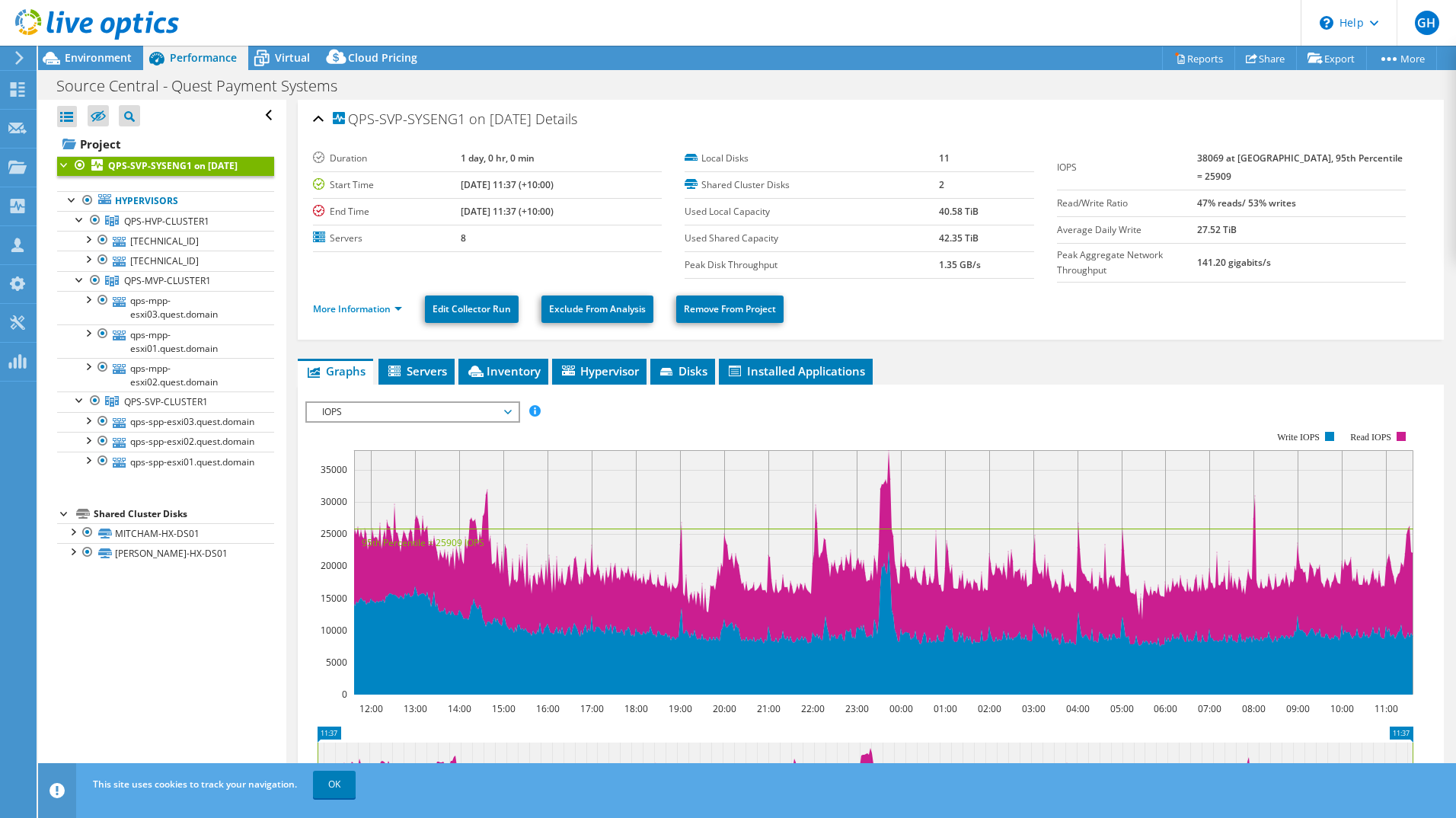
click at [408, 410] on span "IOPS" at bounding box center [413, 412] width 195 height 18
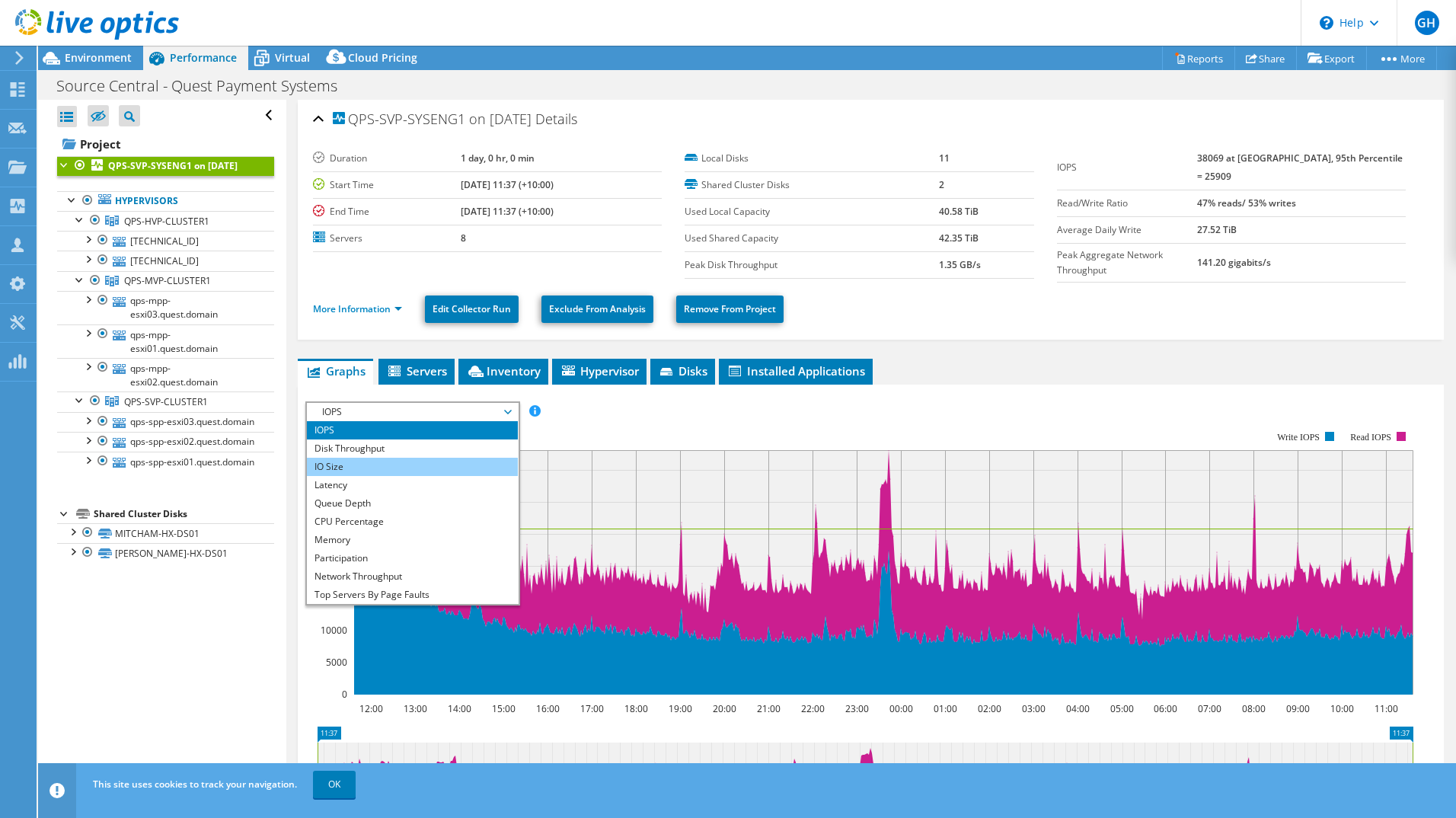
click at [397, 462] on li "IO Size" at bounding box center [412, 467] width 211 height 18
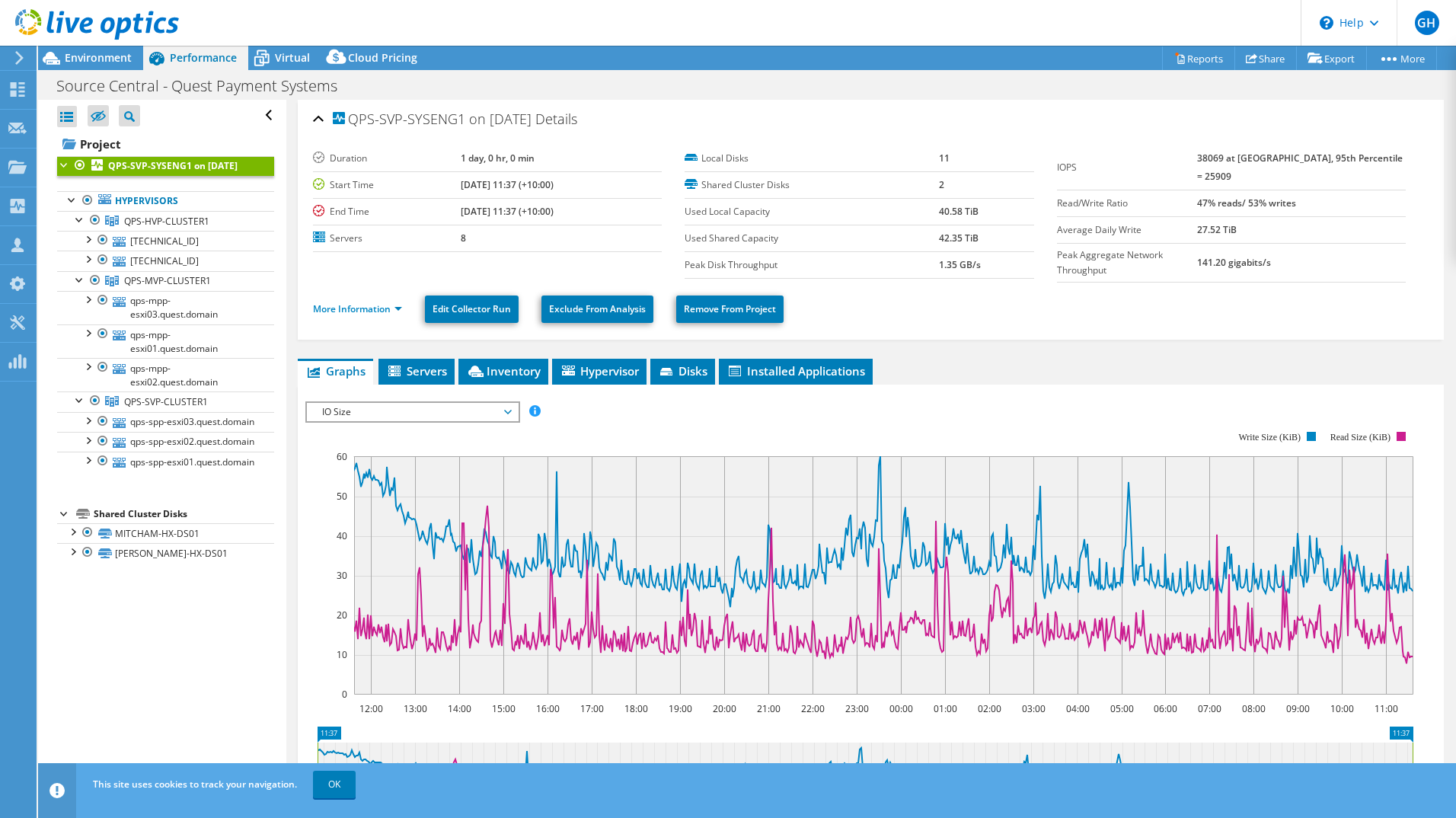
click at [406, 407] on span "IO Size" at bounding box center [413, 412] width 195 height 18
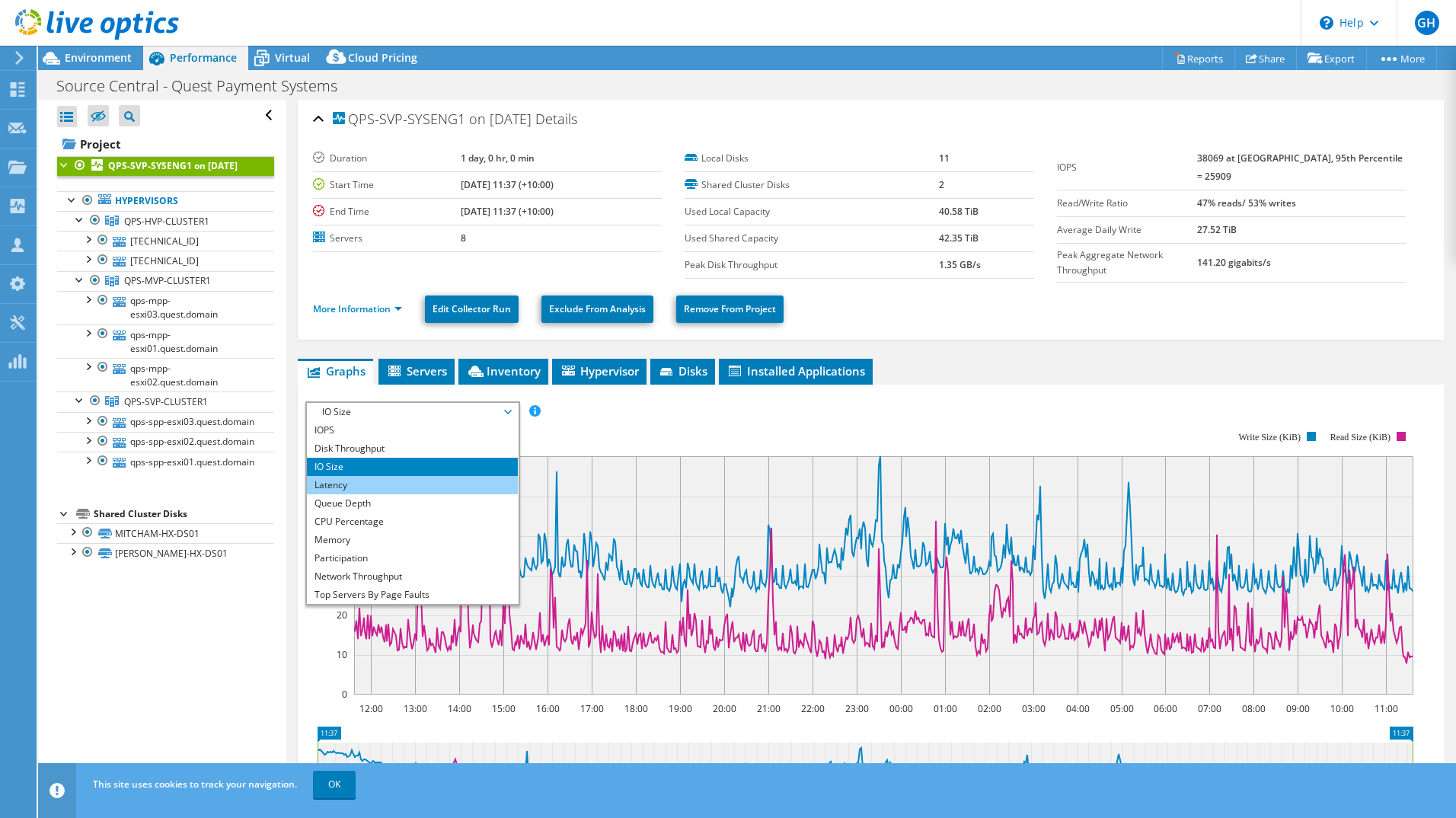
click at [370, 477] on li "Latency" at bounding box center [412, 485] width 211 height 18
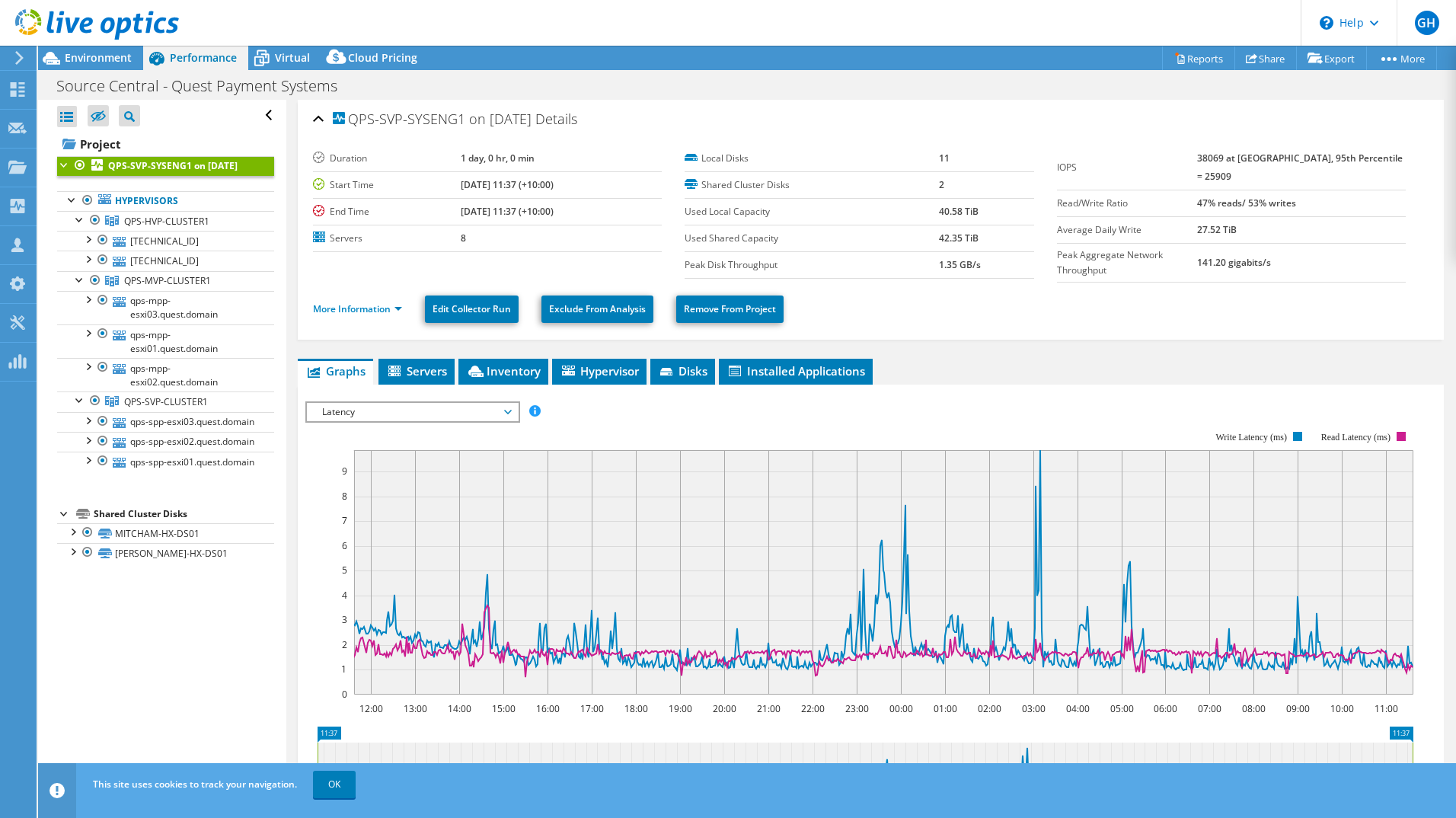
click at [390, 411] on span "Latency" at bounding box center [413, 412] width 195 height 18
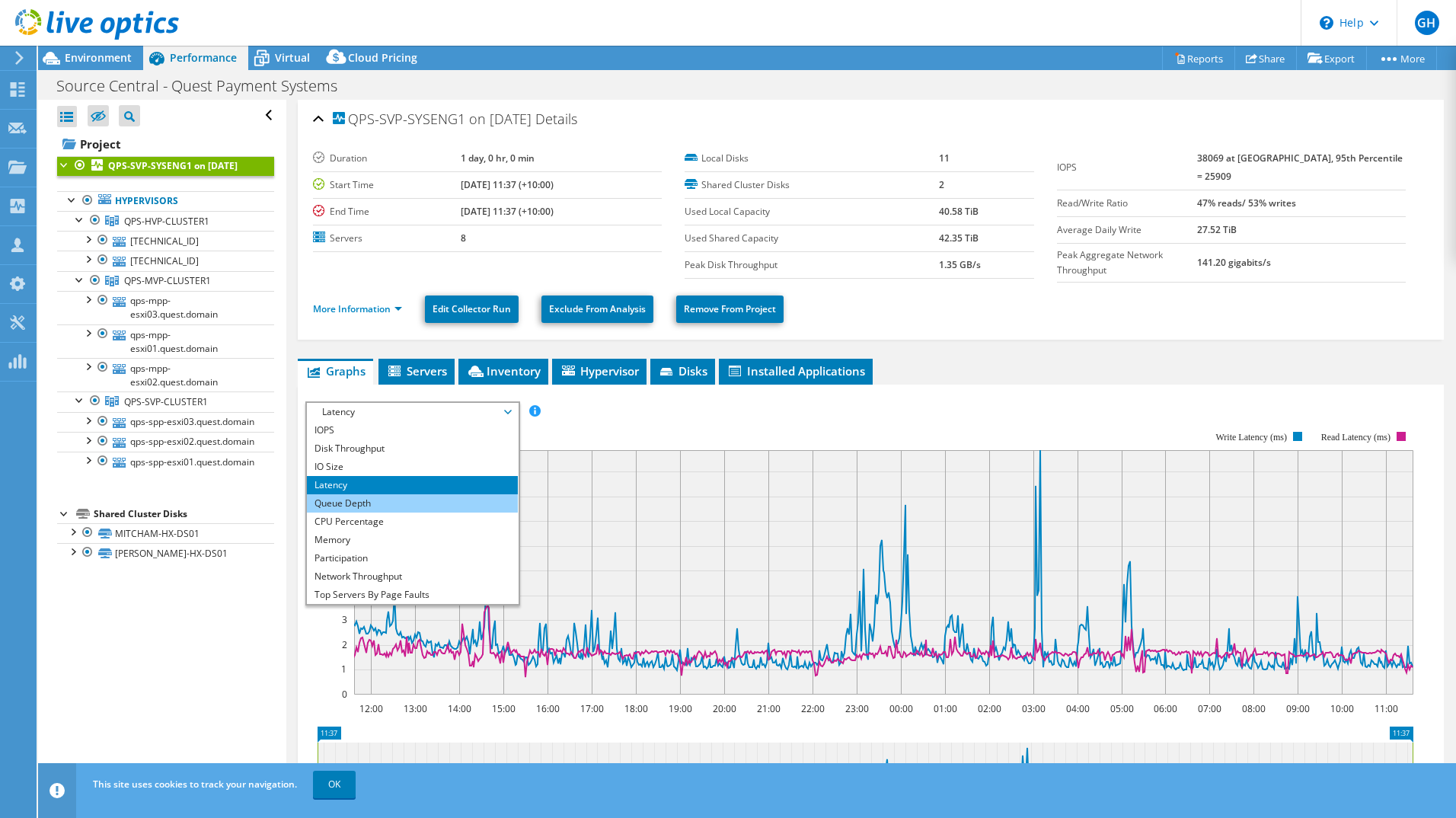
click at [398, 495] on li "Queue Depth" at bounding box center [412, 503] width 211 height 18
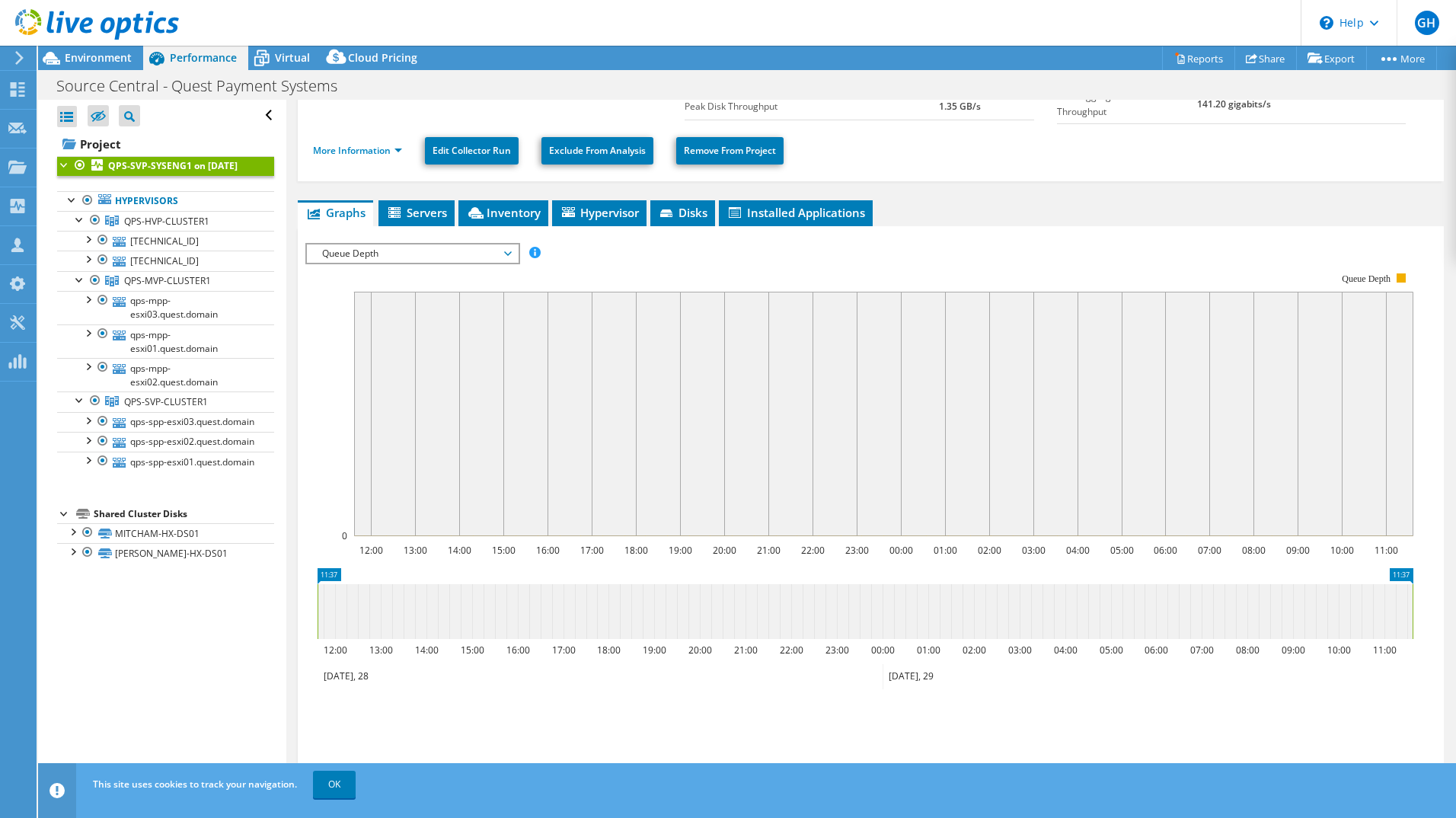
scroll to position [82, 0]
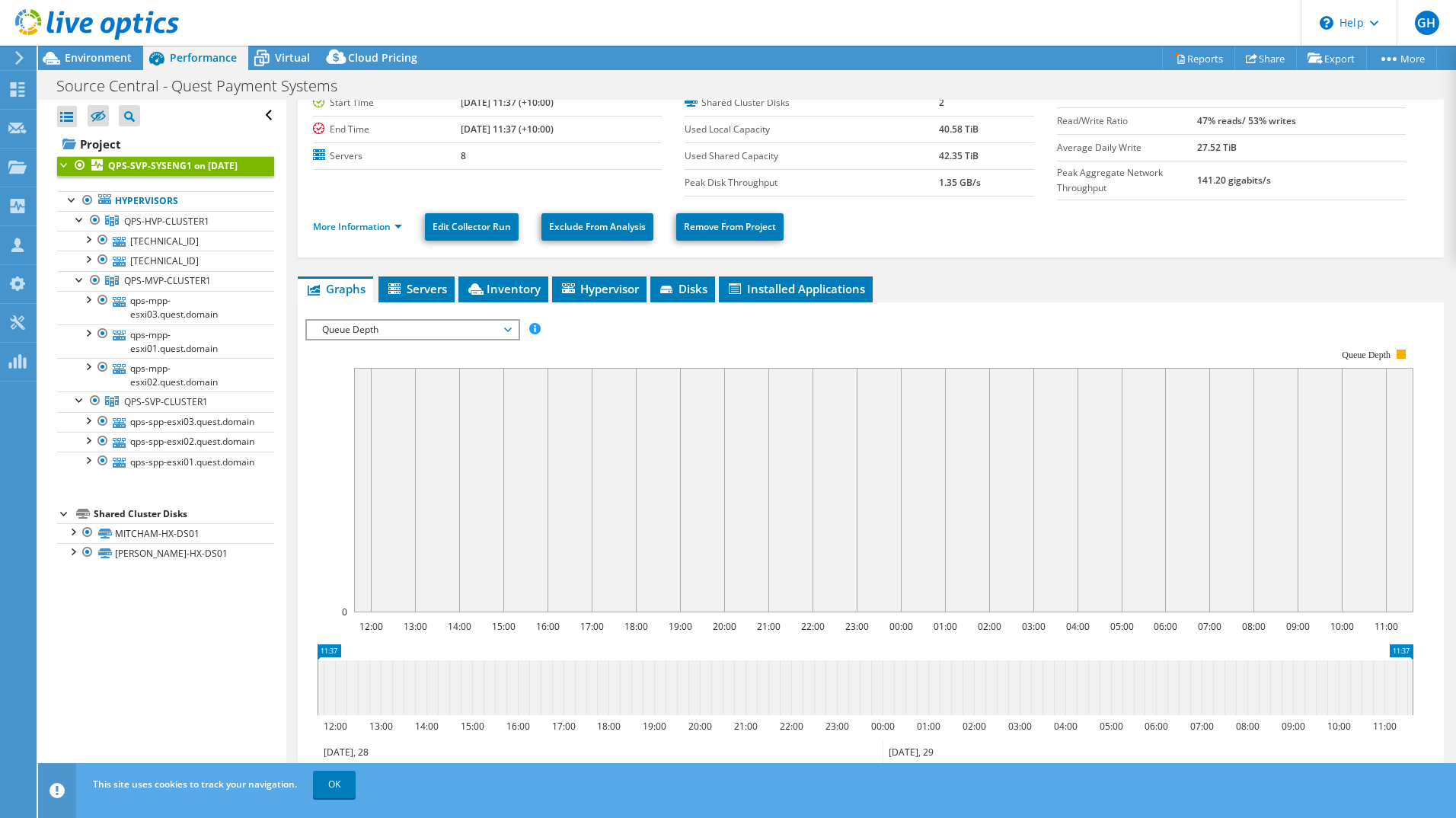
click at [401, 320] on span "Queue Depth" at bounding box center [413, 330] width 195 height 18
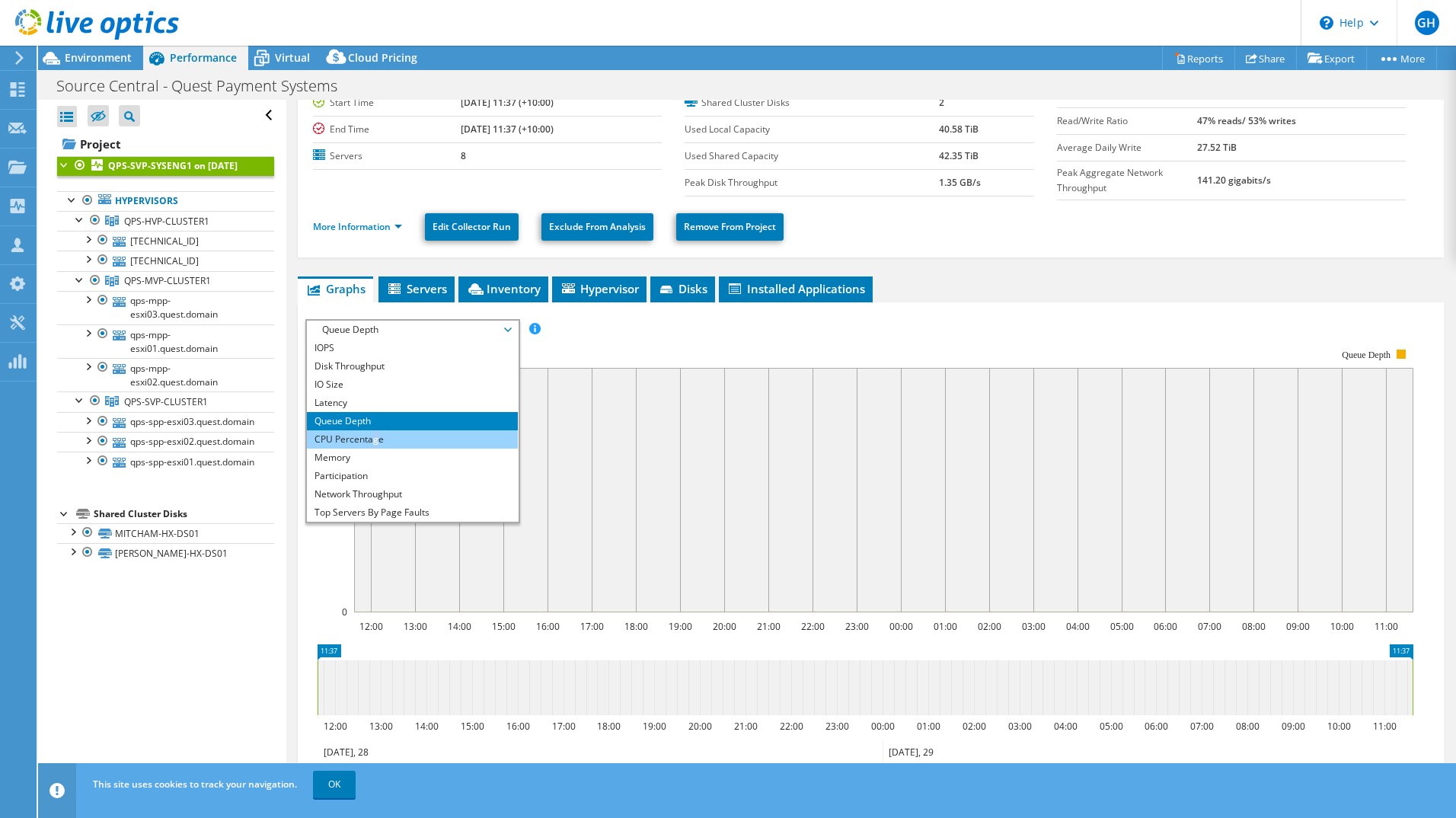
click at [375, 434] on li "CPU Percentage" at bounding box center [412, 439] width 211 height 18
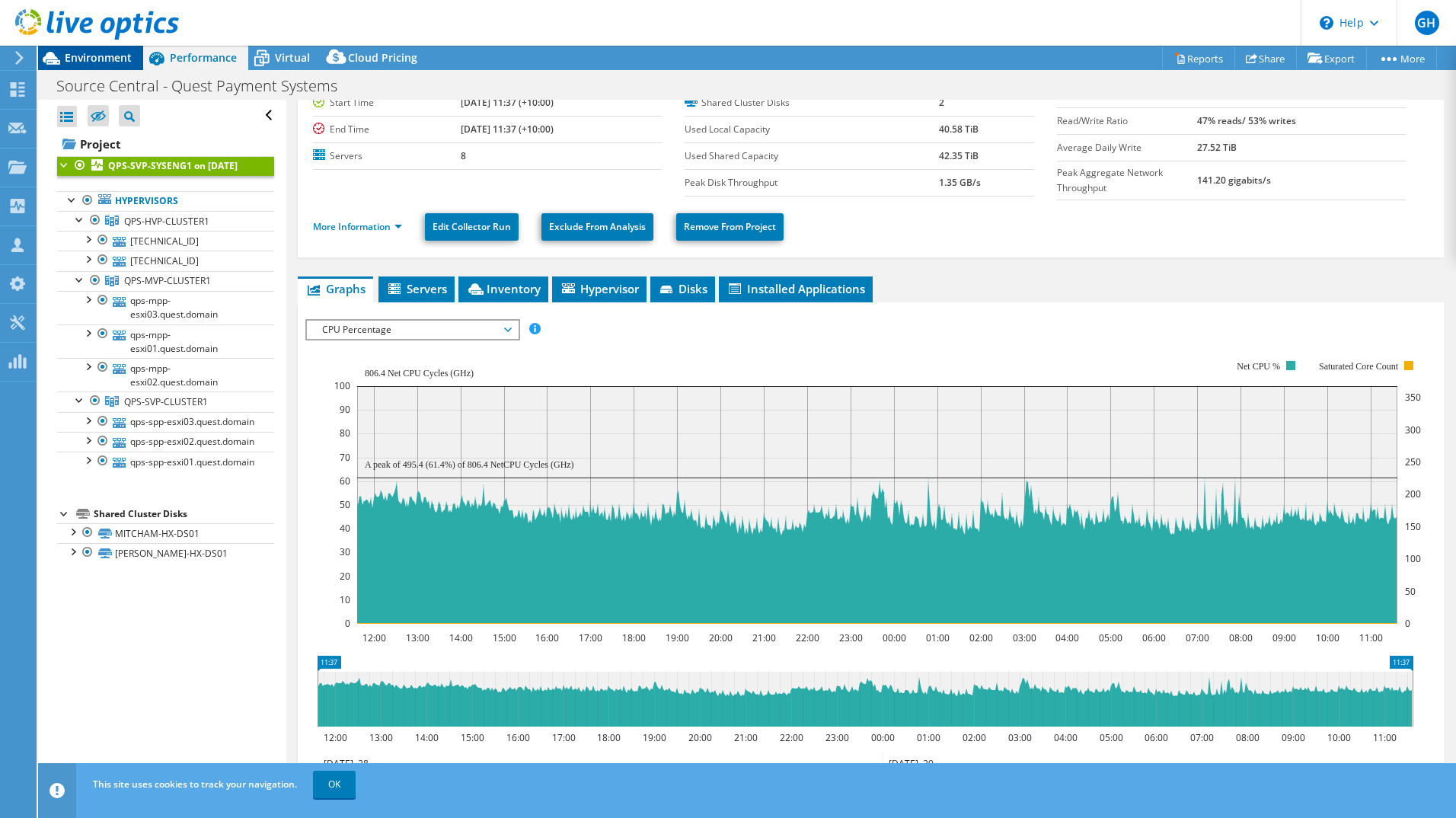
click at [105, 52] on span "Environment" at bounding box center [98, 58] width 67 height 15
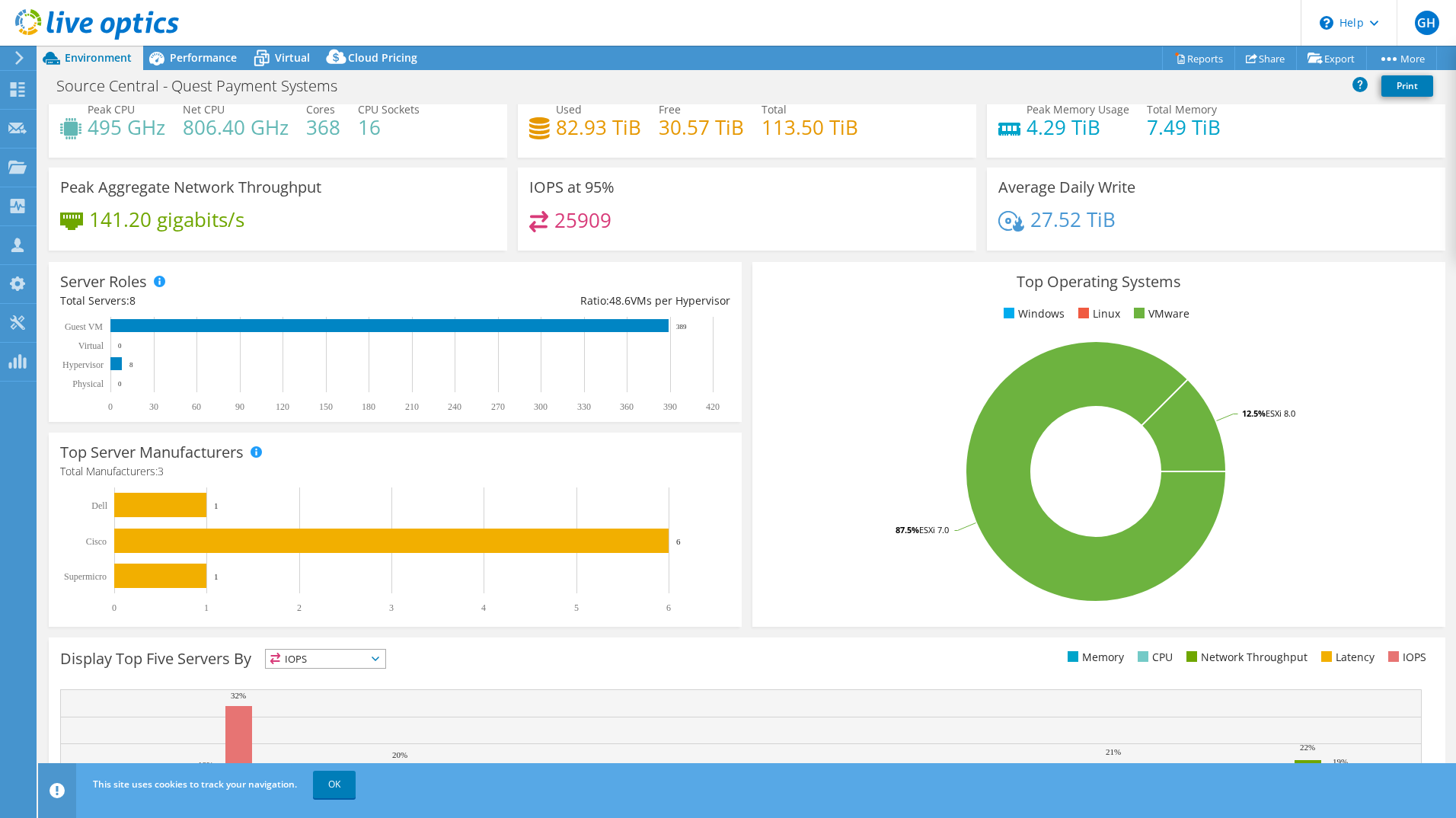
scroll to position [0, 0]
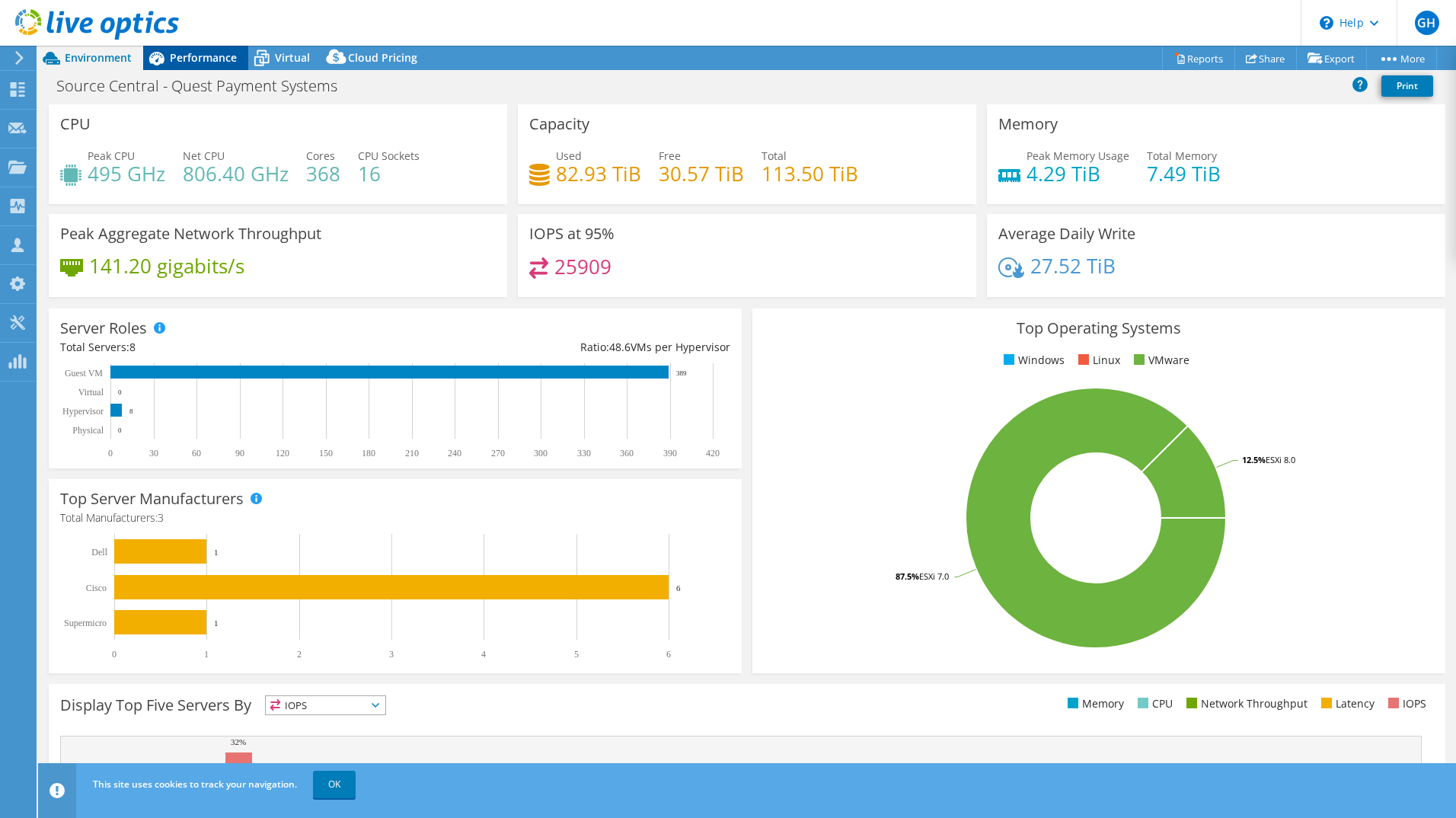
click at [209, 63] on span "Performance" at bounding box center [203, 58] width 67 height 15
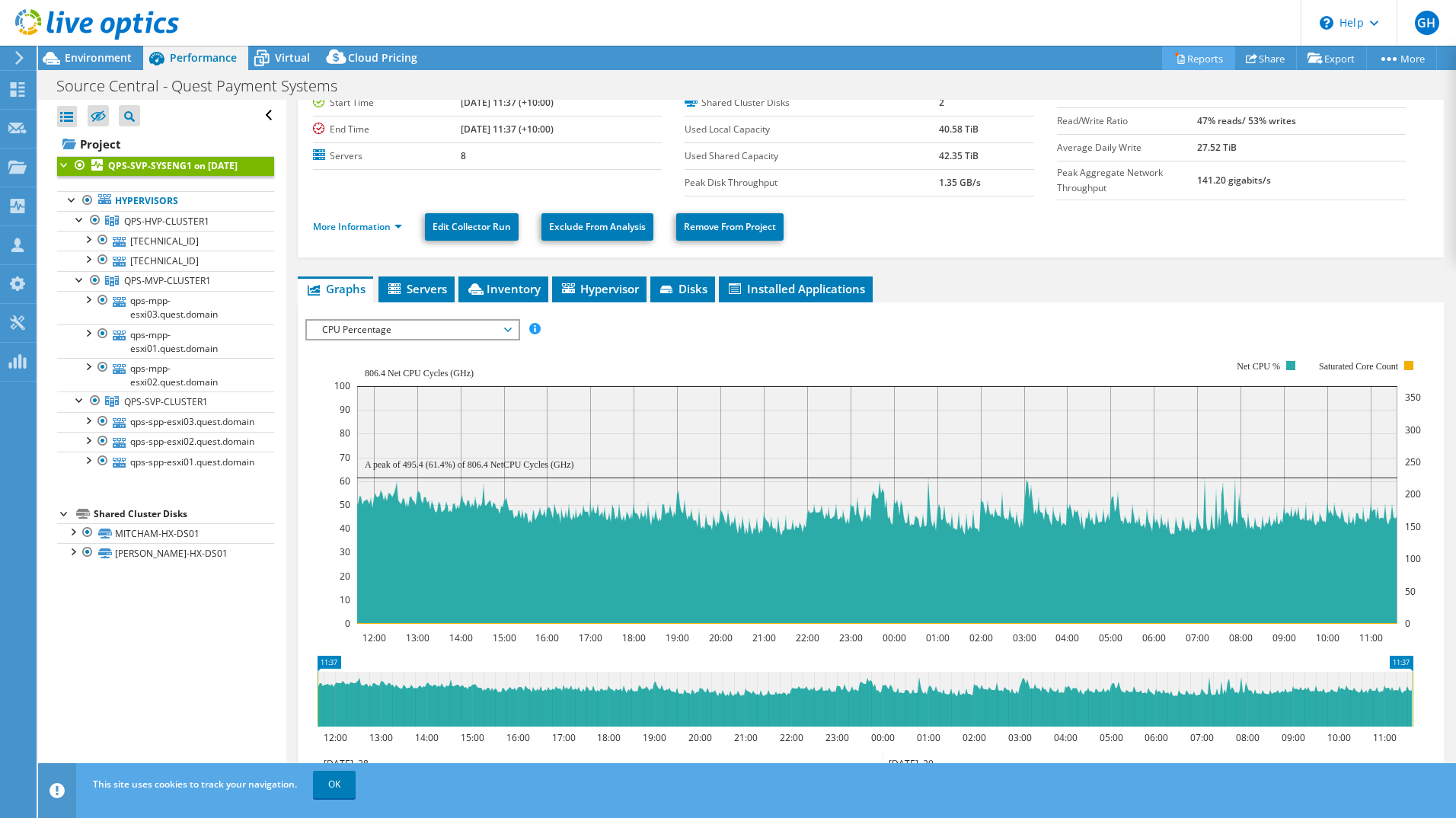
click at [1183, 62] on link "Reports" at bounding box center [1199, 58] width 73 height 24
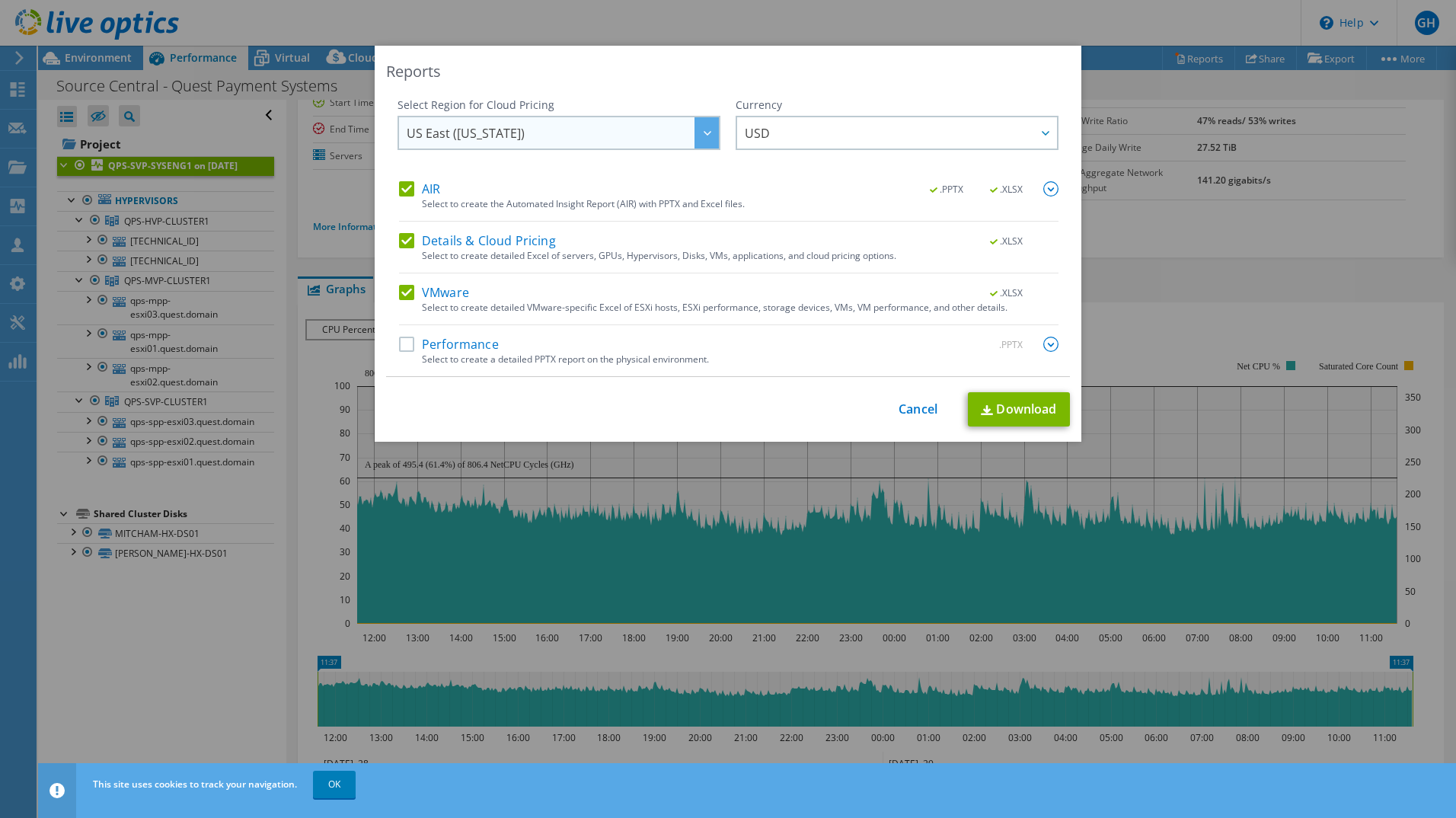
click at [644, 139] on span "US East ([US_STATE])" at bounding box center [562, 132] width 312 height 31
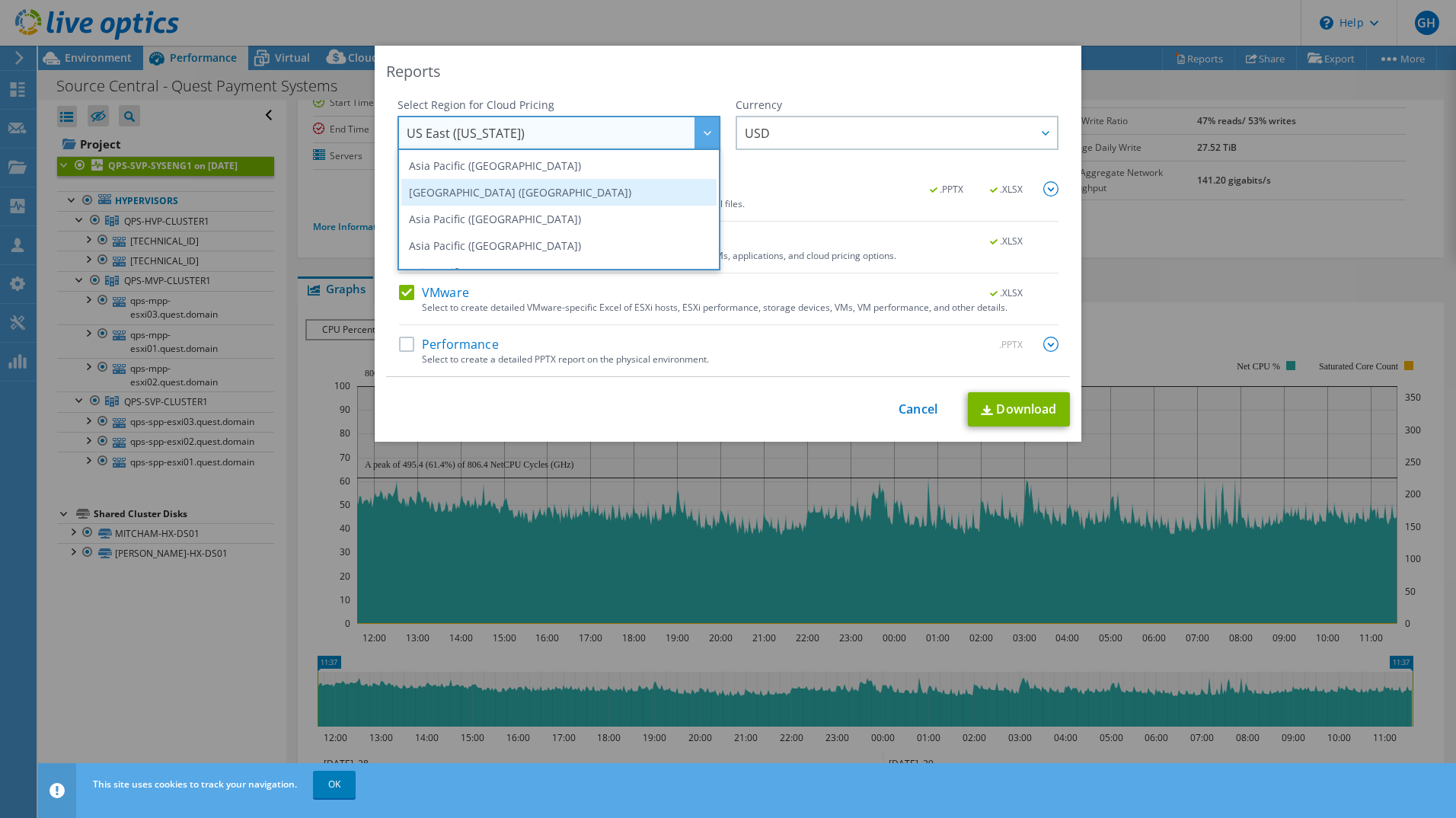
scroll to position [76, 0]
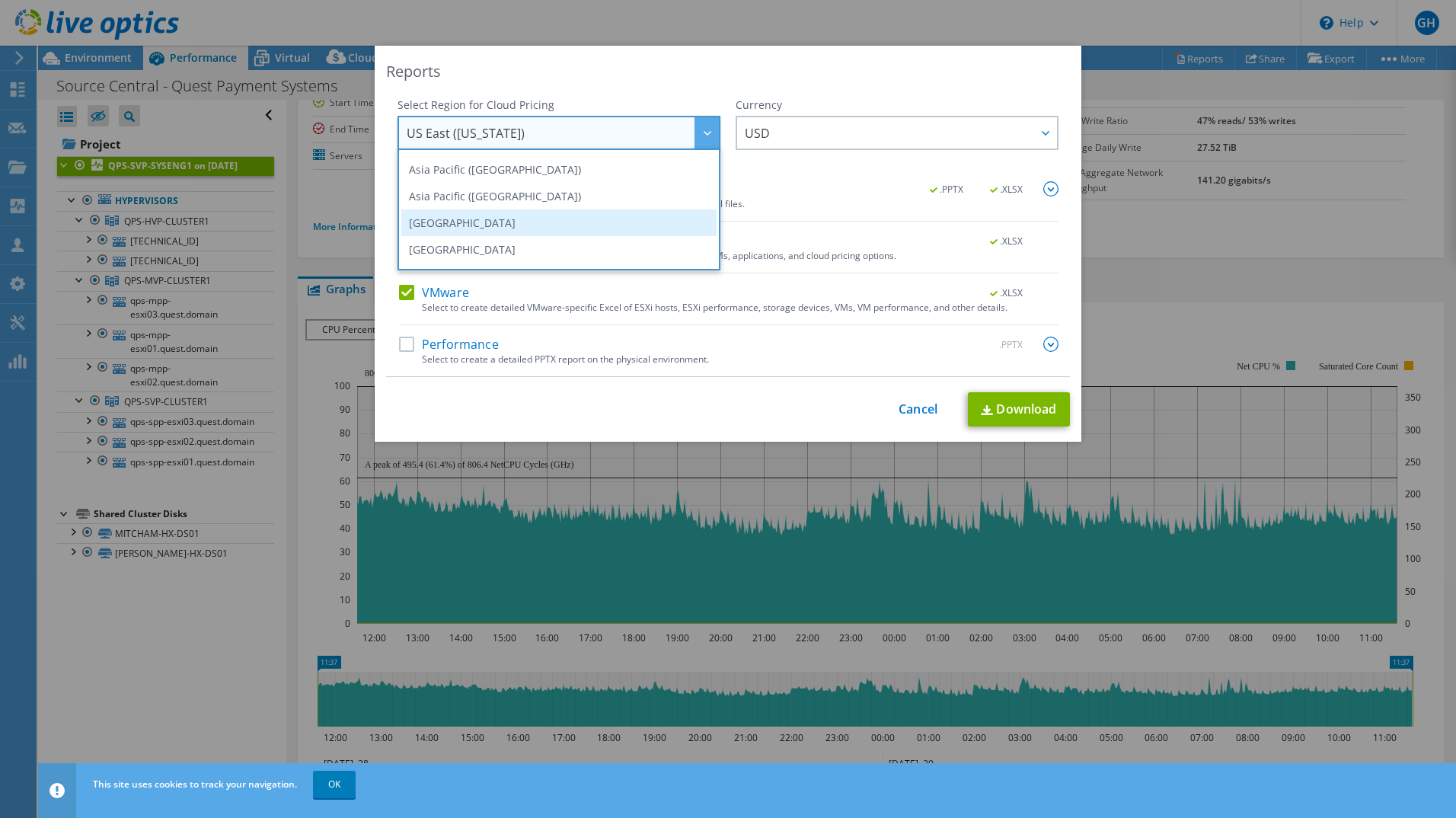
click at [536, 225] on li "[GEOGRAPHIC_DATA]" at bounding box center [559, 222] width 315 height 26
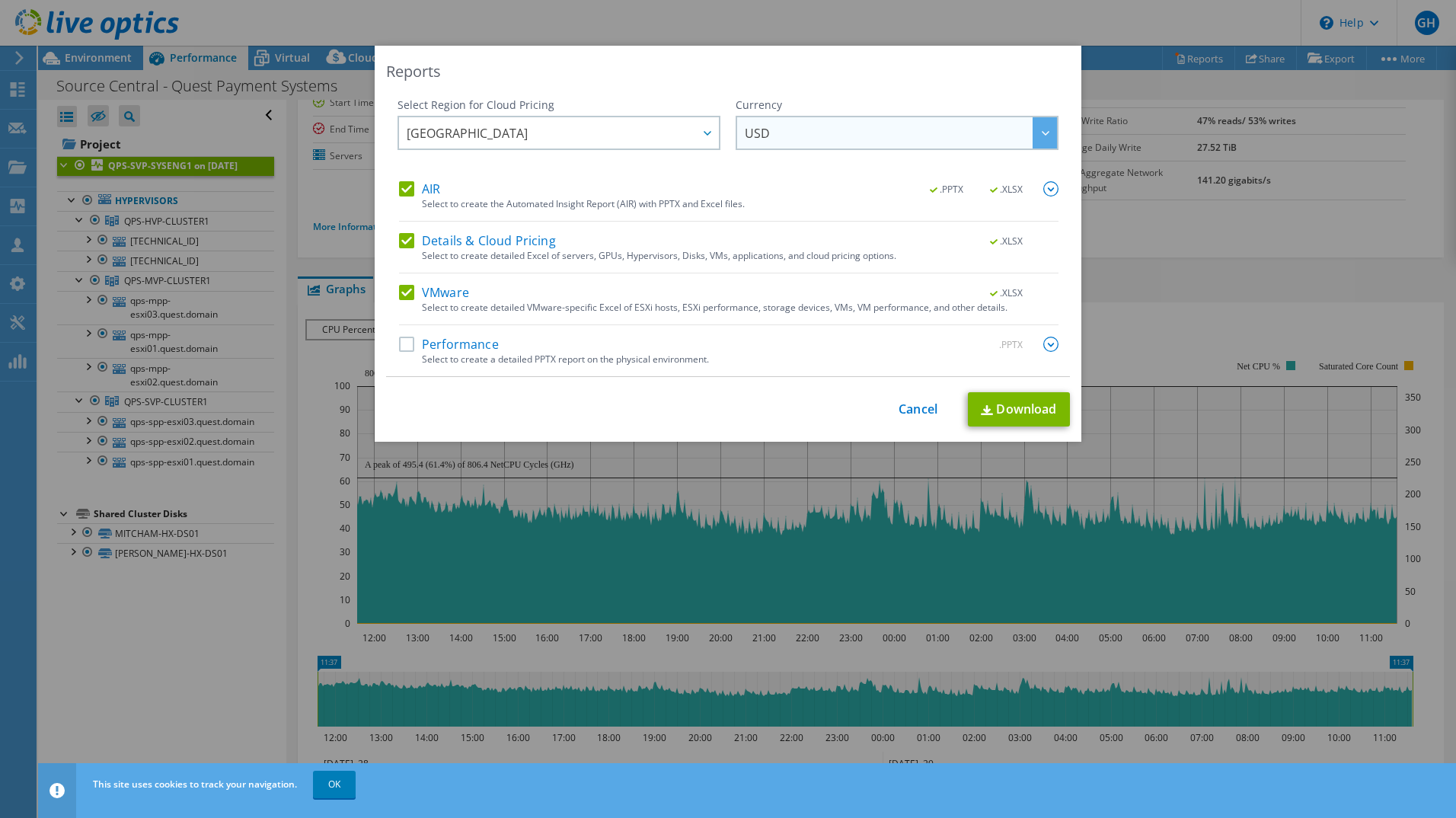
click at [819, 134] on span "USD" at bounding box center [901, 132] width 312 height 31
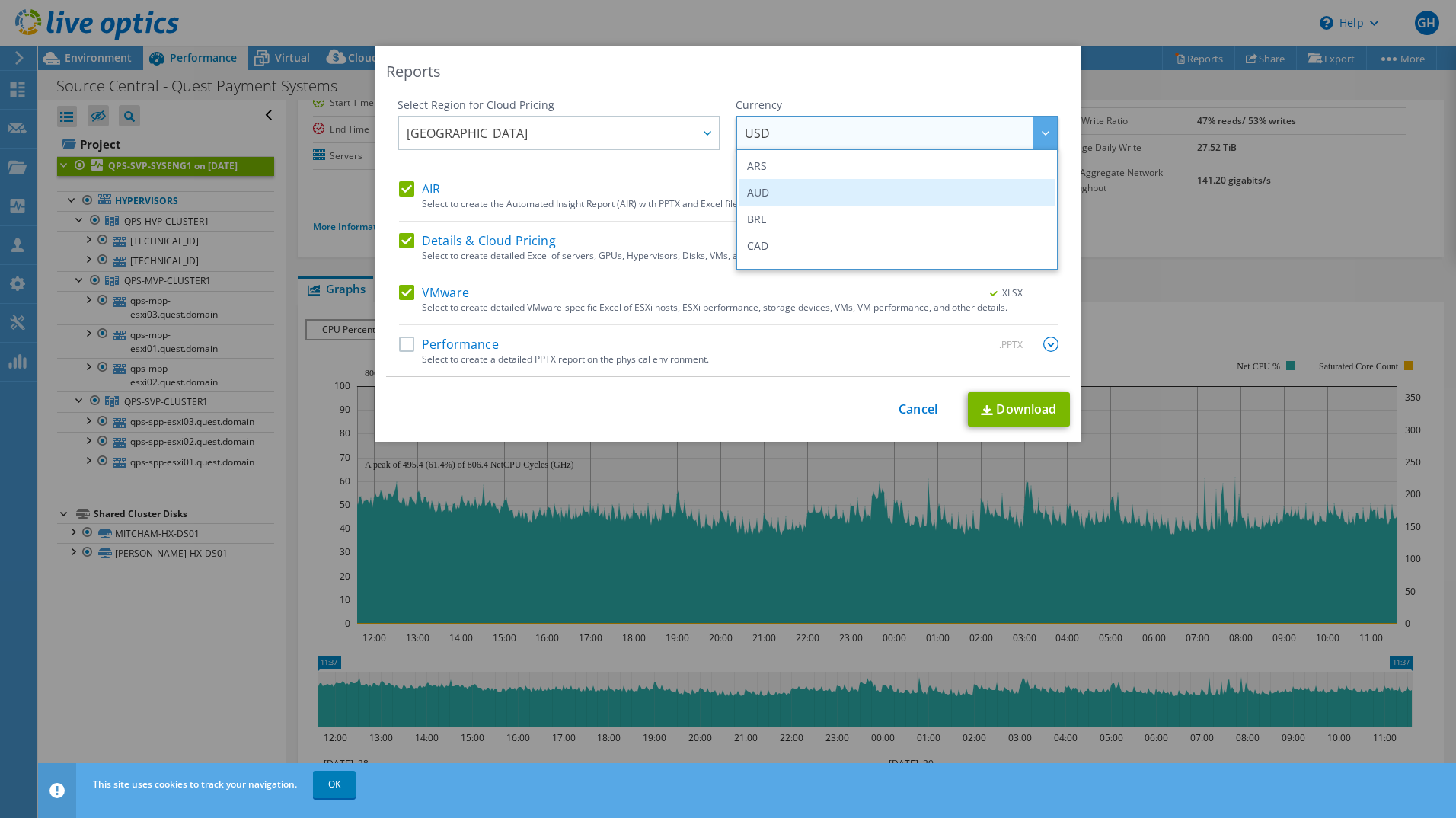
click at [789, 192] on li "AUD" at bounding box center [896, 192] width 315 height 26
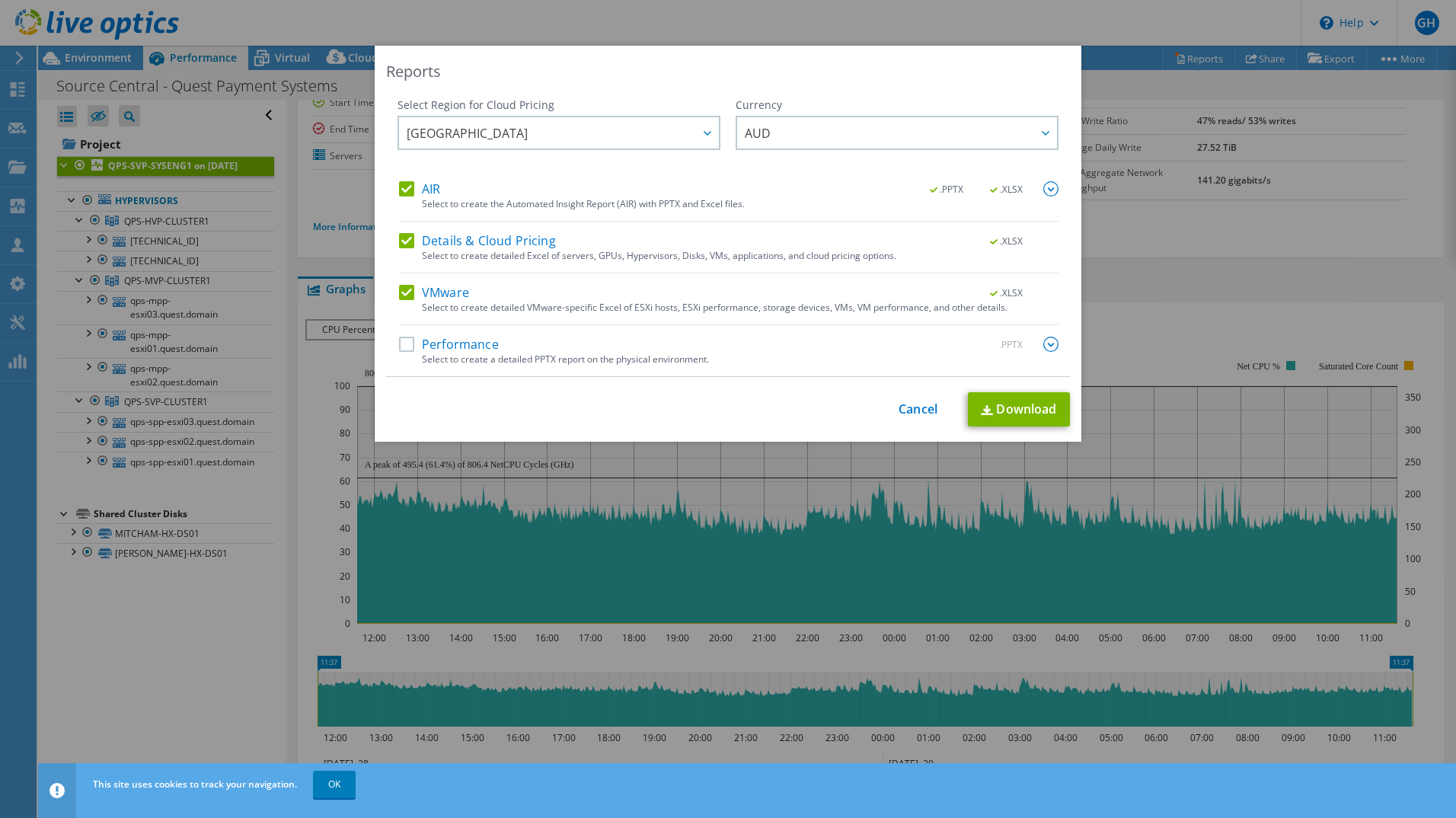
click at [654, 413] on div "This process may take a while, please wait... Cancel Download" at bounding box center [728, 410] width 684 height 35
click at [1003, 407] on link "Download" at bounding box center [1019, 410] width 102 height 35
click at [927, 414] on link "Cancel" at bounding box center [917, 409] width 39 height 15
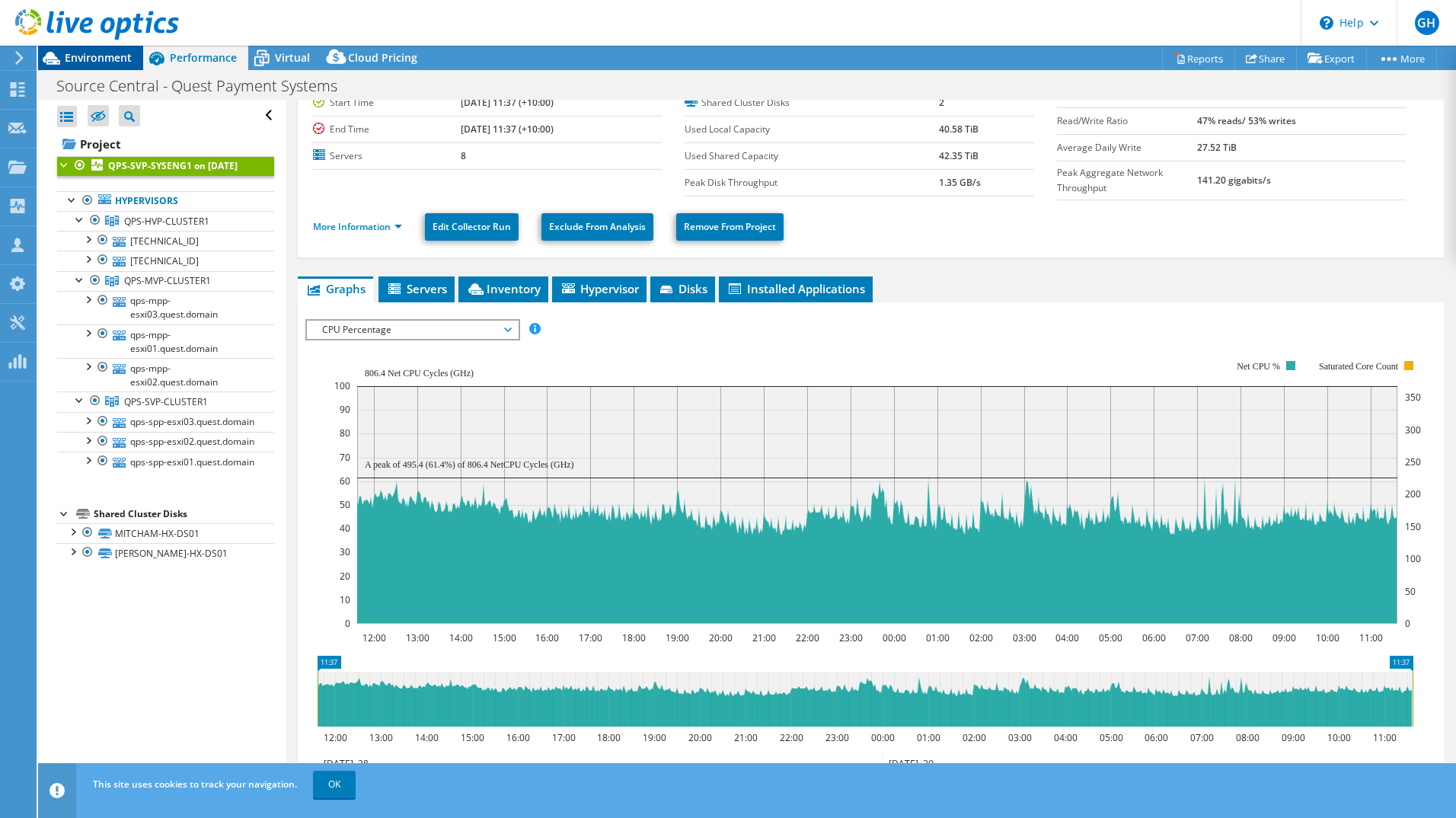
click at [78, 53] on span "Environment" at bounding box center [98, 58] width 67 height 15
